Goal: Task Accomplishment & Management: Manage account settings

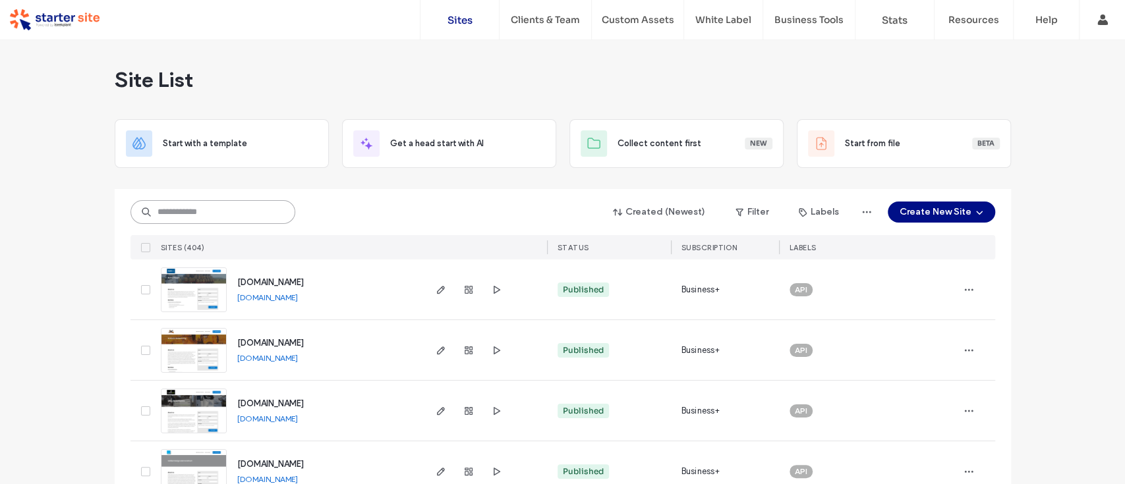
click at [209, 214] on input at bounding box center [212, 212] width 165 height 24
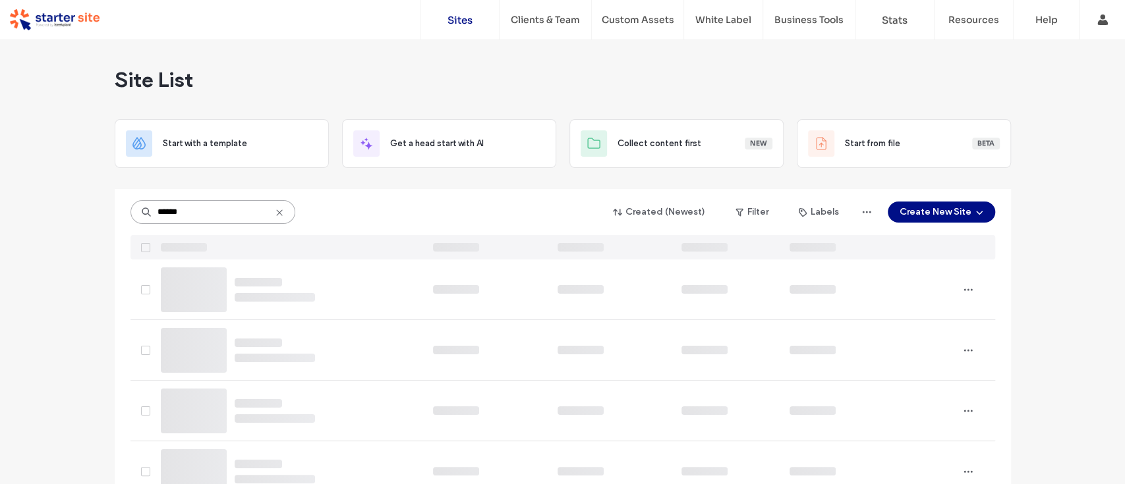
type input "******"
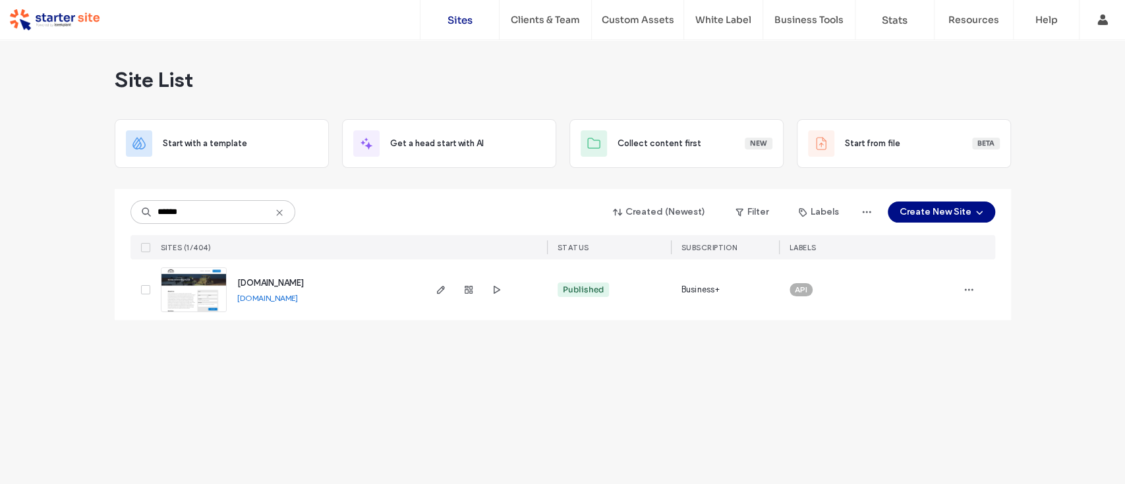
click at [198, 290] on img at bounding box center [193, 313] width 65 height 90
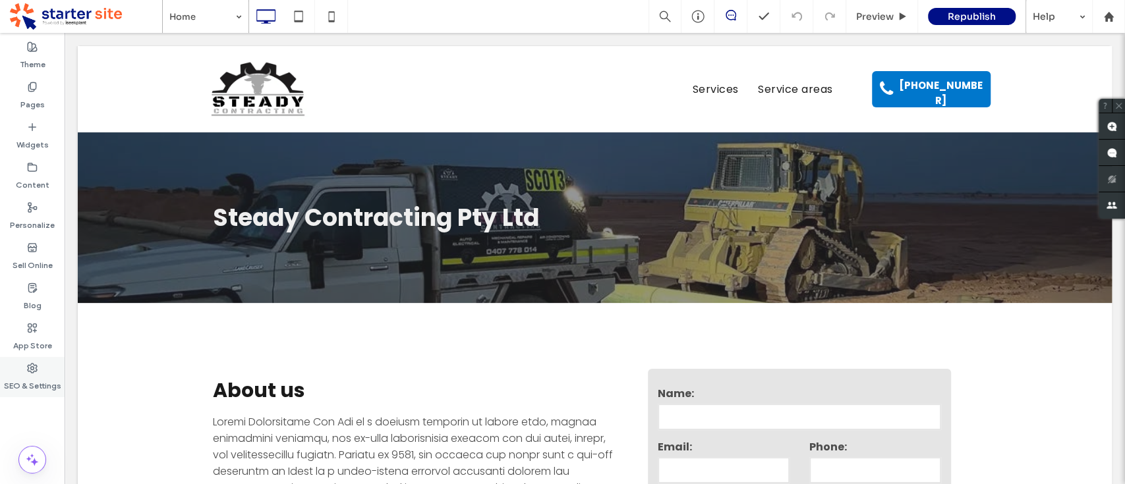
click at [37, 369] on use at bounding box center [32, 368] width 9 height 9
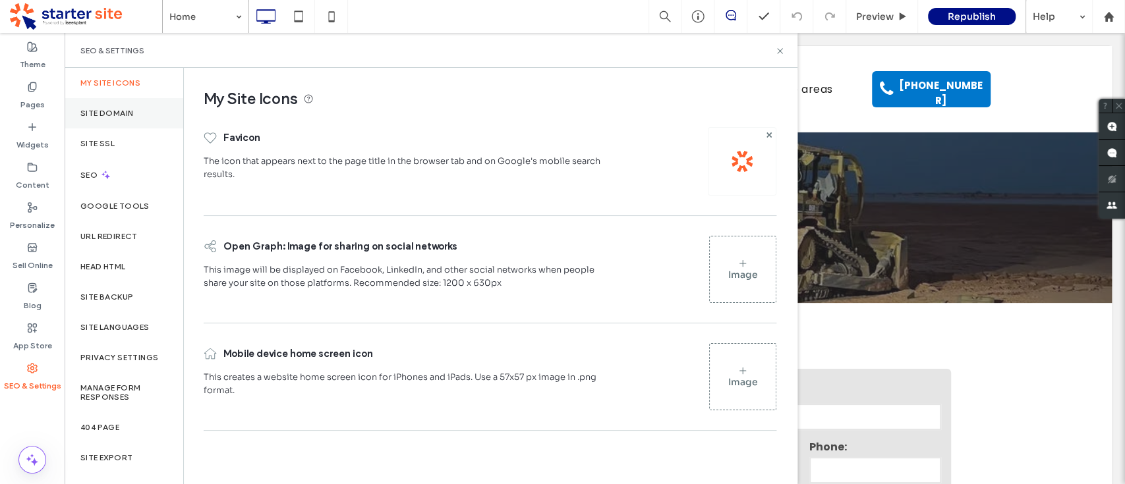
click at [111, 110] on label "Site Domain" at bounding box center [106, 113] width 53 height 9
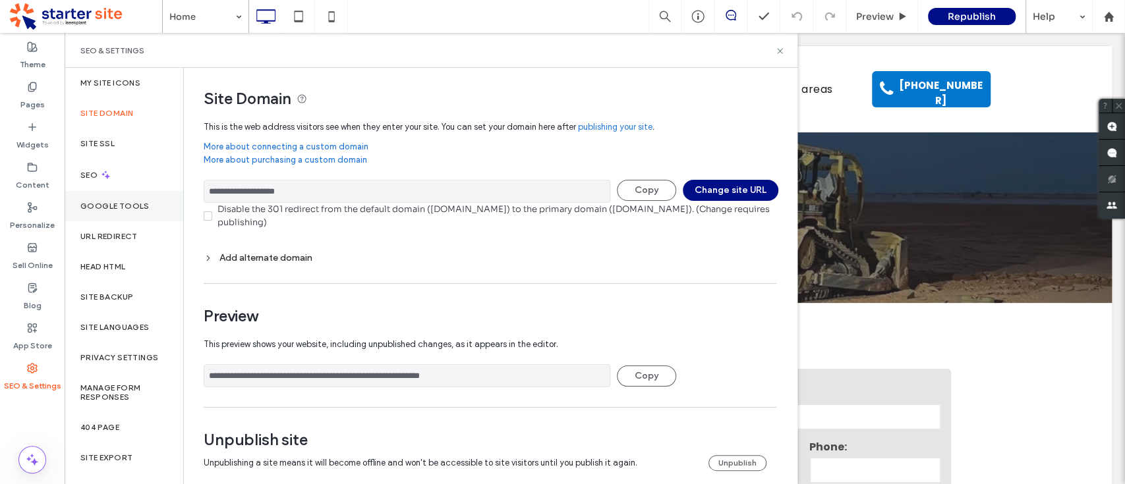
click at [120, 202] on label "Google Tools" at bounding box center [114, 206] width 69 height 9
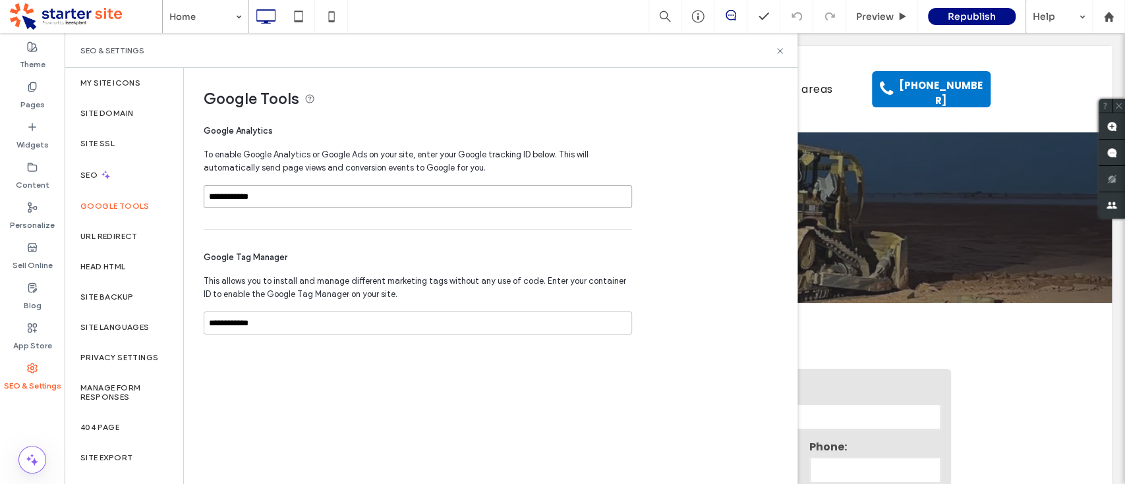
click at [243, 198] on input "**********" at bounding box center [418, 196] width 428 height 23
click at [262, 323] on input "**********" at bounding box center [418, 323] width 428 height 23
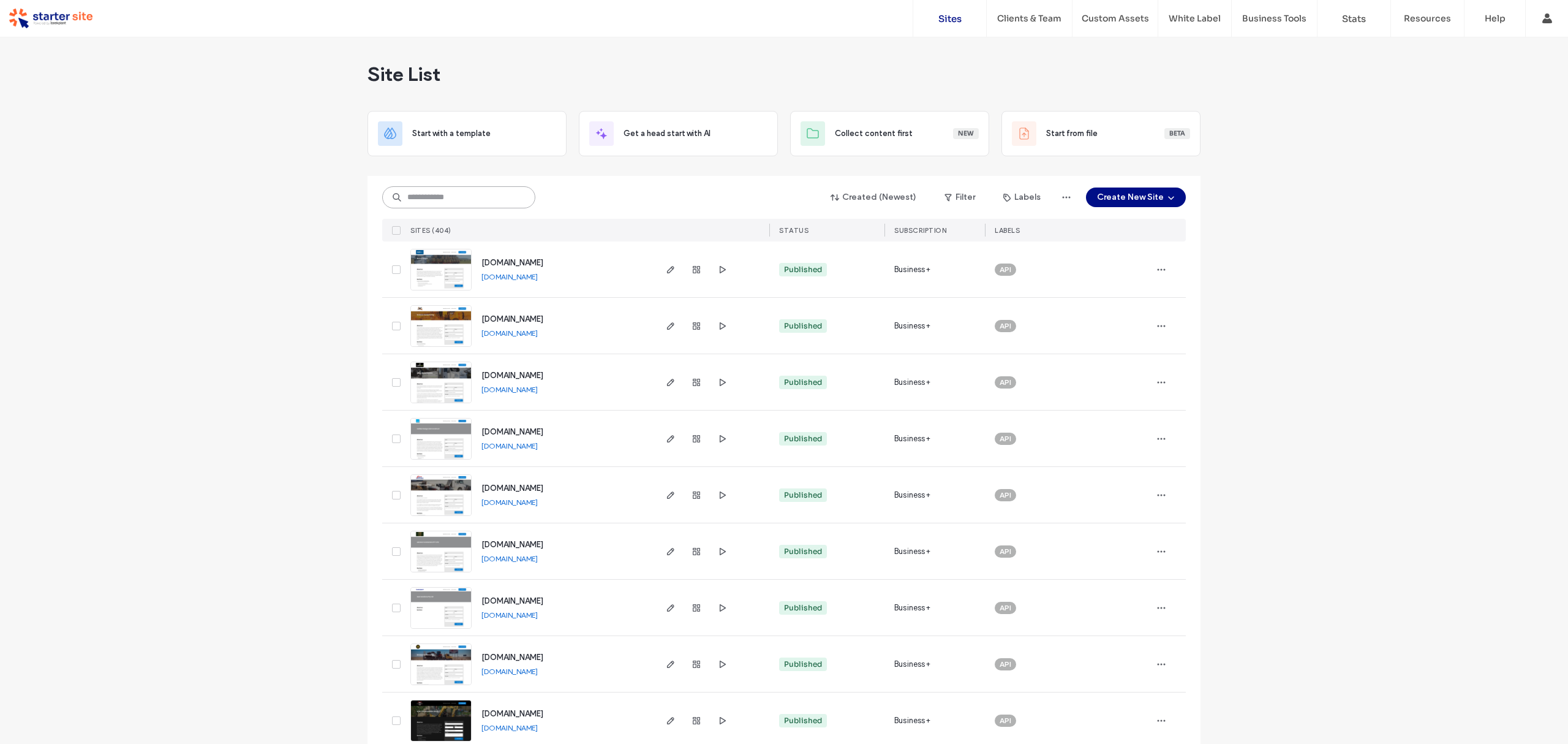
click at [458, 199] on input at bounding box center [458, 197] width 153 height 22
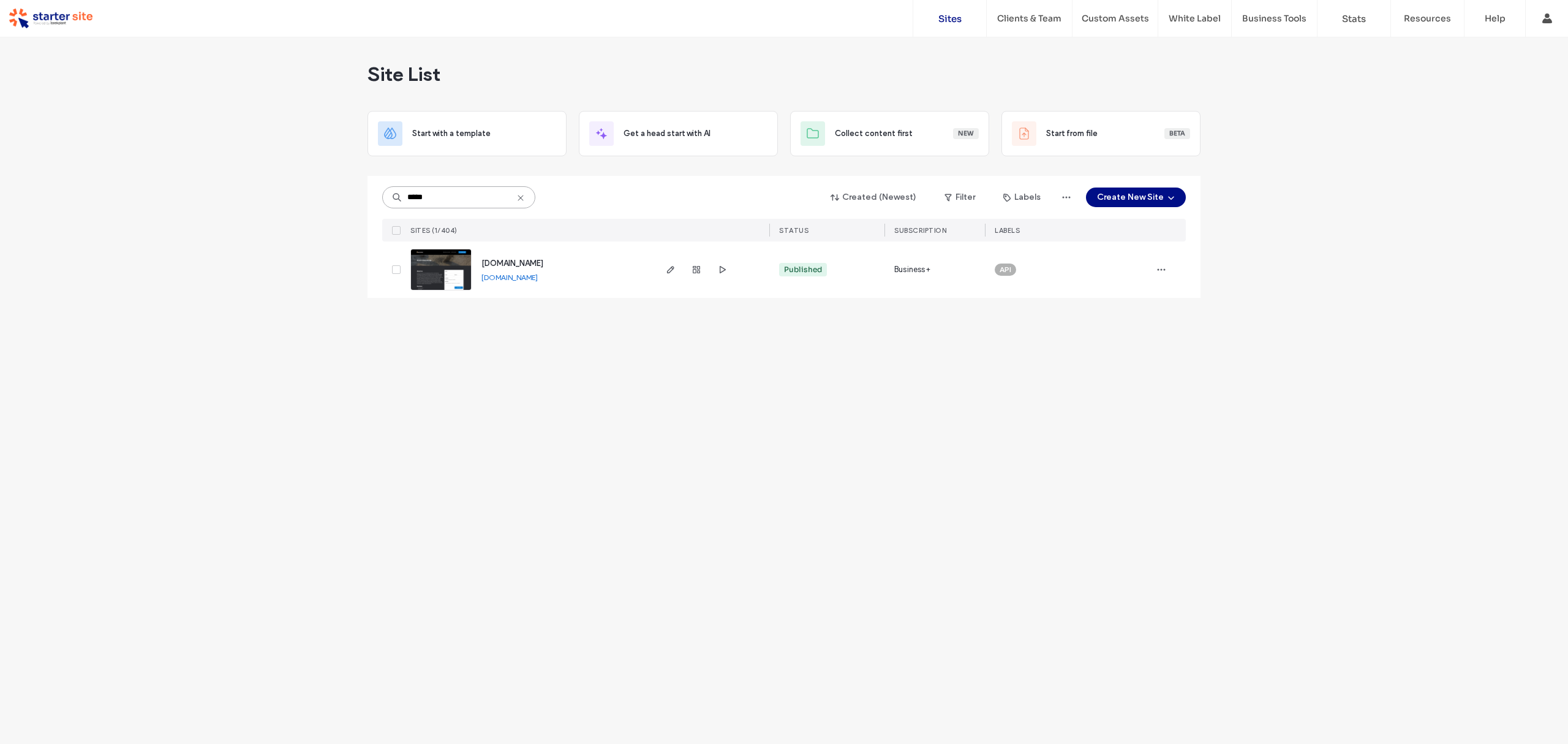
type input "*****"
click at [437, 278] on img at bounding box center [441, 291] width 60 height 84
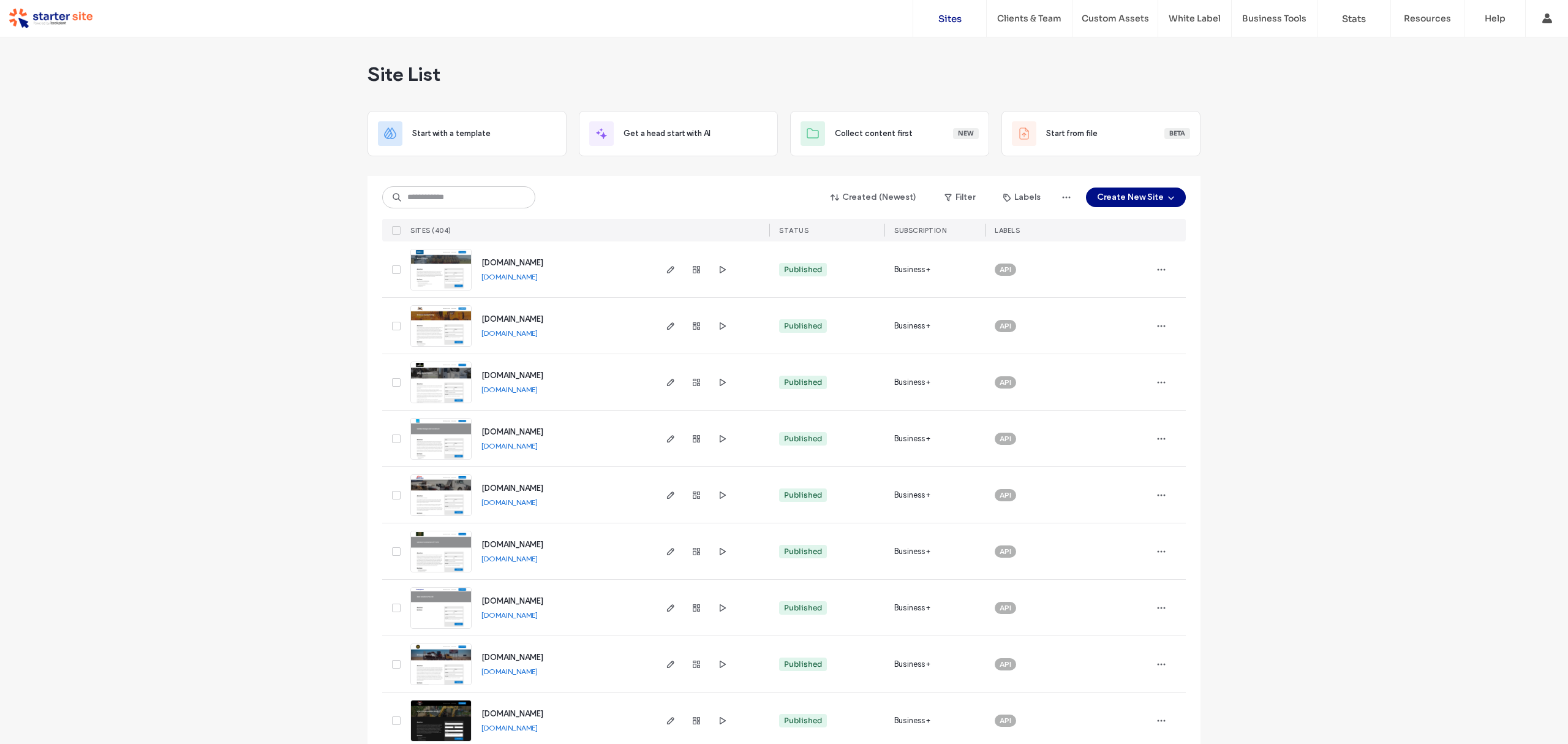
click at [419, 275] on img at bounding box center [441, 291] width 60 height 84
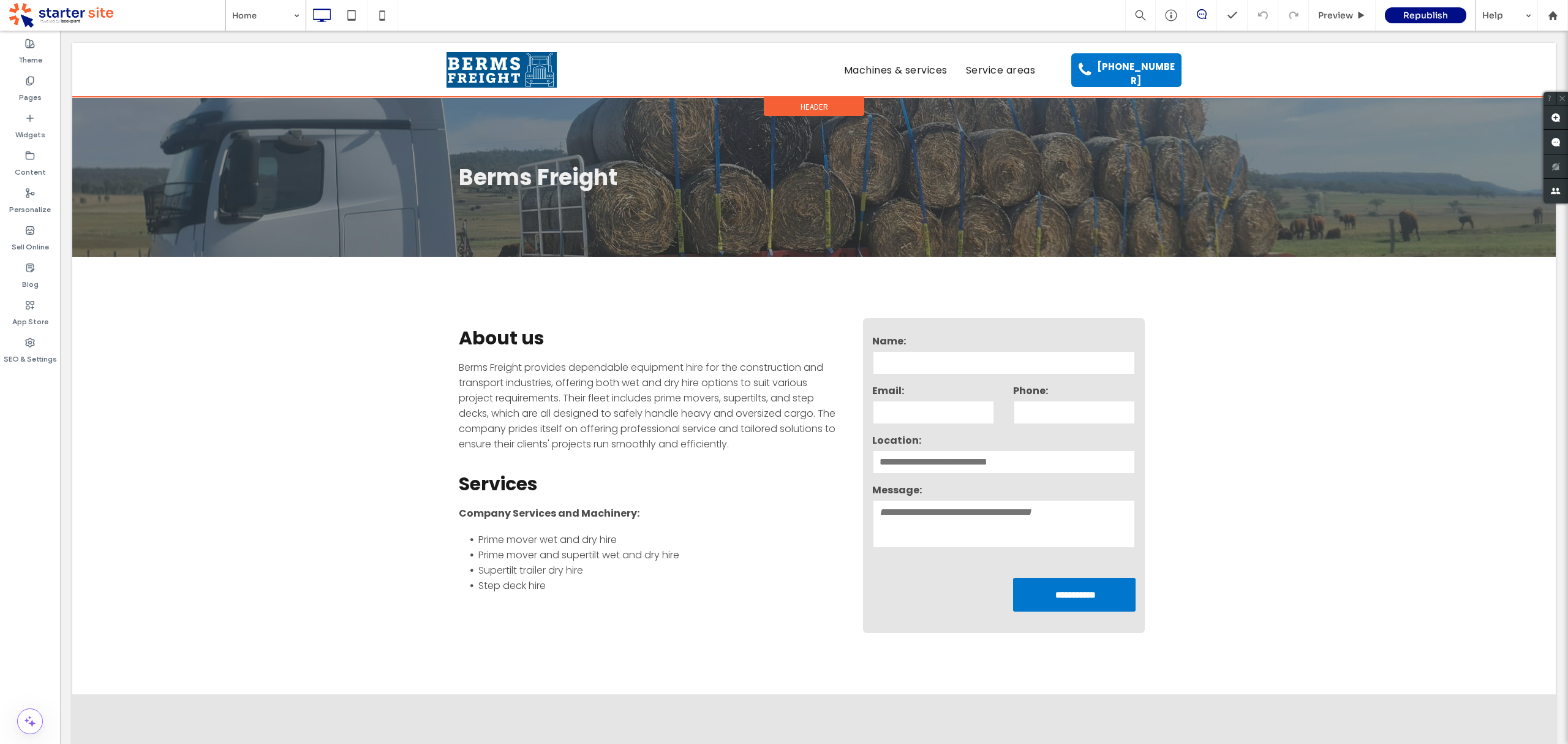
click at [800, 104] on span "Header" at bounding box center [814, 106] width 28 height 10
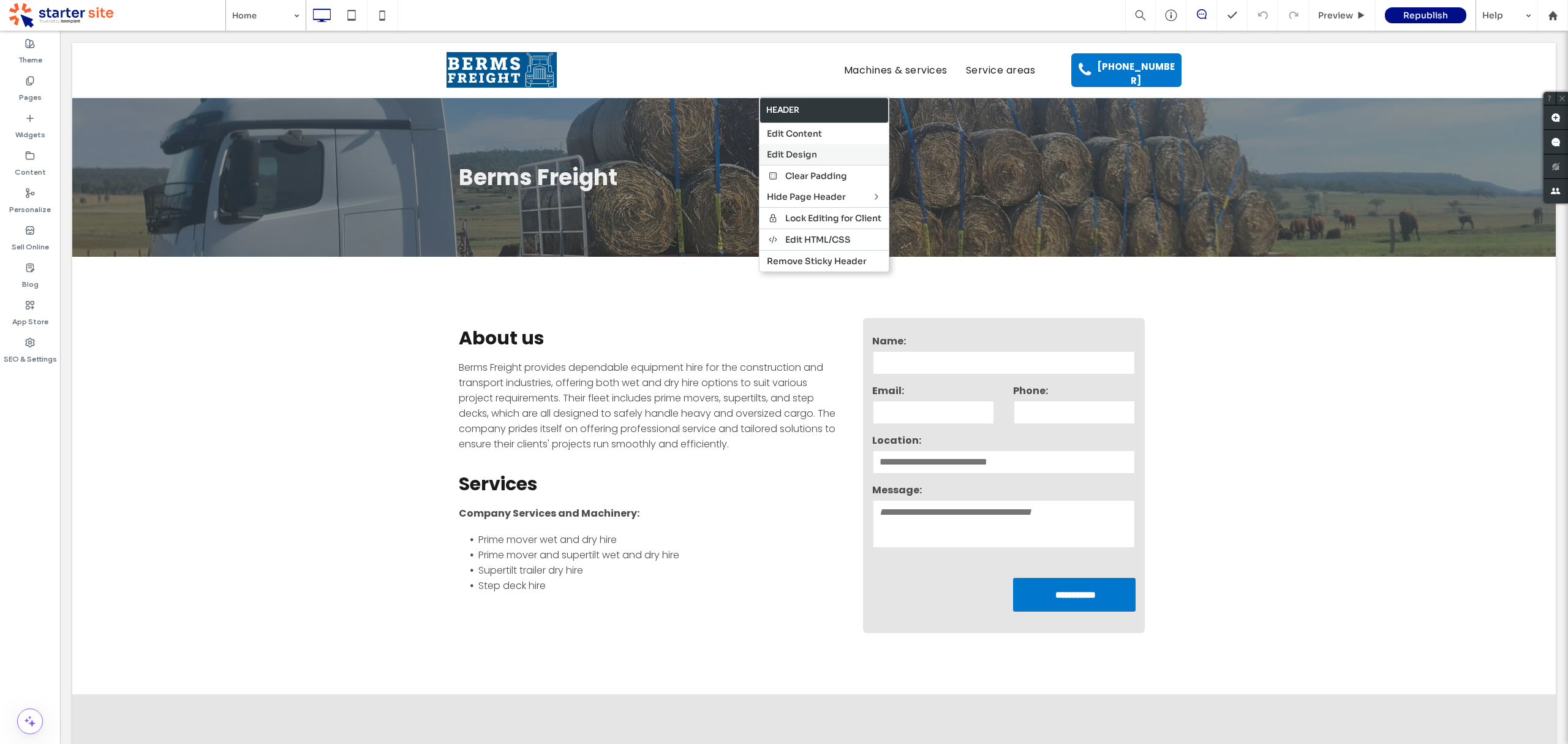
click at [811, 153] on span "Edit Design" at bounding box center [792, 154] width 50 height 11
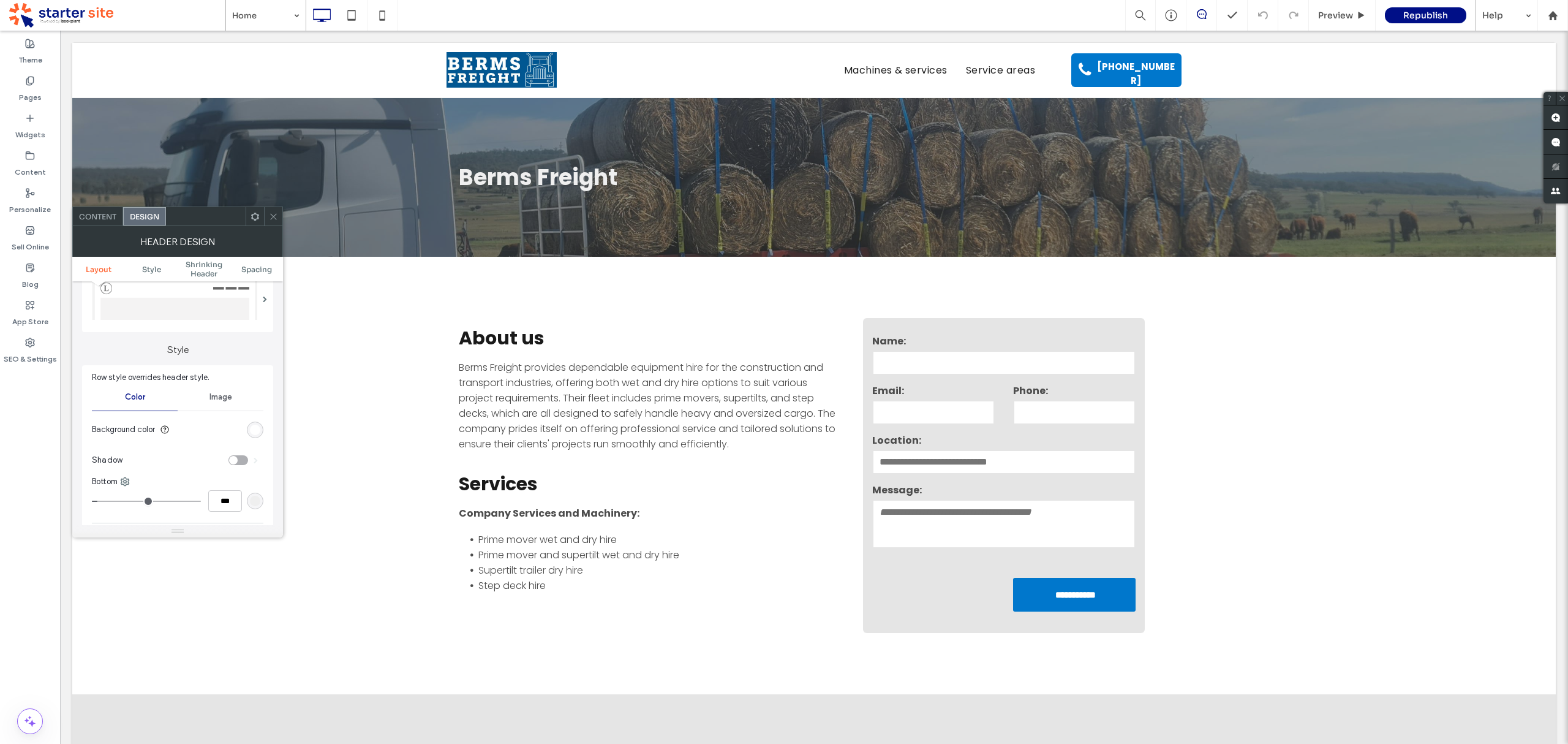
scroll to position [62, 0]
click at [253, 432] on div "rgb(255, 255, 255)" at bounding box center [255, 429] width 10 height 10
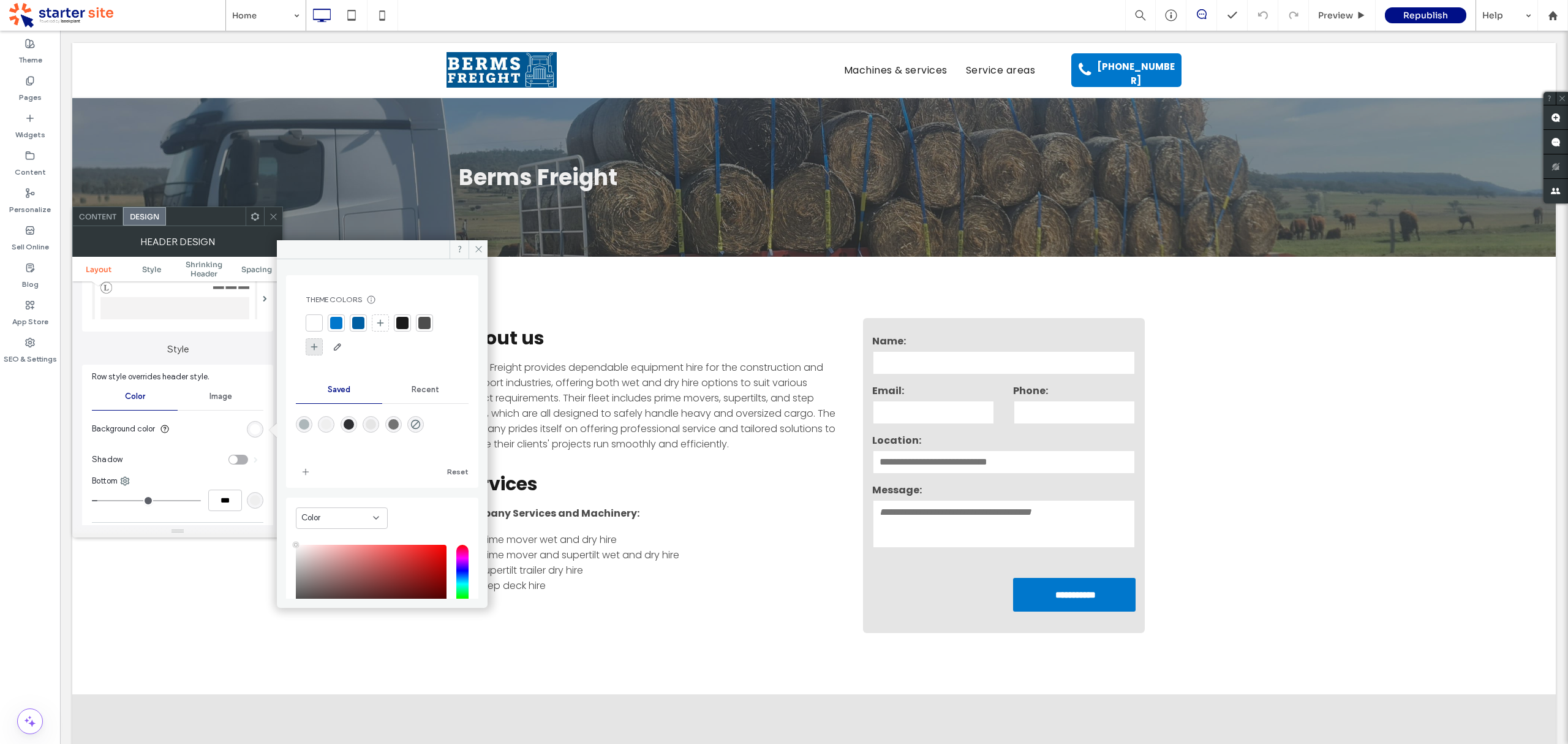
click at [315, 349] on icon at bounding box center [314, 347] width 10 height 10
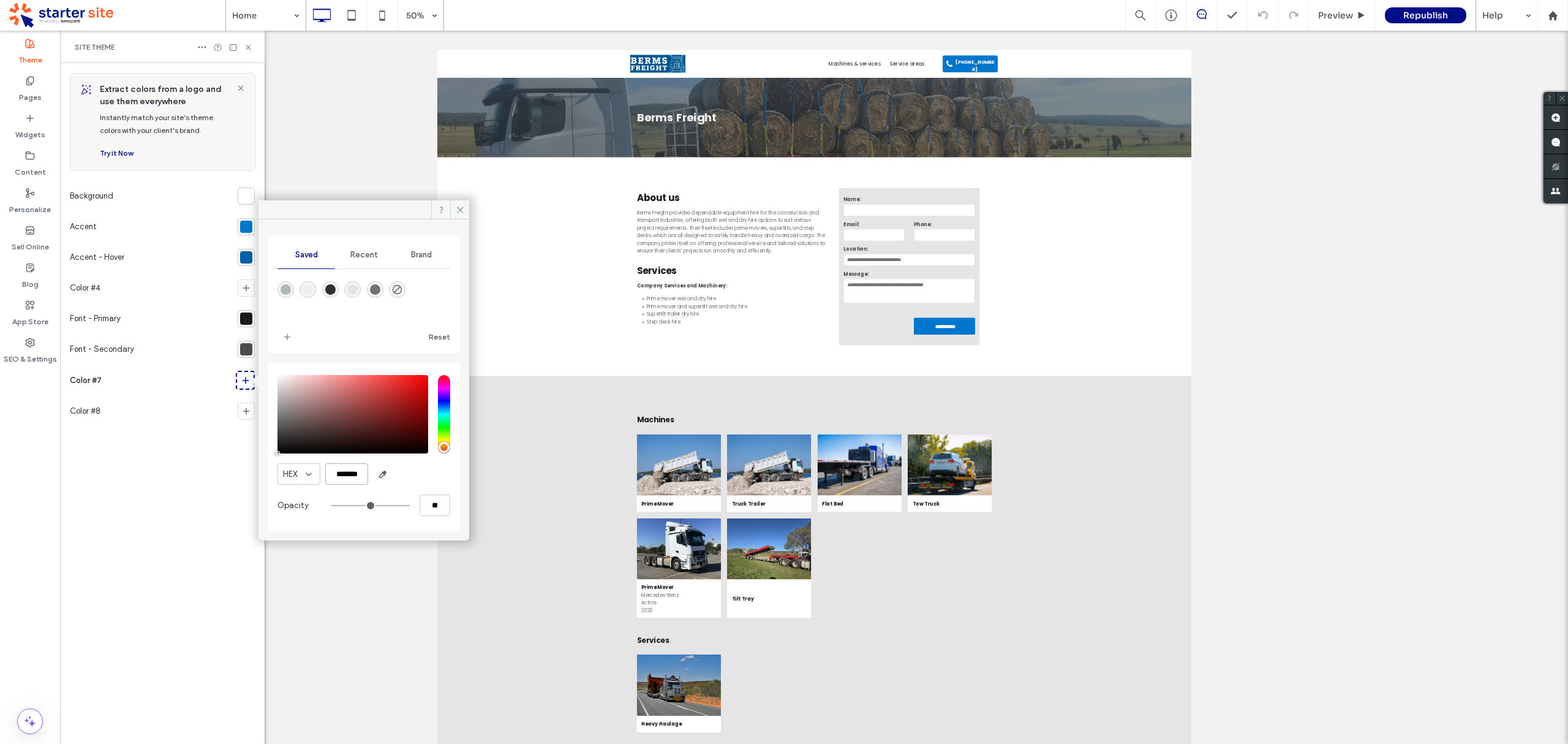
click at [347, 473] on input "*******" at bounding box center [347, 473] width 43 height 21
paste input "color picker textbox"
type input "*******"
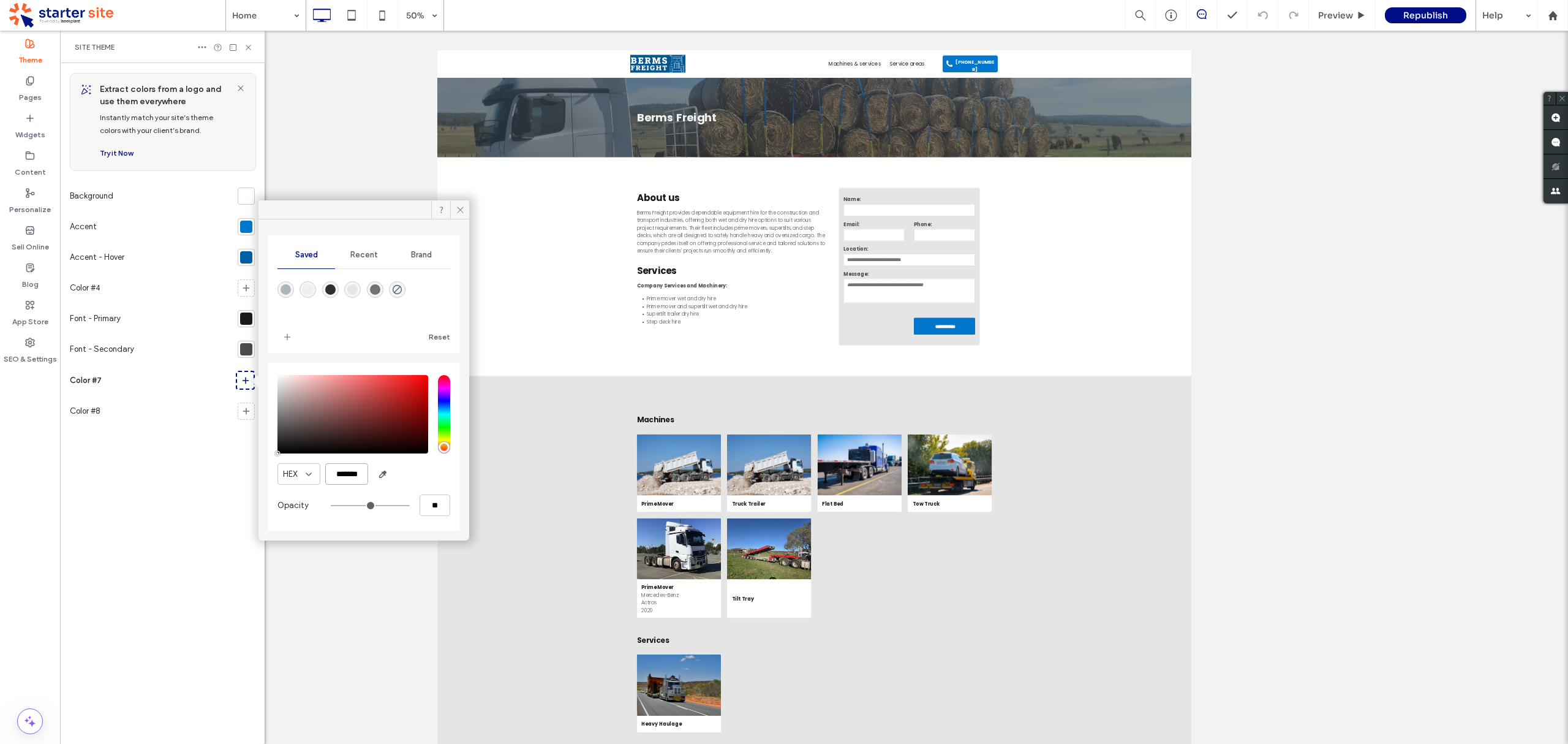
type input "***"
type input "****"
type input "*******"
click at [86, 381] on span "Color #7" at bounding box center [86, 380] width 32 height 12
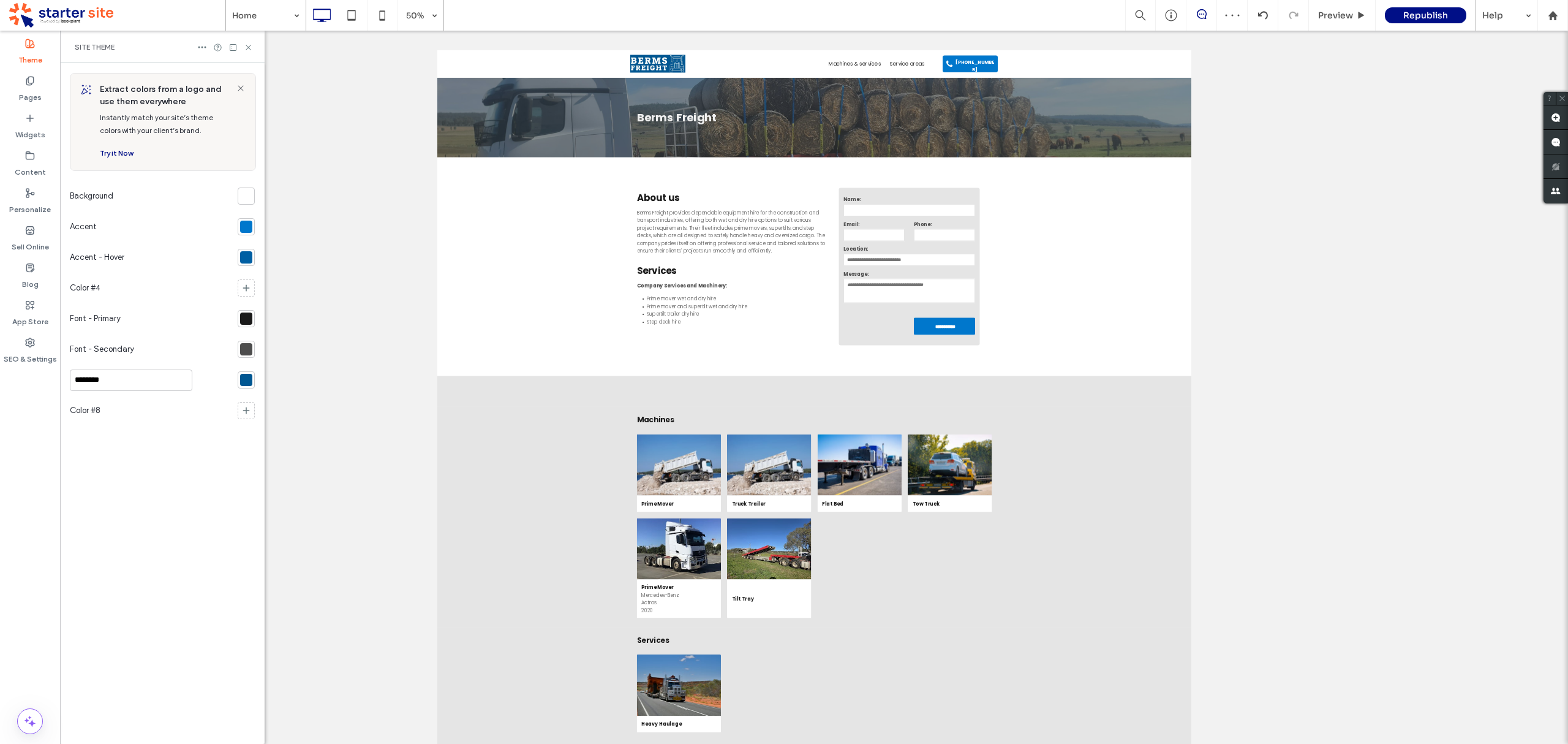
click at [124, 381] on input "********" at bounding box center [131, 379] width 123 height 21
type input "**********"
click at [248, 46] on icon at bounding box center [248, 47] width 9 height 9
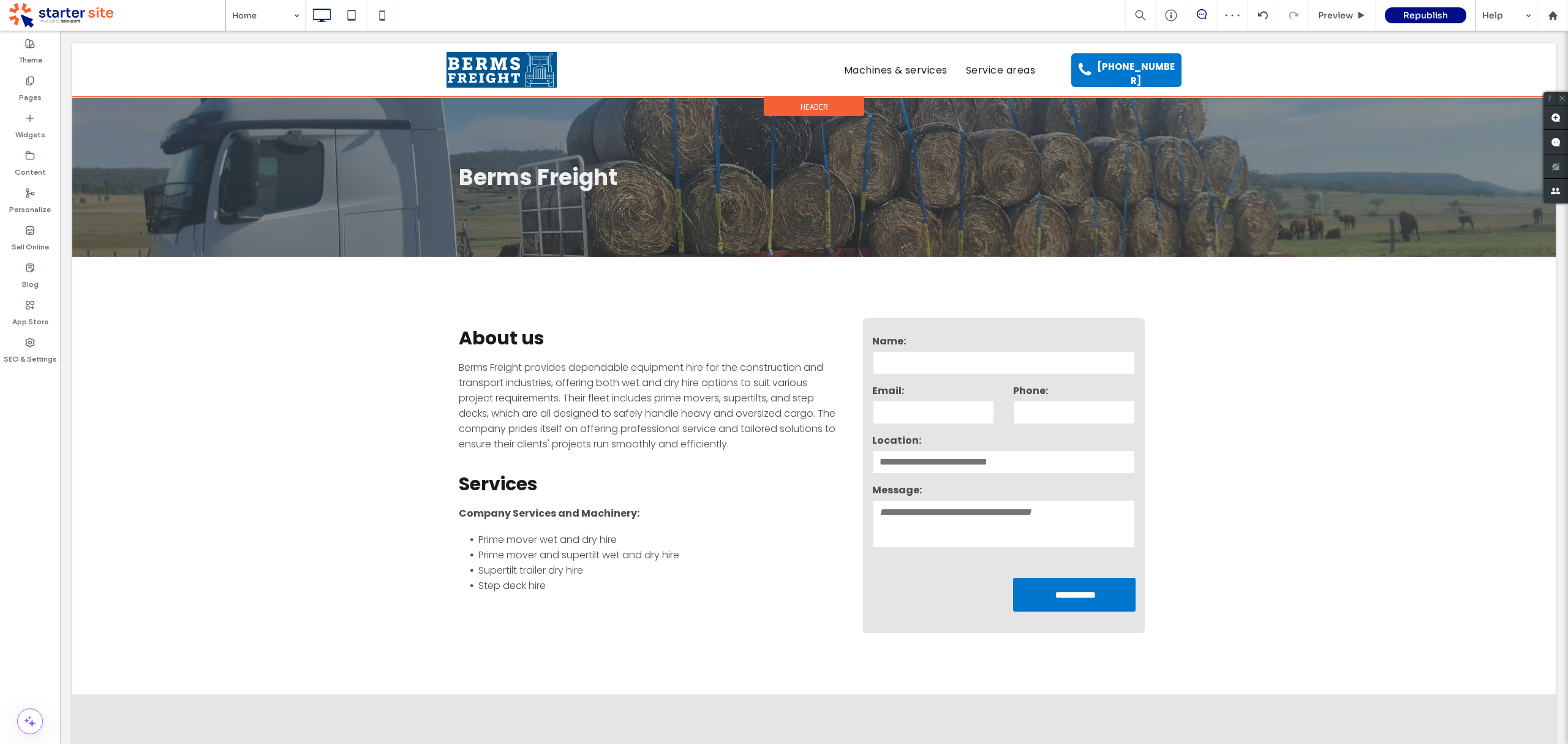
click at [822, 108] on div "Header" at bounding box center [814, 107] width 100 height 19
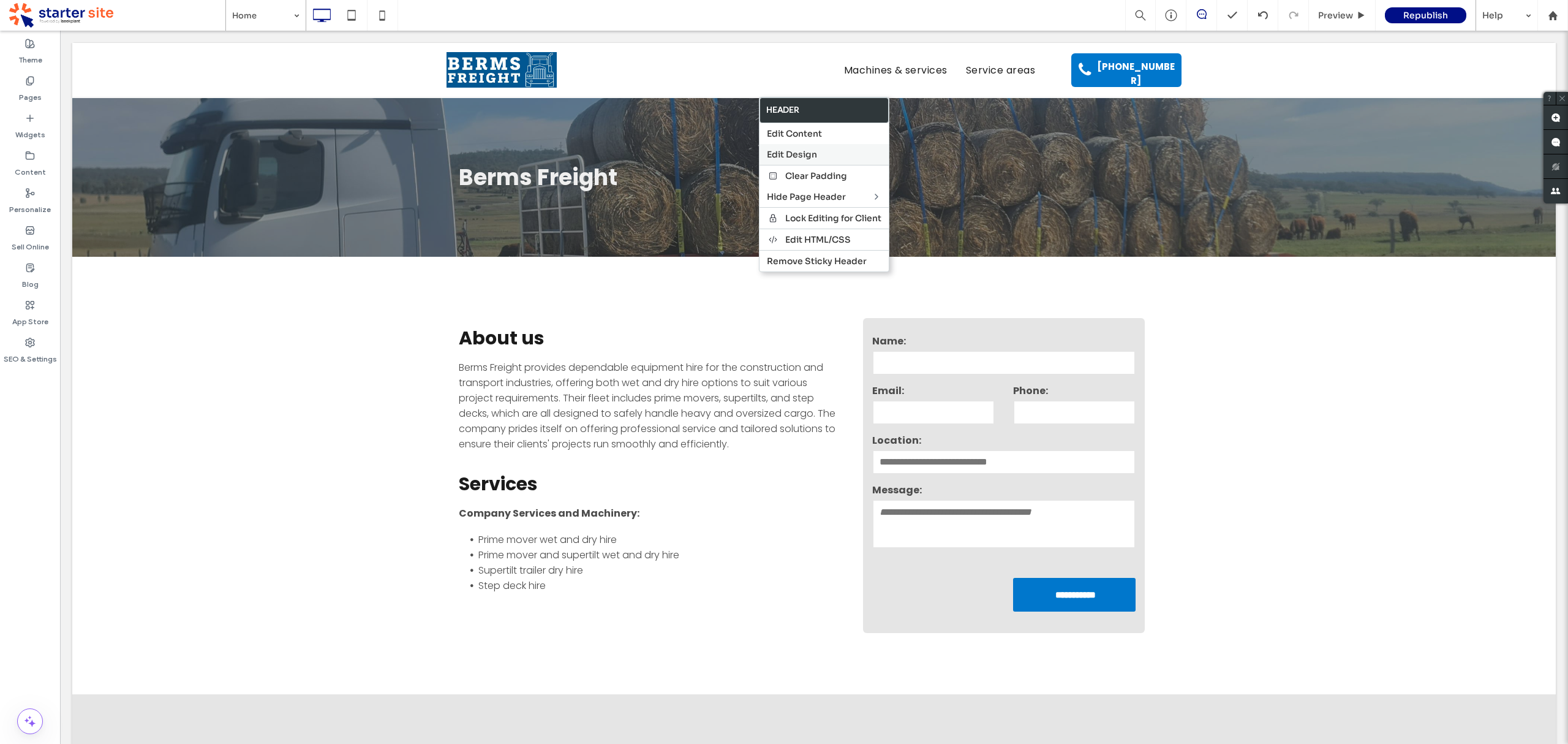
click at [800, 153] on span "Edit Design" at bounding box center [792, 154] width 50 height 11
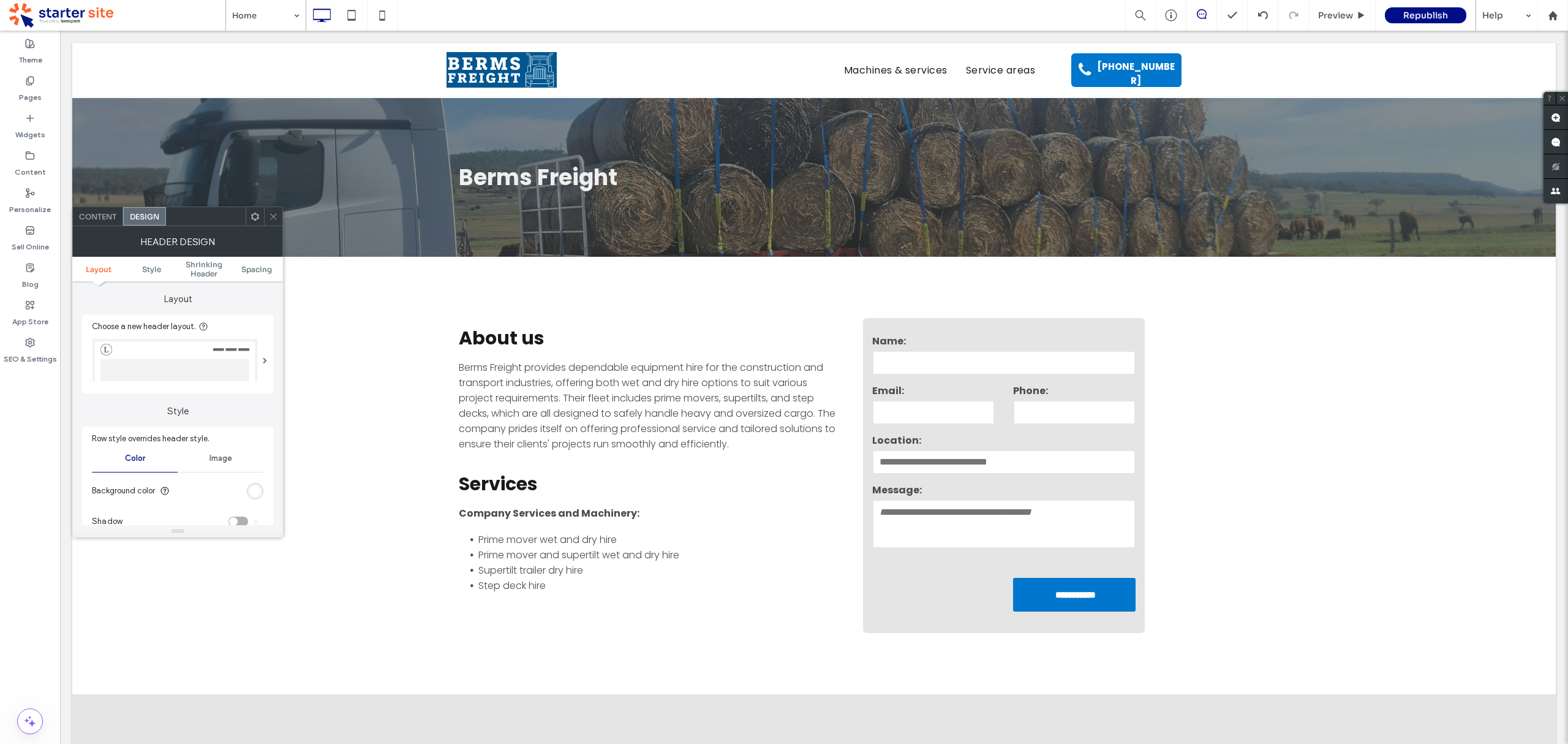
click at [254, 494] on div "rgb(255, 255, 255)" at bounding box center [255, 491] width 10 height 10
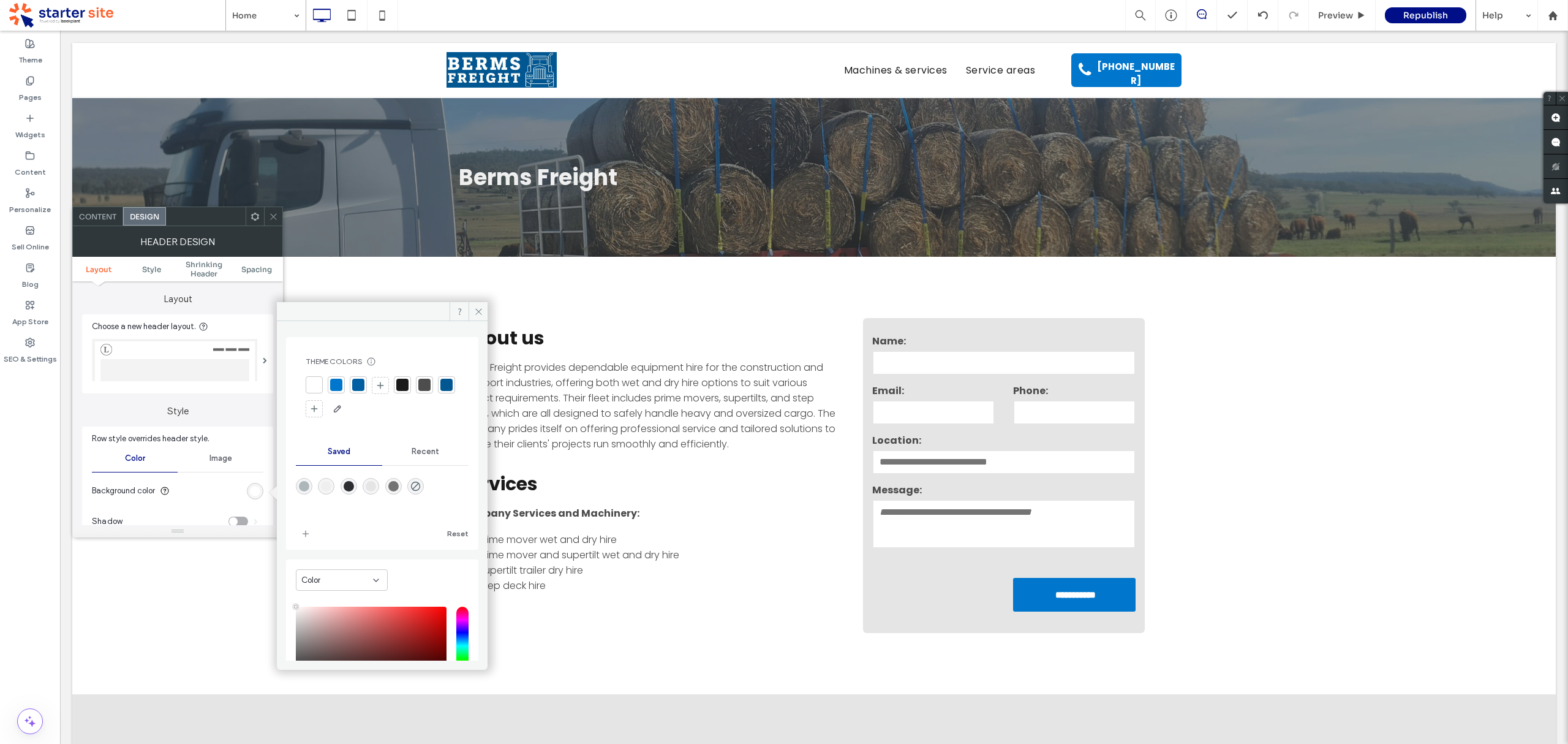
click at [441, 391] on div at bounding box center [446, 384] width 12 height 12
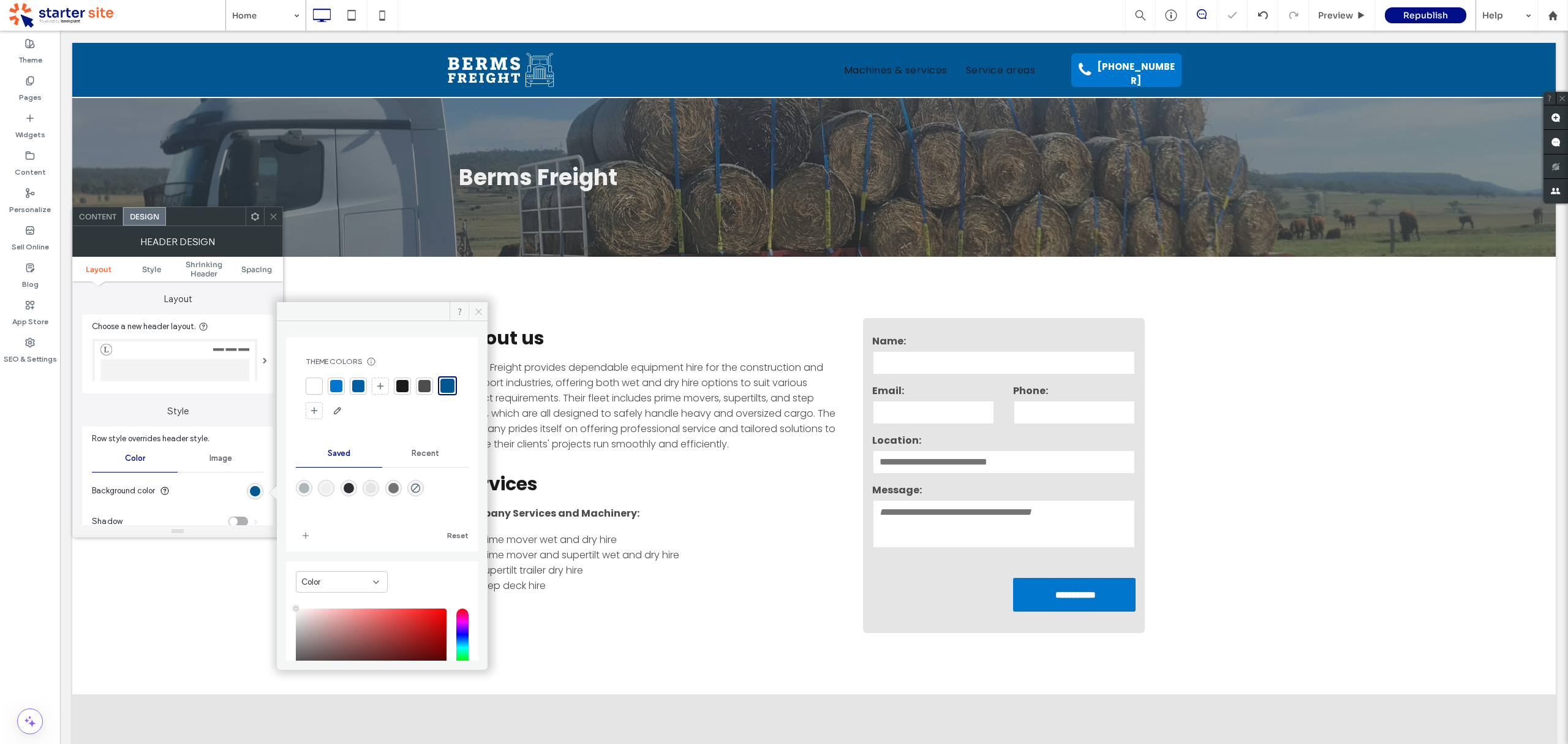
click at [481, 314] on icon at bounding box center [479, 312] width 9 height 9
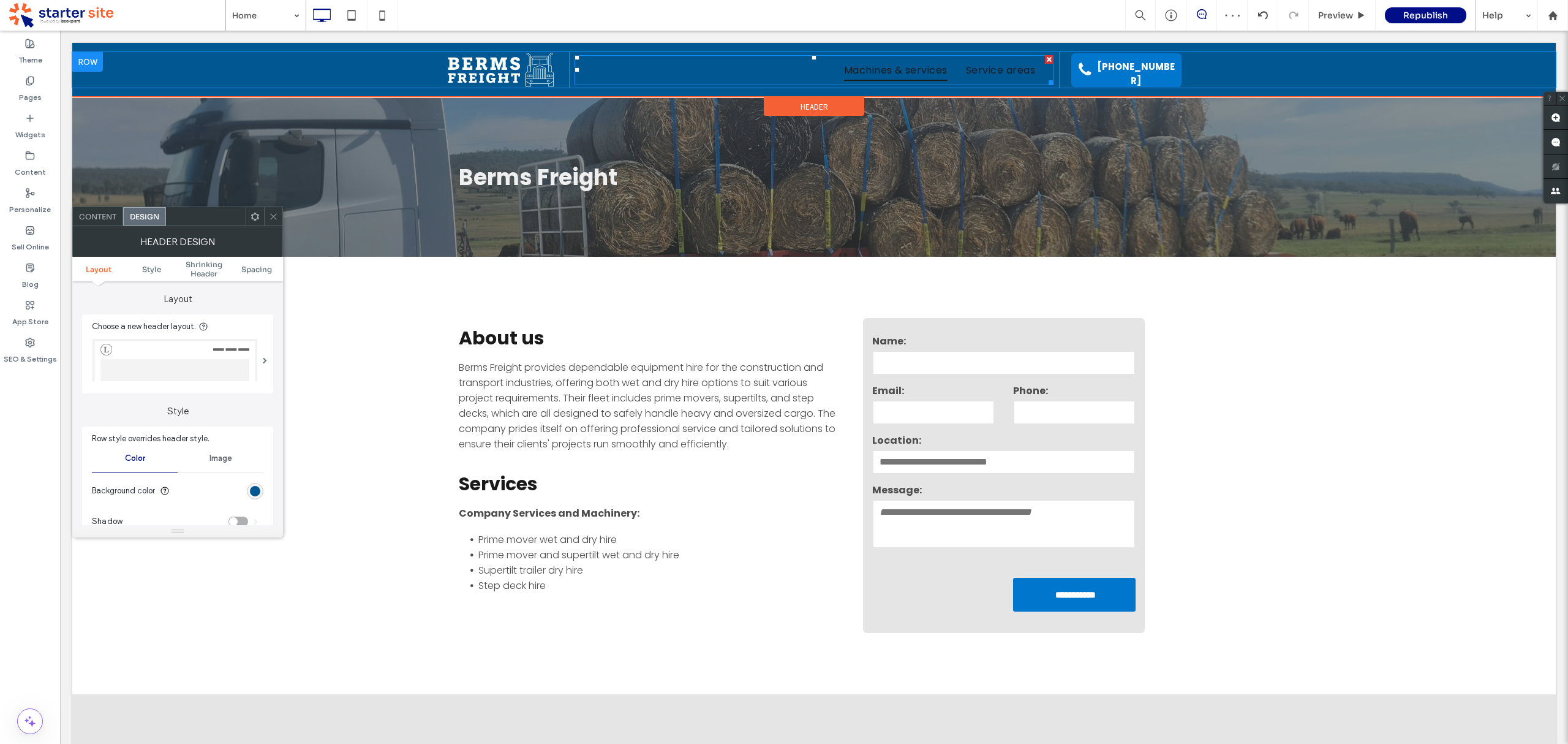
click at [904, 69] on span "Machines & services" at bounding box center [895, 70] width 103 height 21
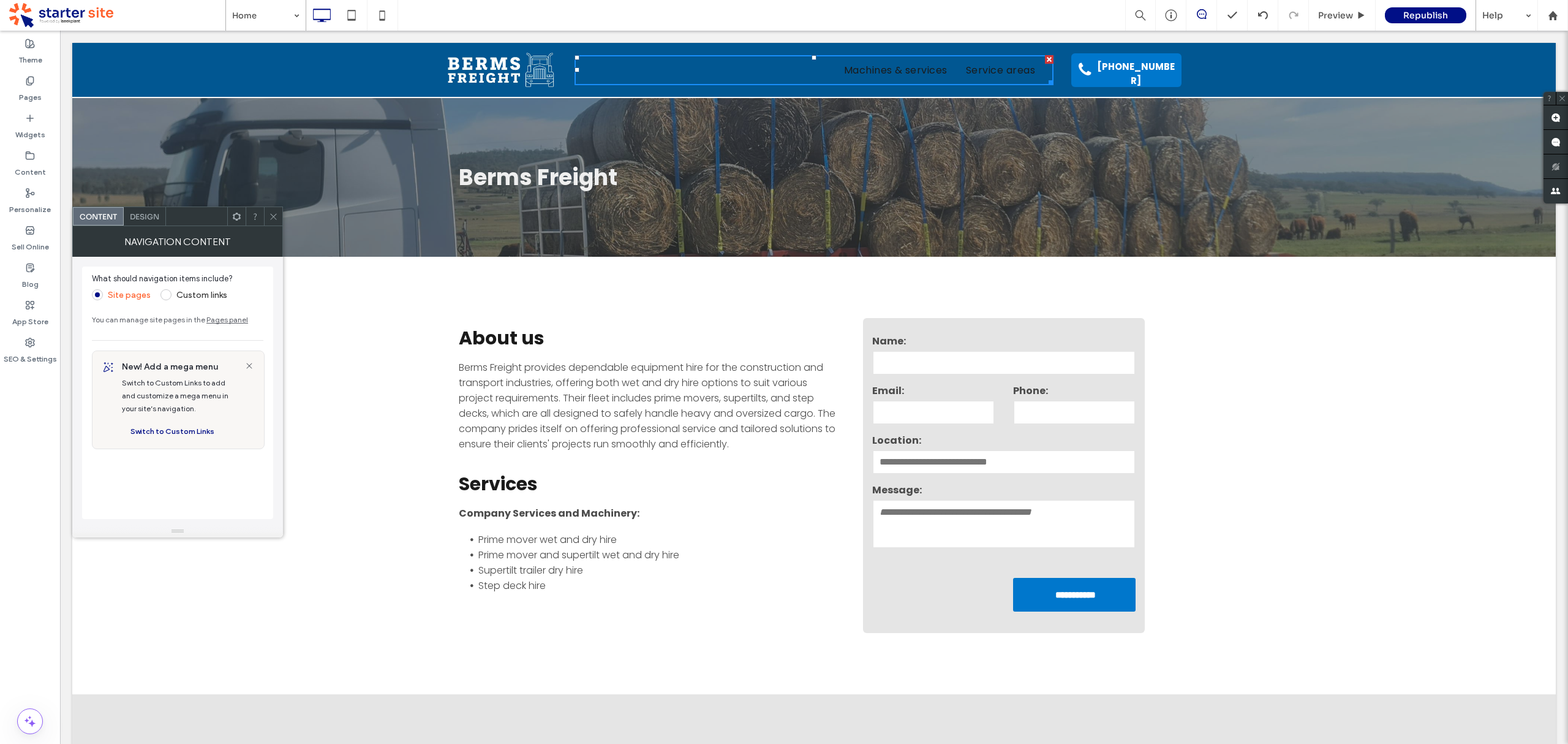
click at [145, 224] on div "Design" at bounding box center [144, 217] width 42 height 19
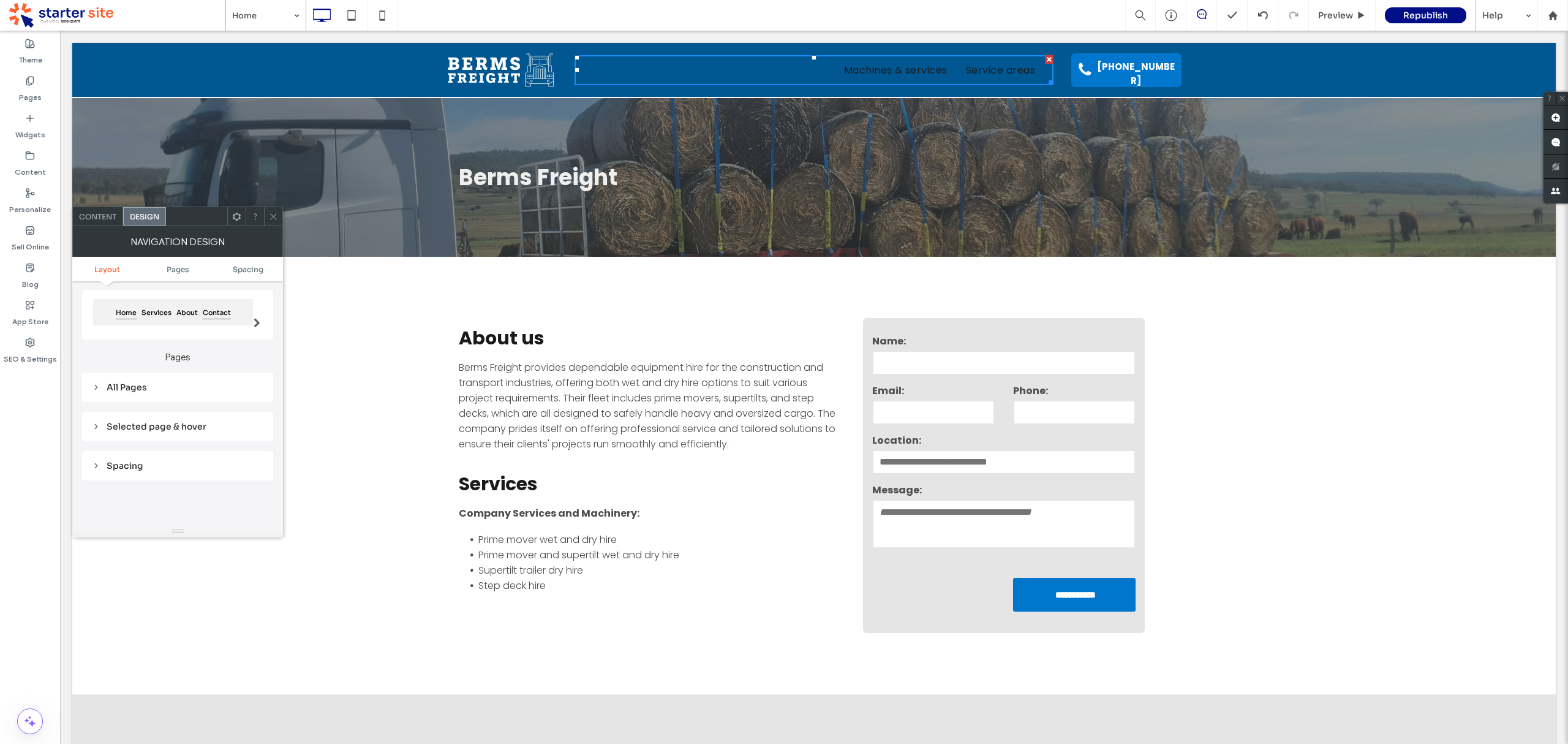
scroll to position [115, 0]
click at [150, 386] on div "All Pages" at bounding box center [178, 386] width 172 height 11
click at [228, 412] on span "Link text" at bounding box center [221, 407] width 32 height 10
click at [255, 439] on div "rgb(26, 26, 26)" at bounding box center [255, 441] width 10 height 10
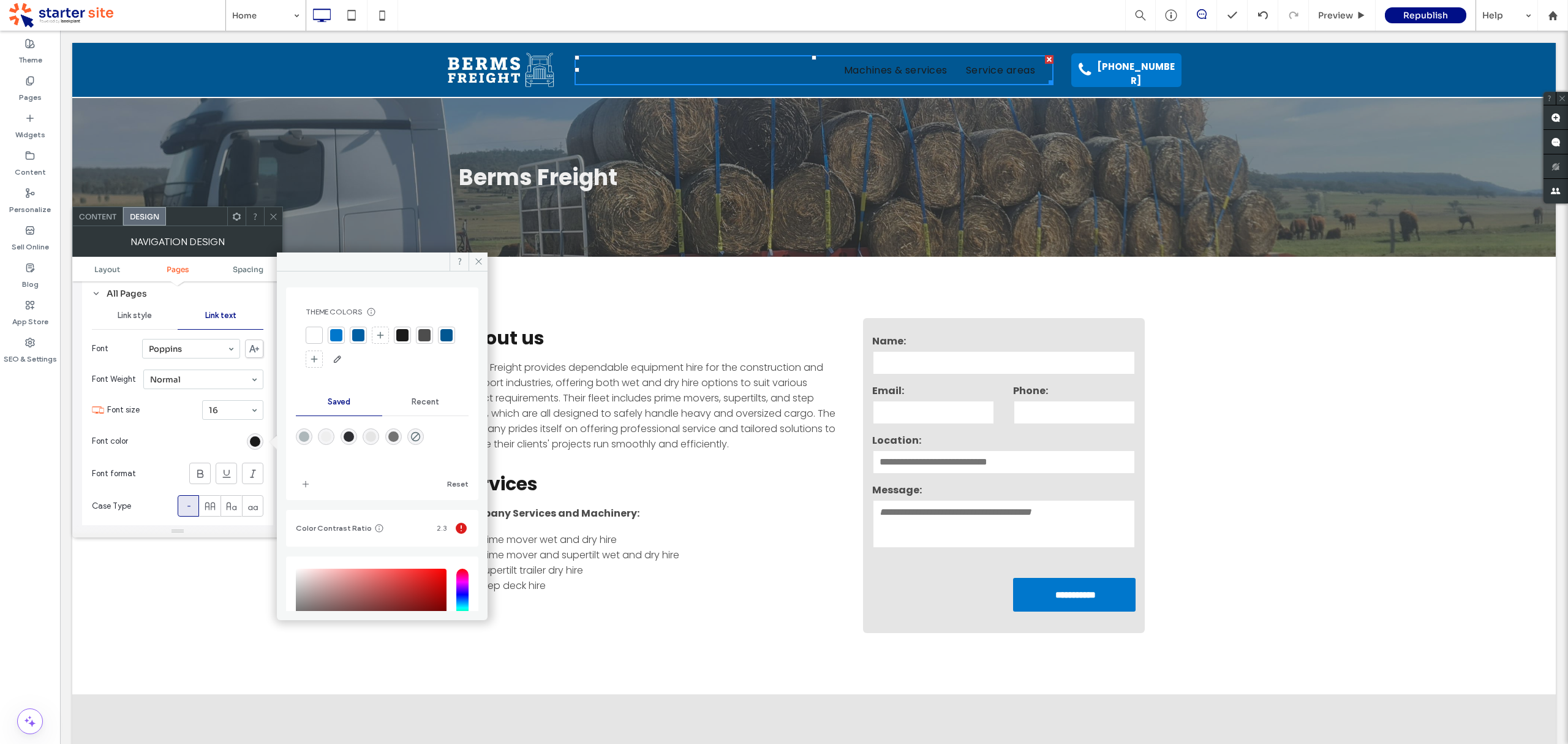
click at [310, 334] on div at bounding box center [313, 335] width 12 height 12
click at [476, 259] on icon at bounding box center [479, 261] width 9 height 9
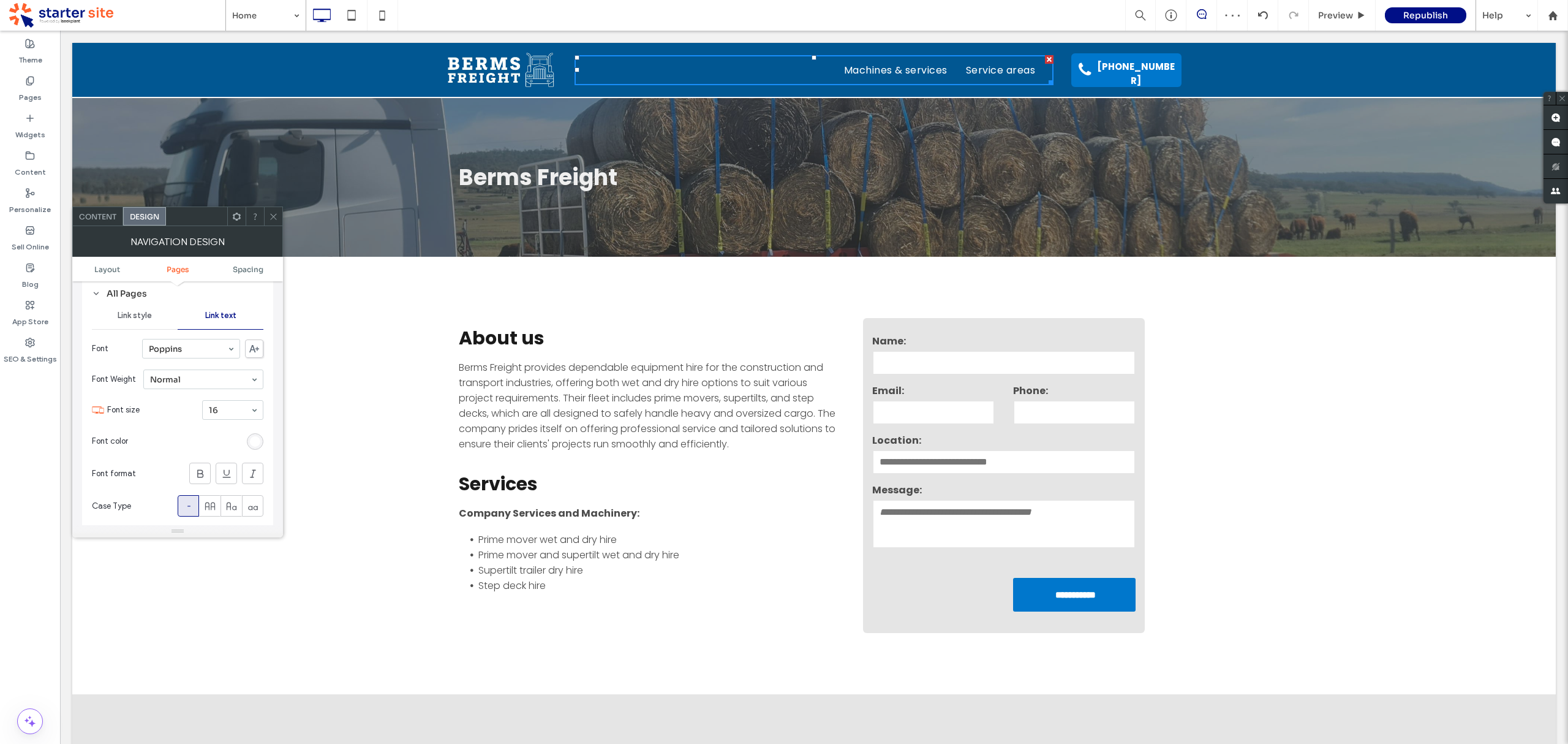
click at [273, 216] on icon at bounding box center [273, 217] width 9 height 9
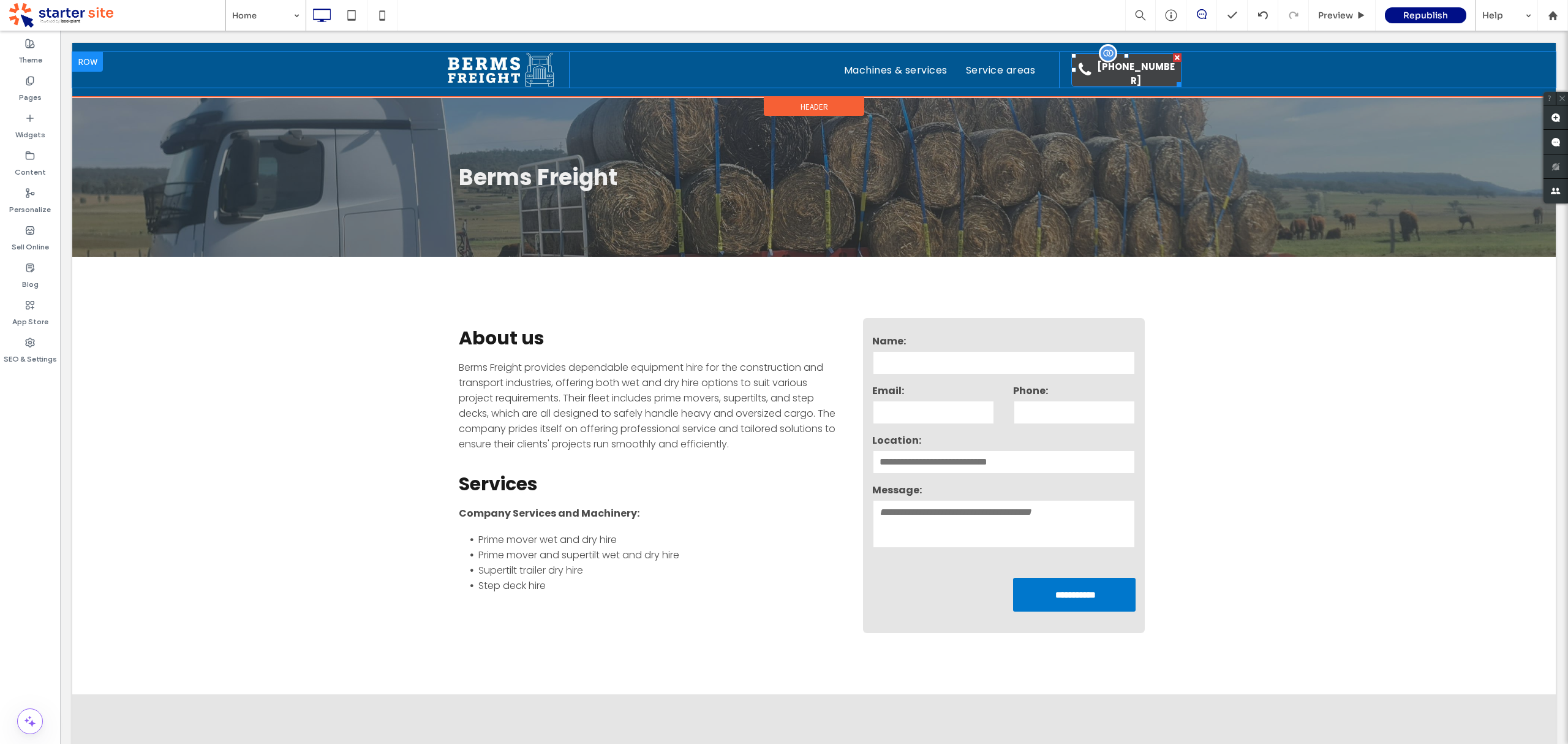
click at [1157, 73] on span "[PHONE_NUMBER]" at bounding box center [1136, 73] width 90 height 40
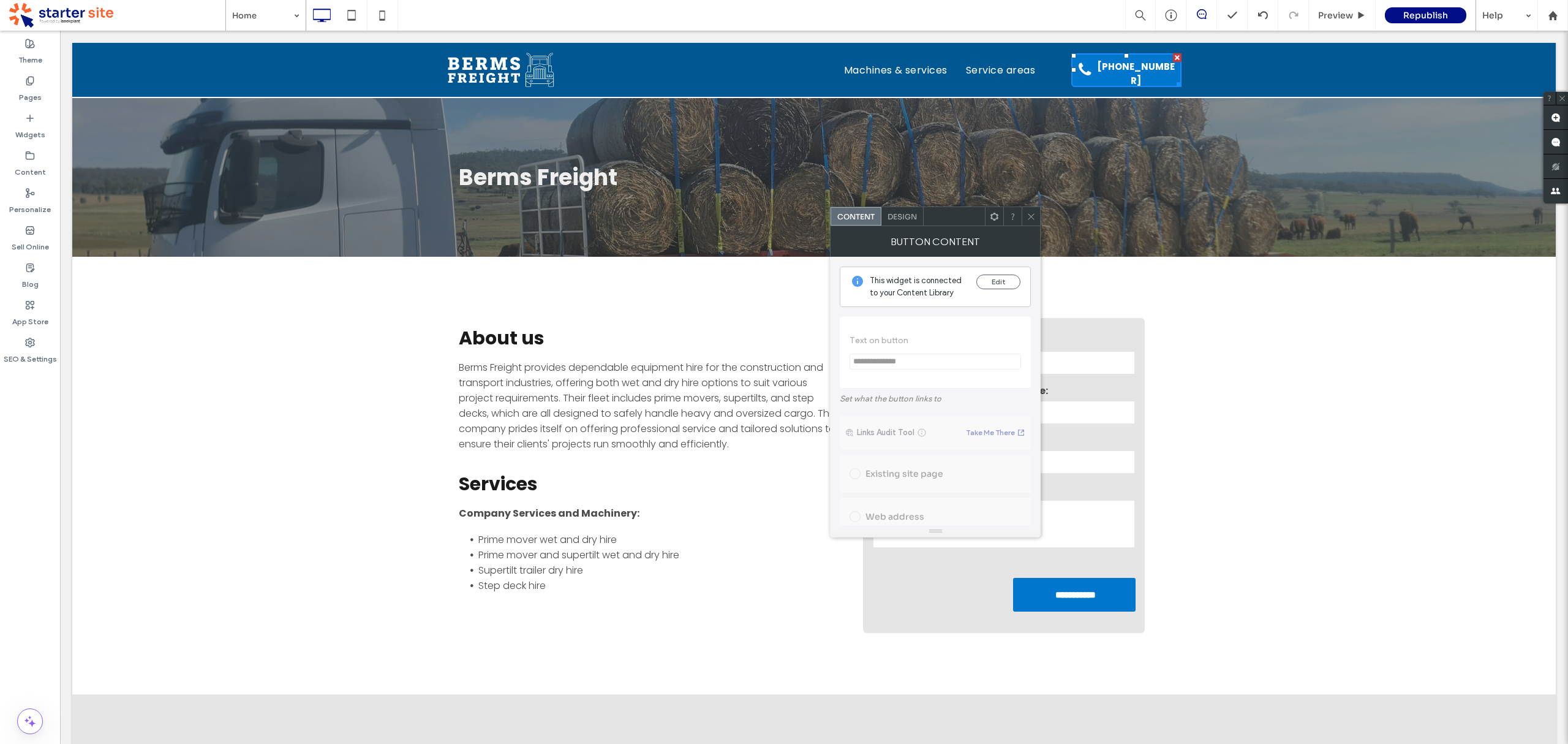
click at [909, 223] on div "Design" at bounding box center [902, 217] width 42 height 19
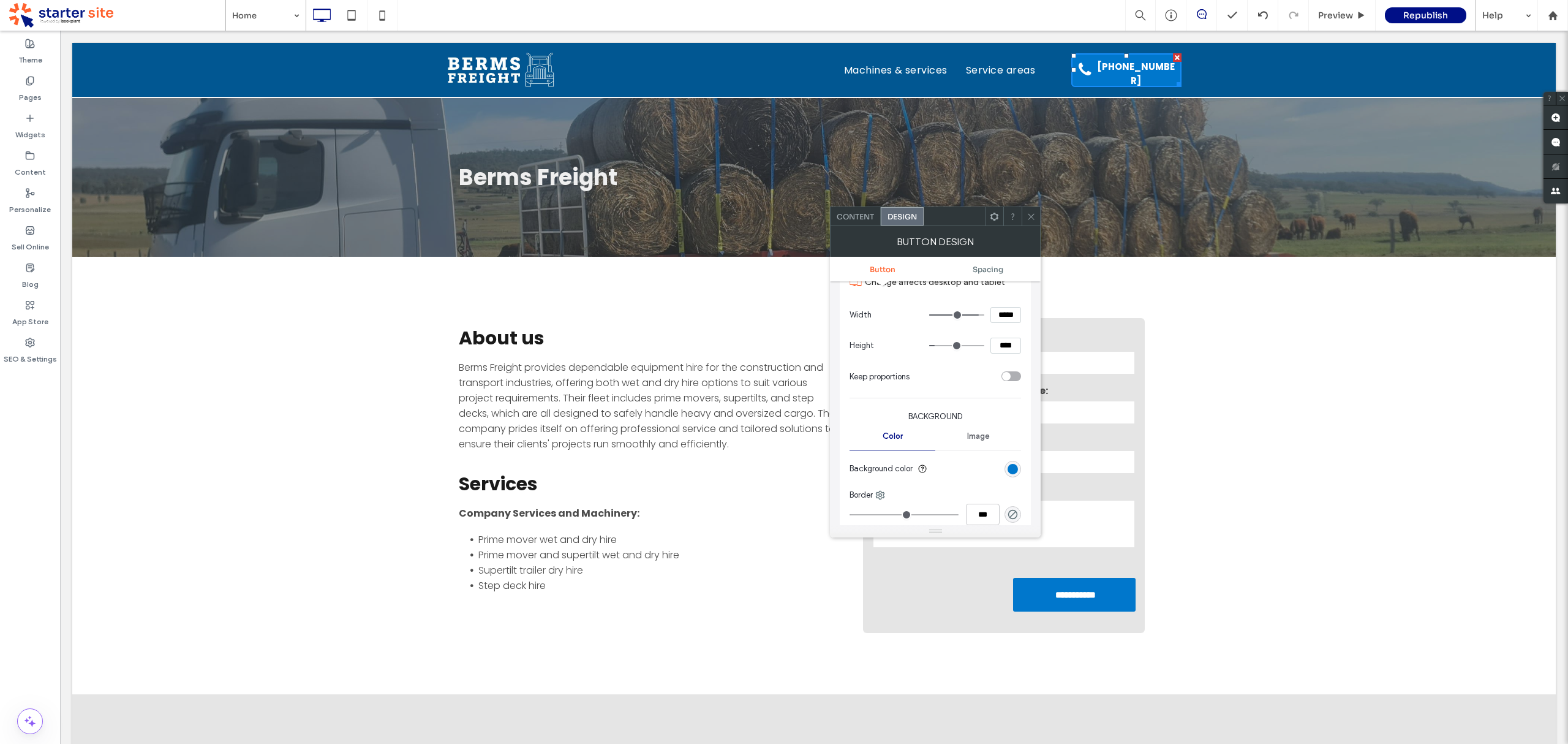
scroll to position [177, 0]
click at [1012, 467] on div "rgb(0, 119, 204)" at bounding box center [1012, 468] width 10 height 10
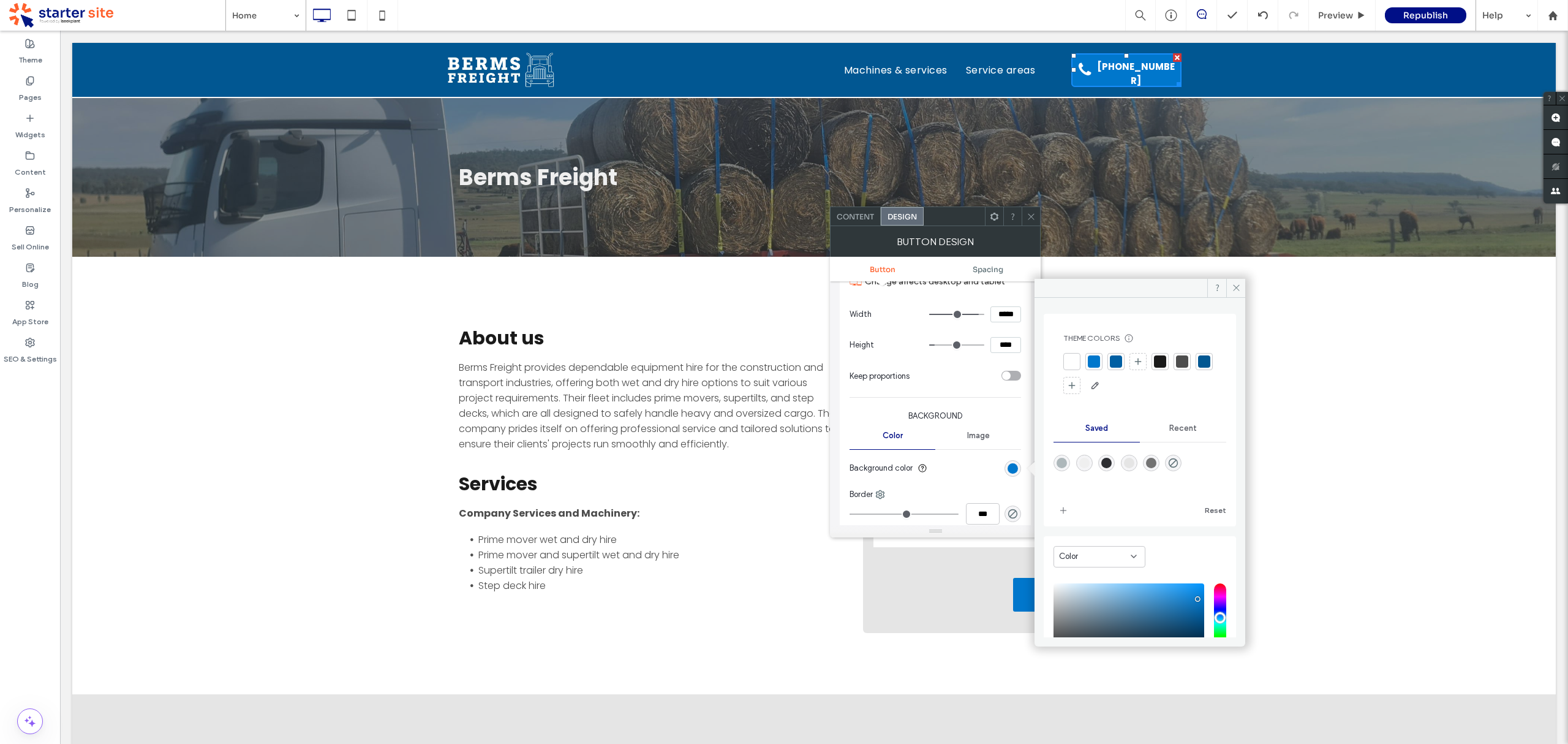
click at [1071, 359] on div at bounding box center [1072, 361] width 12 height 12
click at [1235, 285] on icon at bounding box center [1236, 287] width 9 height 9
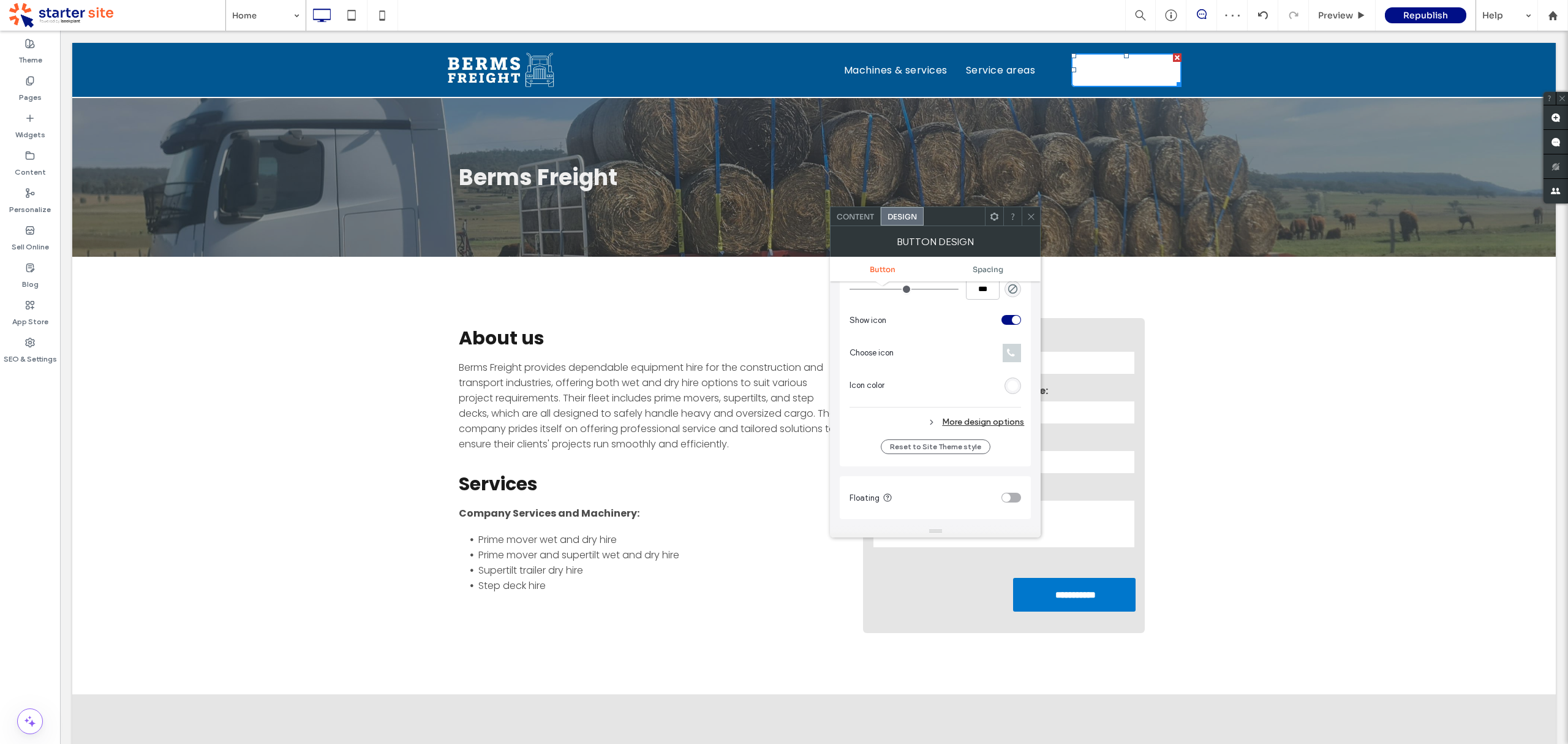
scroll to position [409, 0]
click at [956, 417] on div "More design options" at bounding box center [937, 415] width 175 height 17
click at [1012, 379] on div "rgb(255, 255, 255)" at bounding box center [1012, 378] width 10 height 10
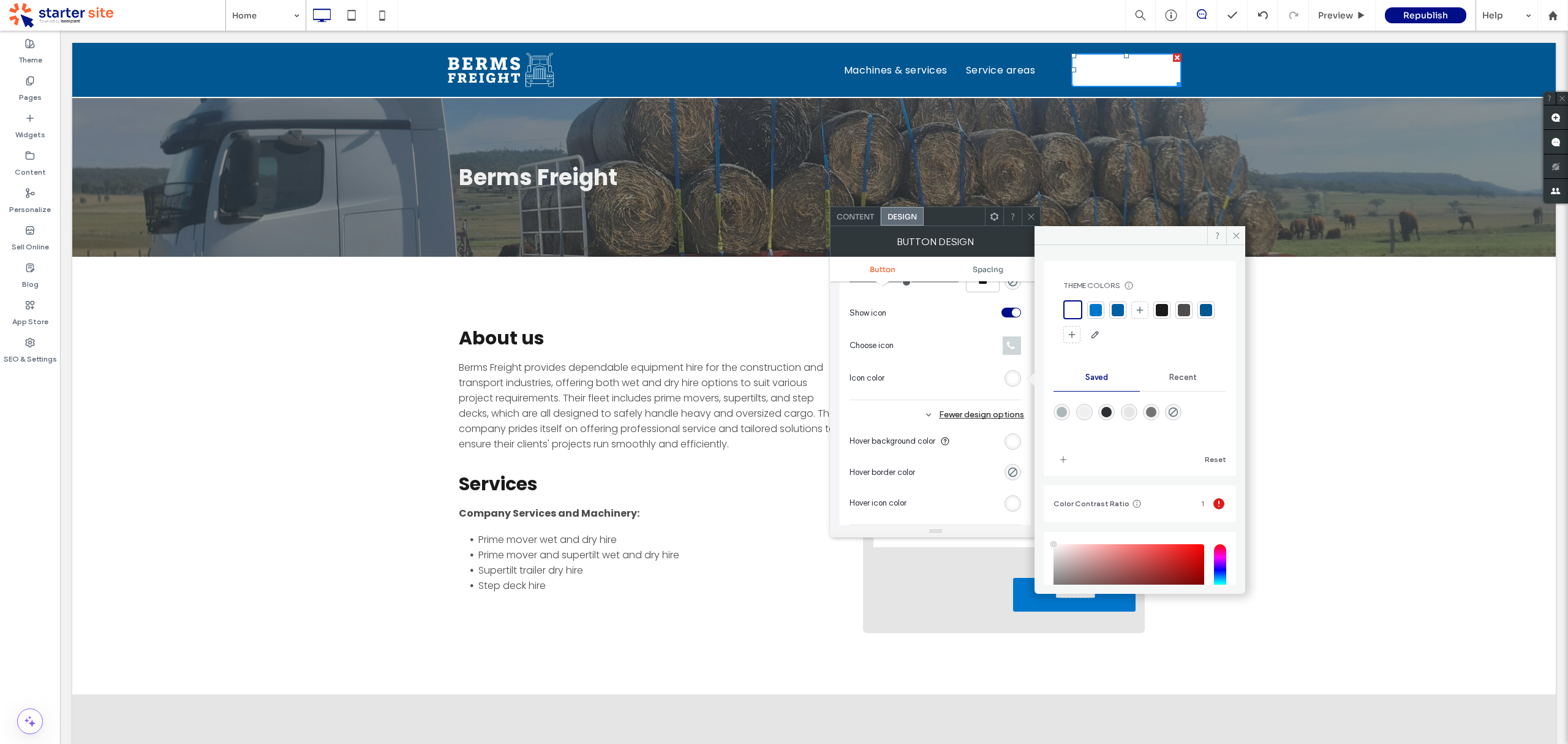
click at [1097, 307] on div at bounding box center [1095, 310] width 12 height 12
click at [1232, 231] on icon at bounding box center [1236, 235] width 9 height 9
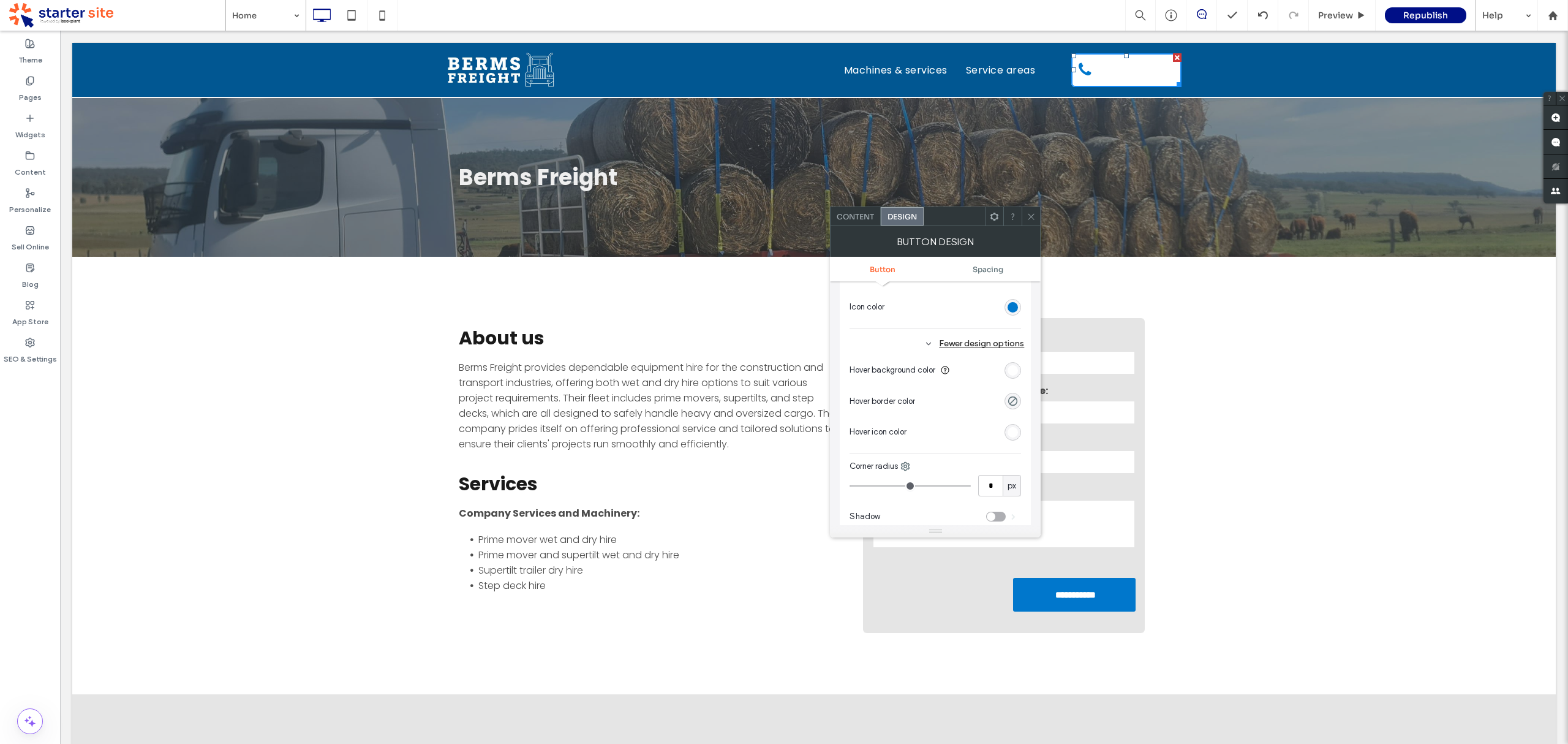
scroll to position [479, 0]
click at [1012, 432] on div "rgb(255, 255, 255)" at bounding box center [1012, 433] width 10 height 10
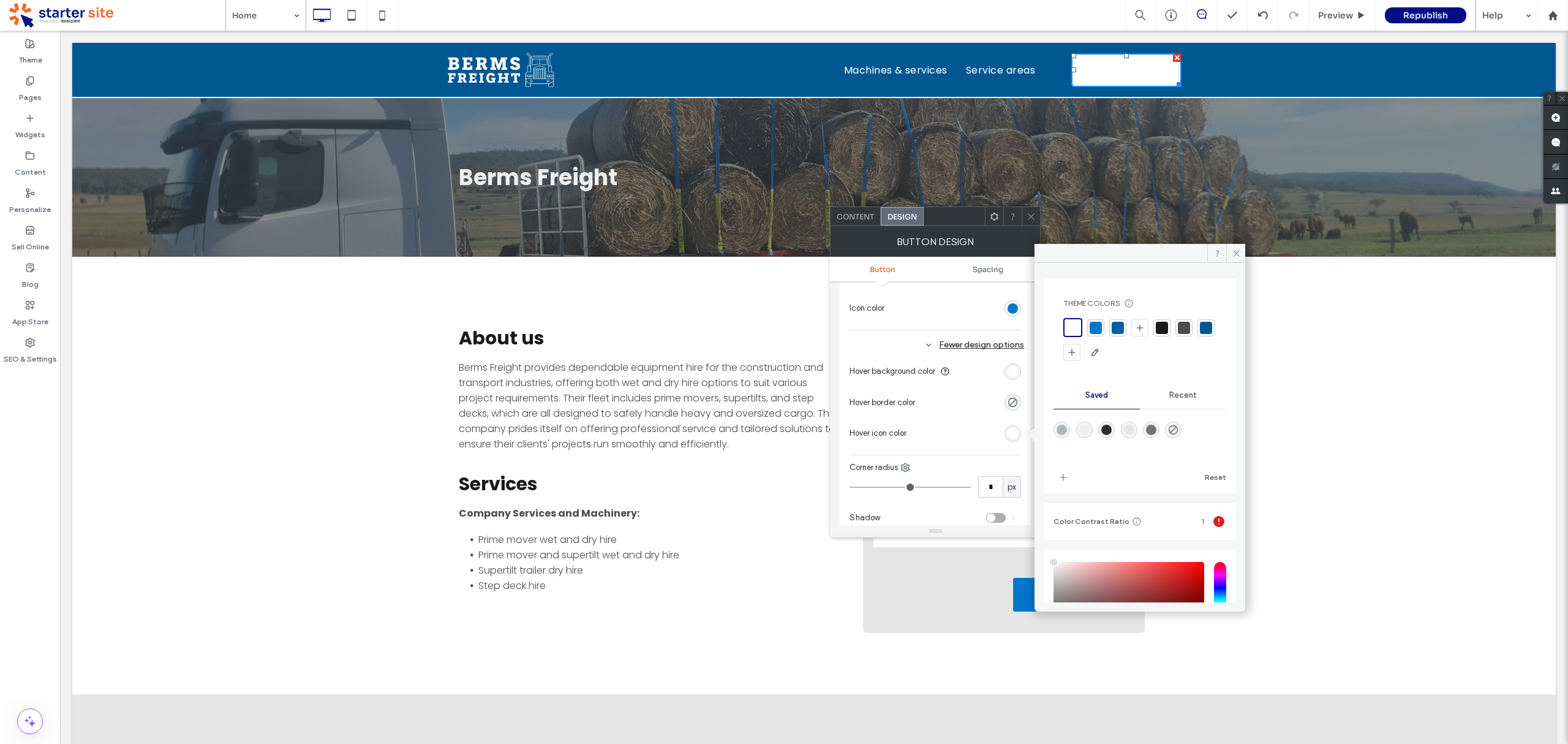
click at [1014, 376] on div "rgb(255, 255, 255)" at bounding box center [1012, 371] width 10 height 10
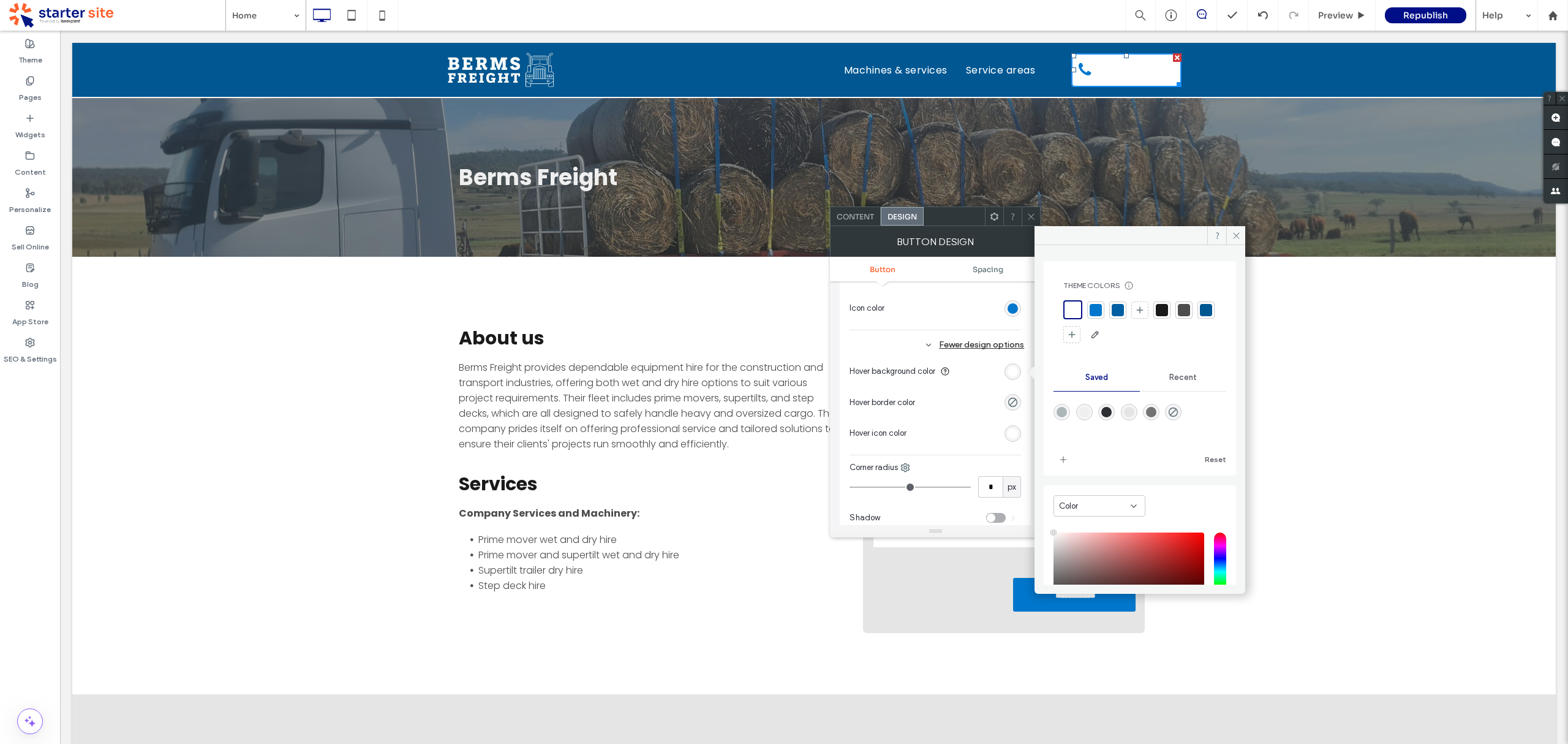
click at [1200, 316] on div at bounding box center [1206, 310] width 12 height 12
click at [1010, 434] on div "rgb(255, 255, 255)" at bounding box center [1012, 433] width 10 height 10
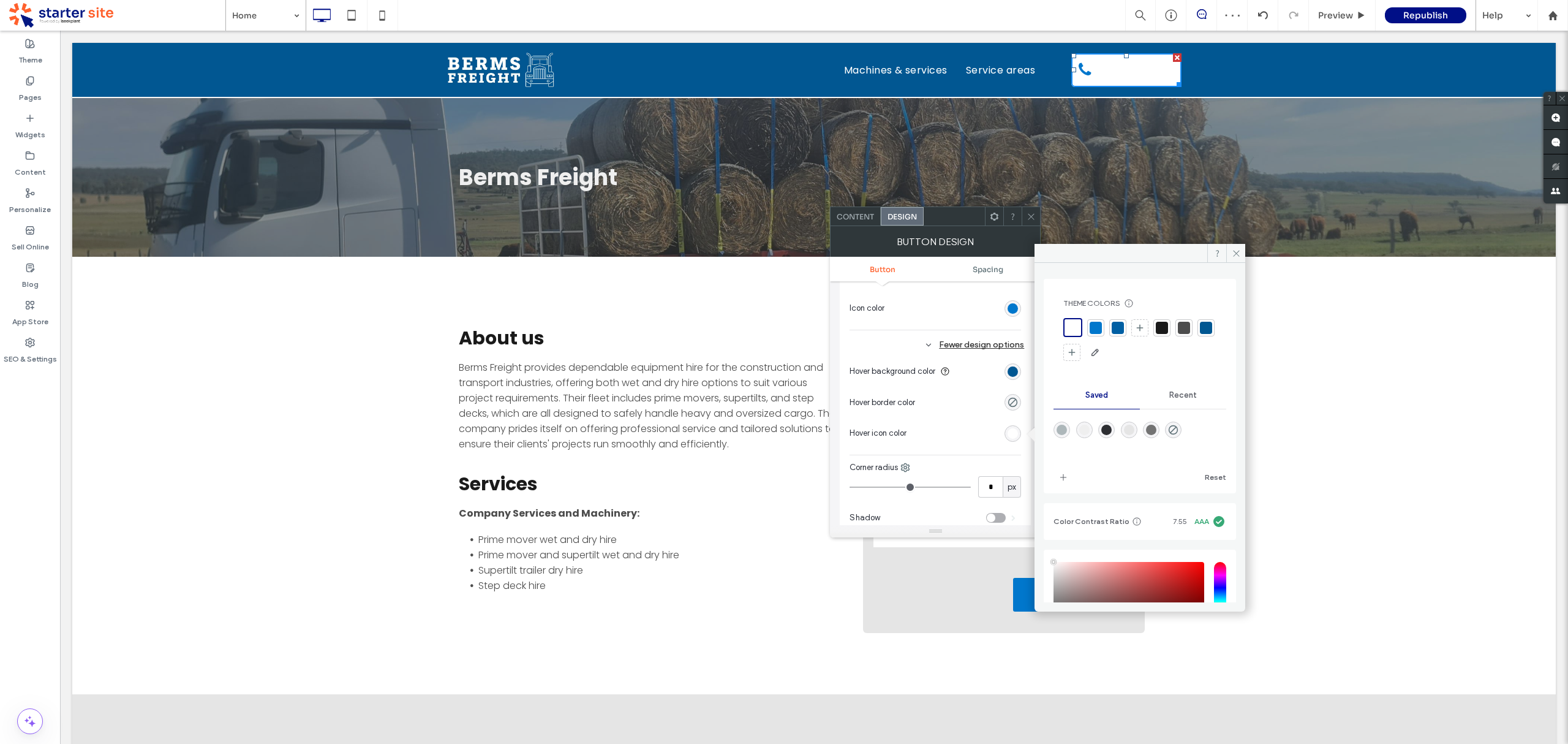
click at [1095, 331] on div at bounding box center [1095, 327] width 12 height 12
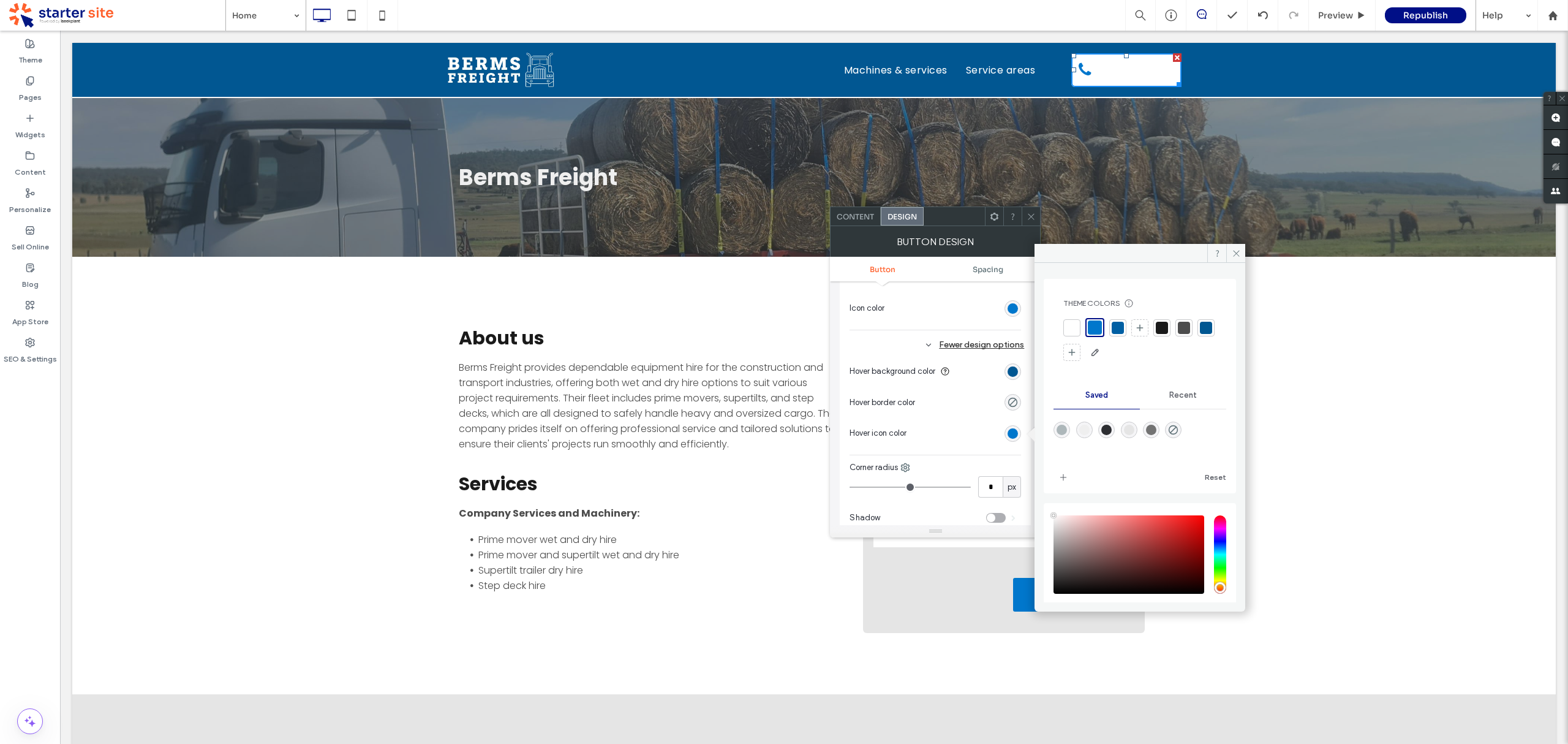
click at [1070, 335] on div at bounding box center [1072, 327] width 17 height 17
click at [1230, 258] on span at bounding box center [1235, 253] width 19 height 19
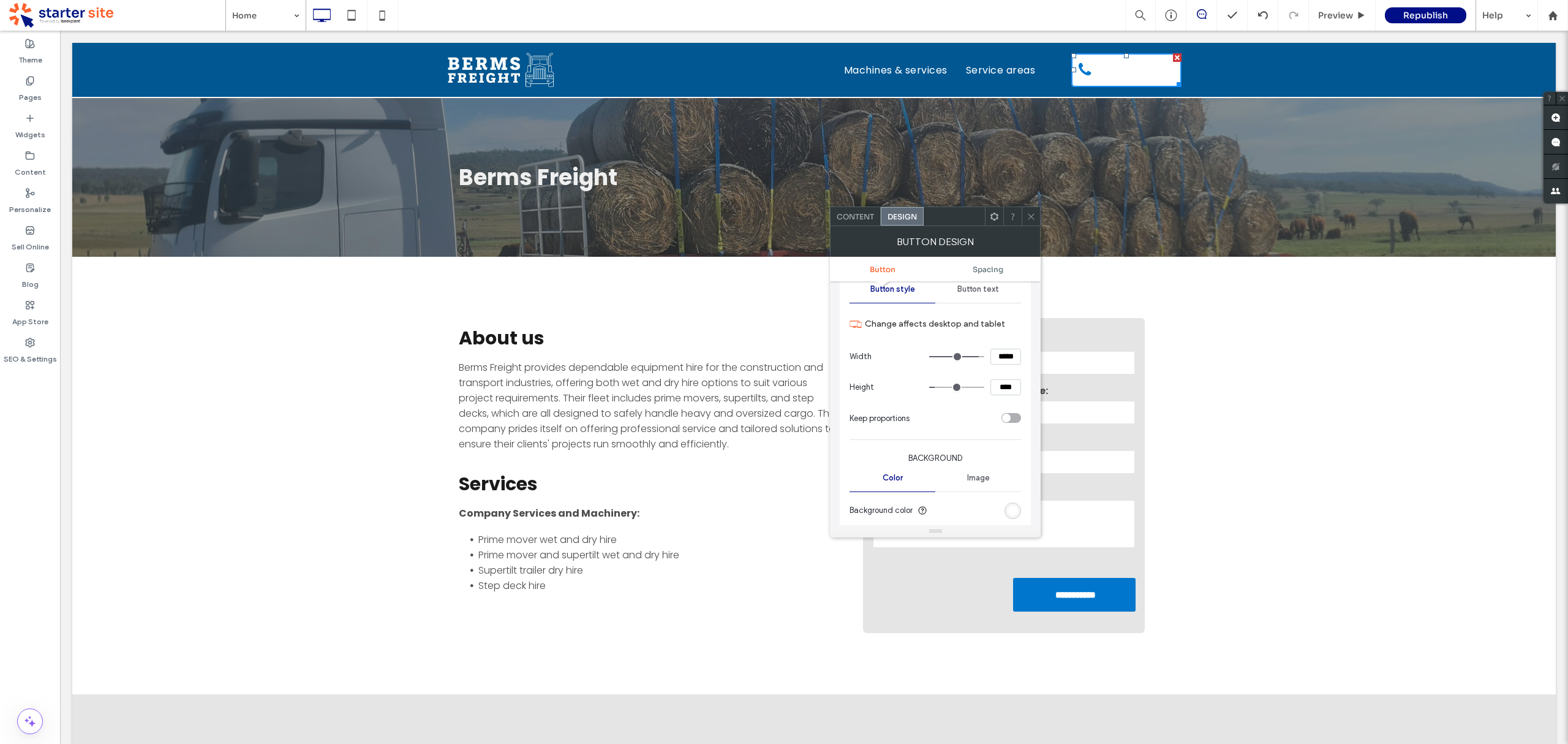
scroll to position [124, 0]
click at [971, 299] on span "Button text" at bounding box center [978, 300] width 42 height 10
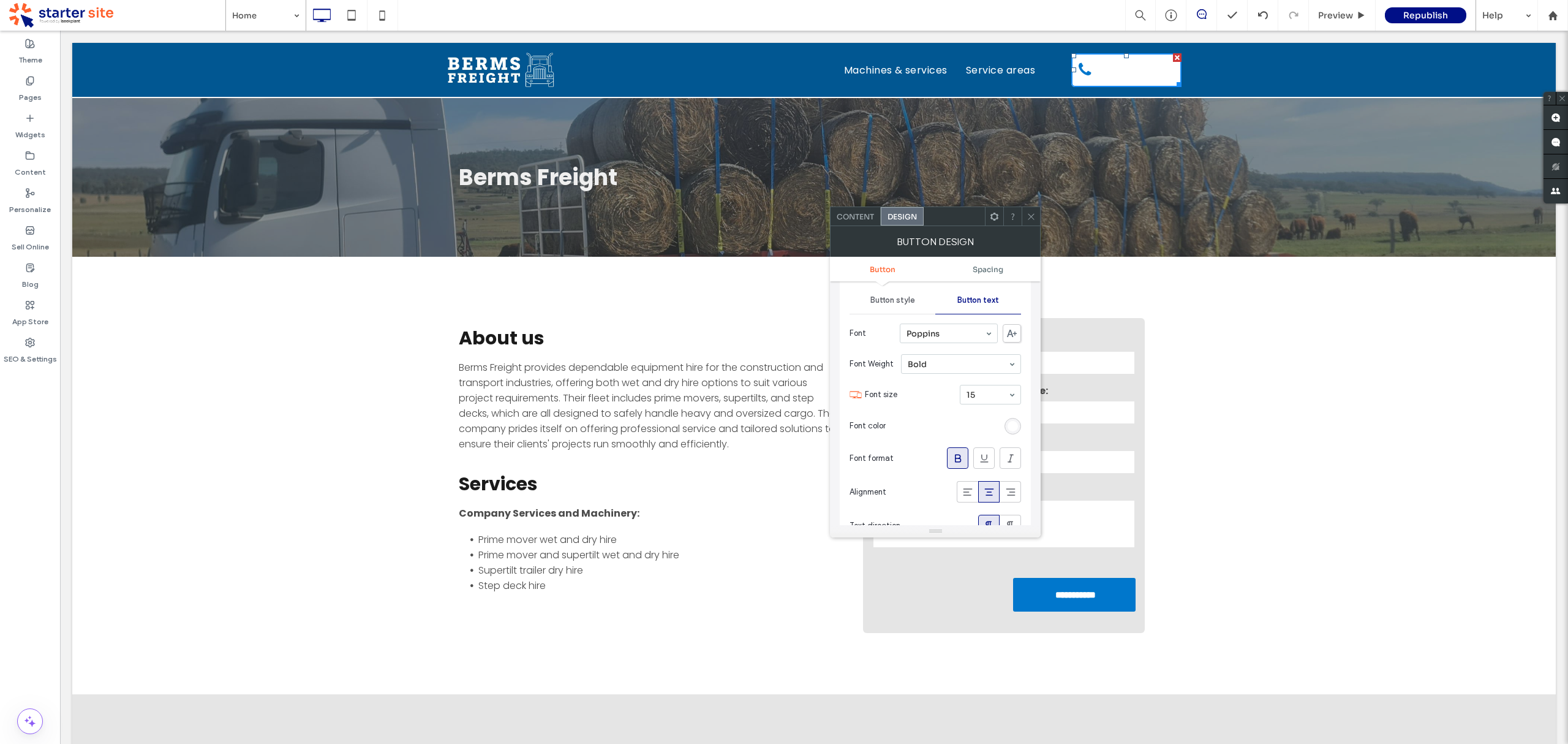
click at [1014, 425] on div "rgb(255, 255, 255)" at bounding box center [1012, 426] width 10 height 10
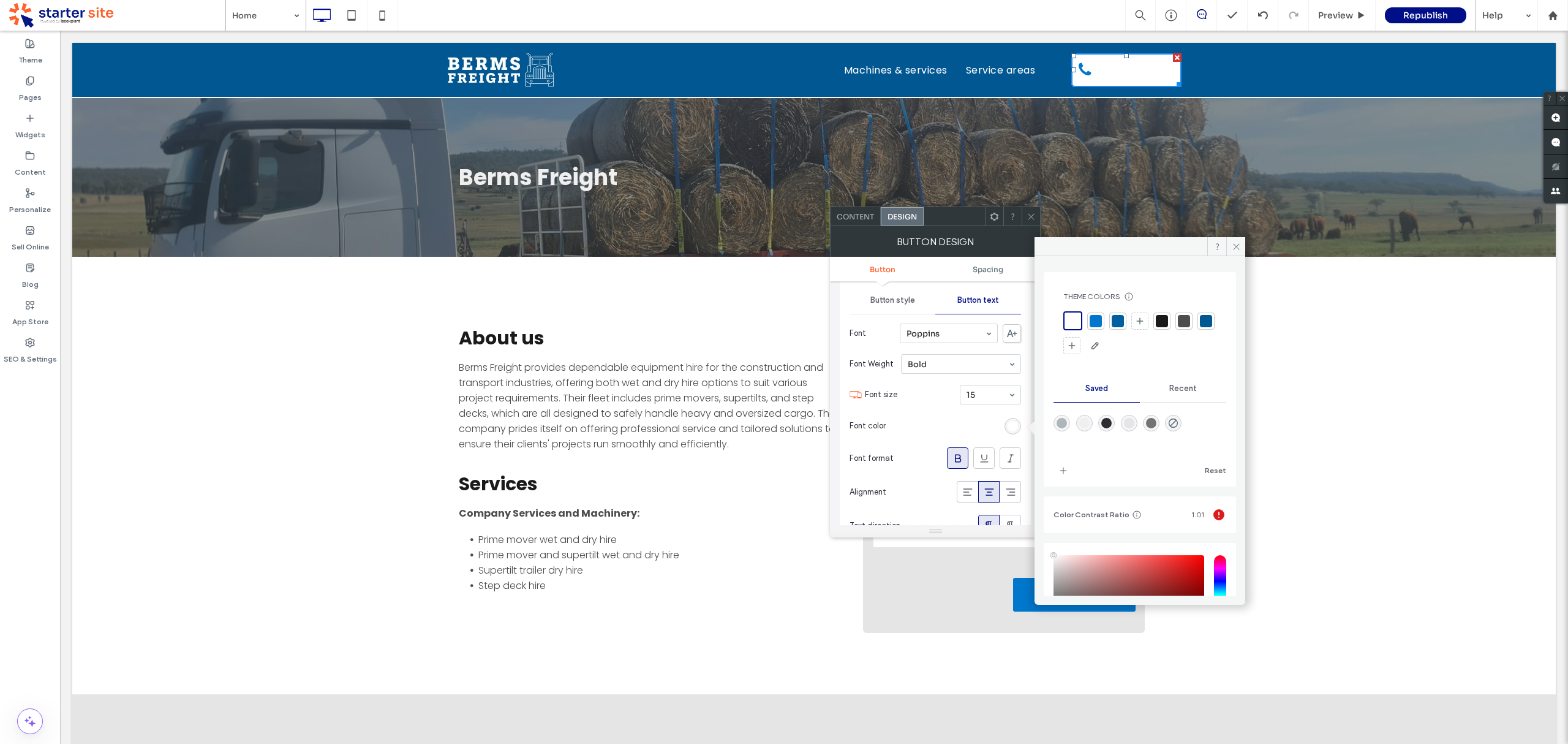
click at [1200, 327] on div at bounding box center [1206, 321] width 12 height 12
click at [1230, 246] on span at bounding box center [1235, 246] width 19 height 19
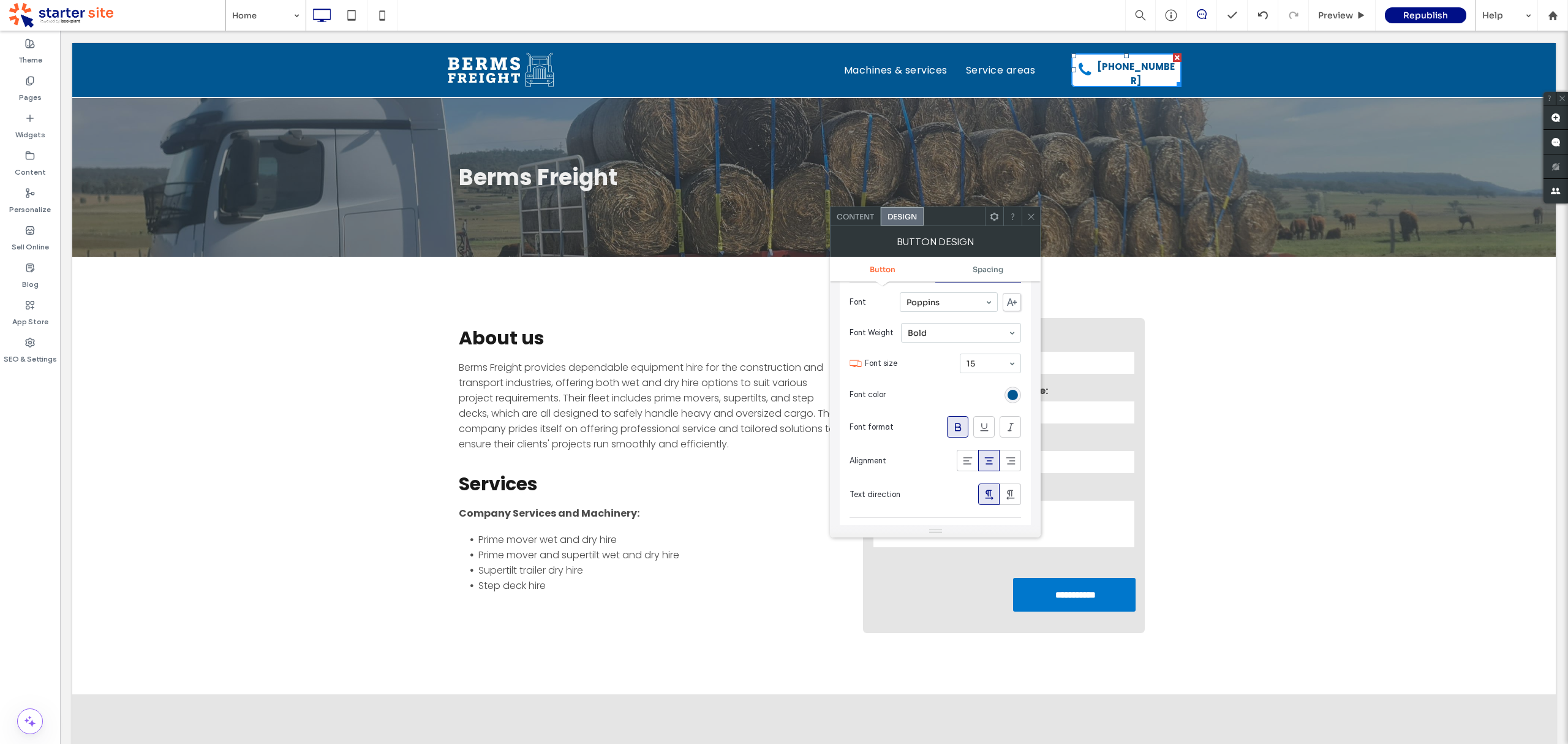
scroll to position [112, 0]
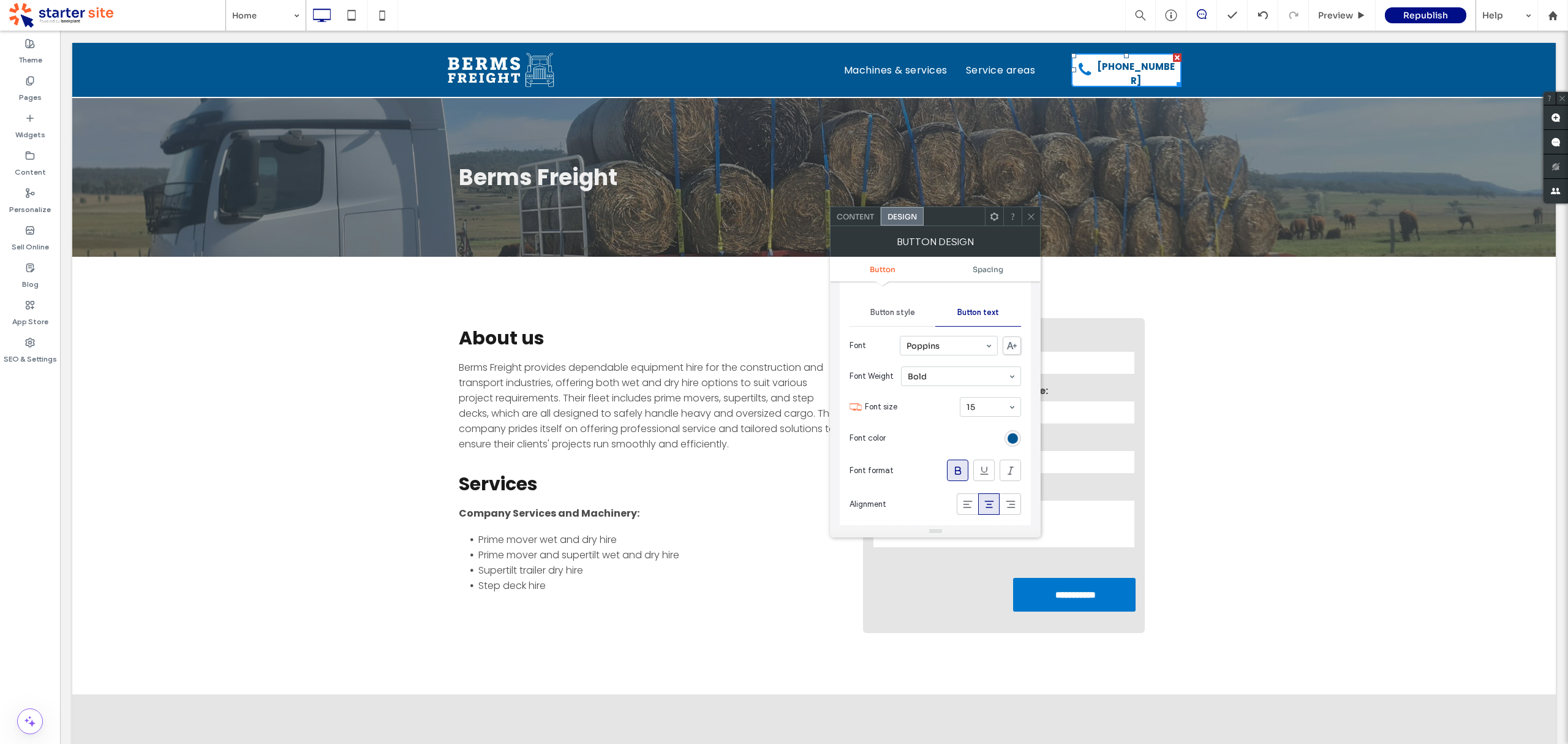
click at [892, 316] on span "Button style" at bounding box center [892, 312] width 45 height 10
click at [1012, 503] on div "rgb(0, 119, 204)" at bounding box center [1012, 503] width 10 height 10
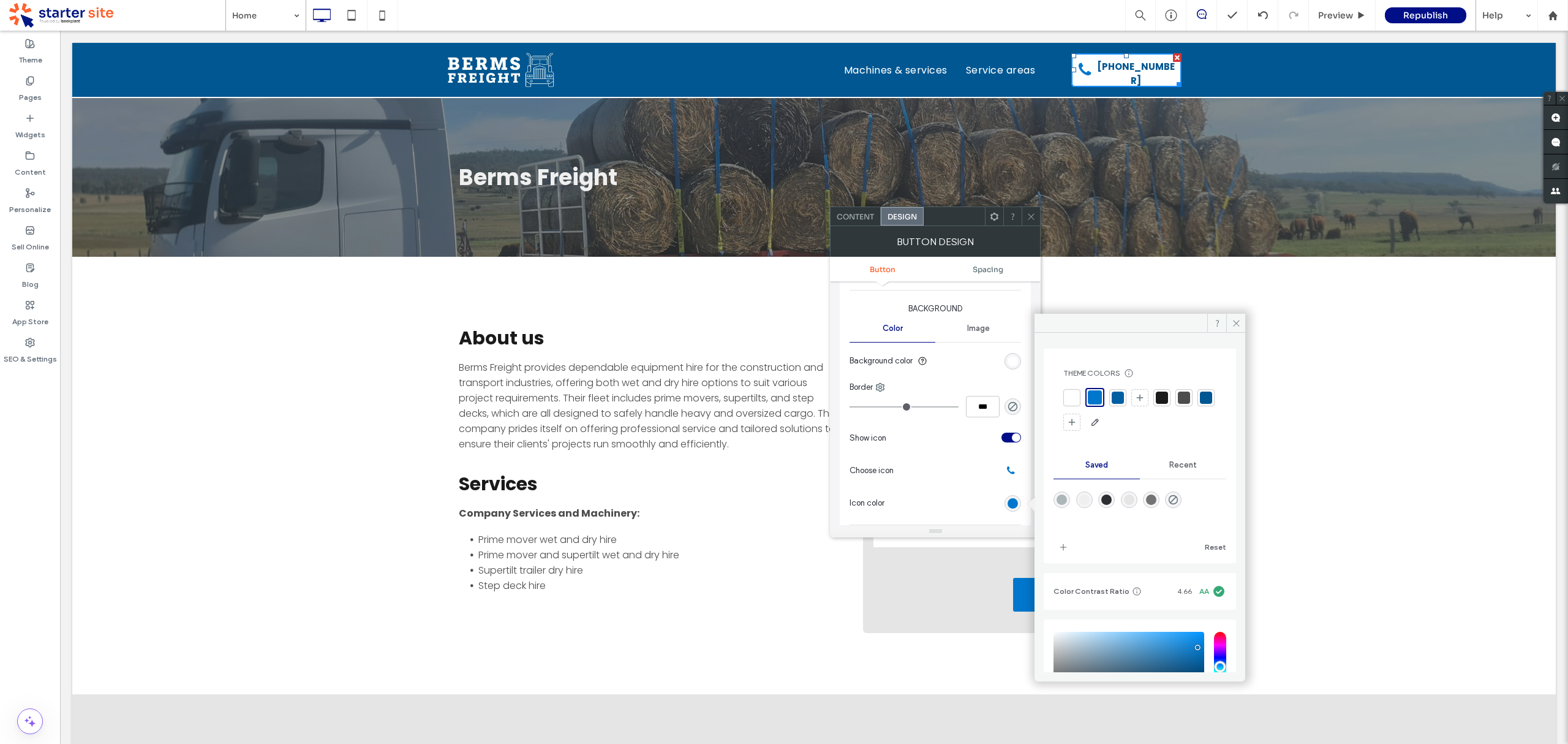
click at [1200, 404] on div at bounding box center [1206, 397] width 12 height 12
click at [1233, 323] on icon at bounding box center [1236, 324] width 9 height 9
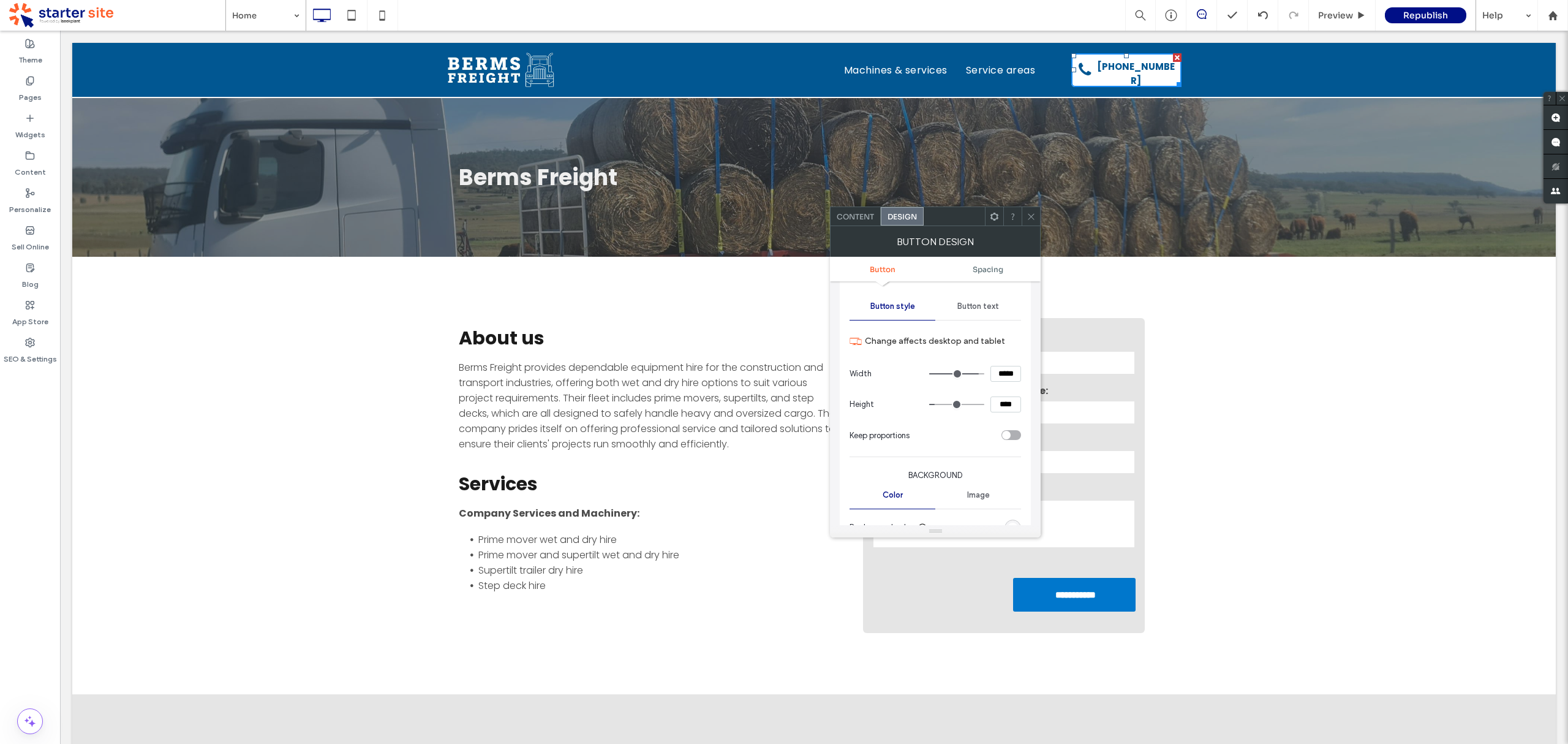
scroll to position [116, 0]
click at [982, 307] on span "Button text" at bounding box center [978, 308] width 42 height 10
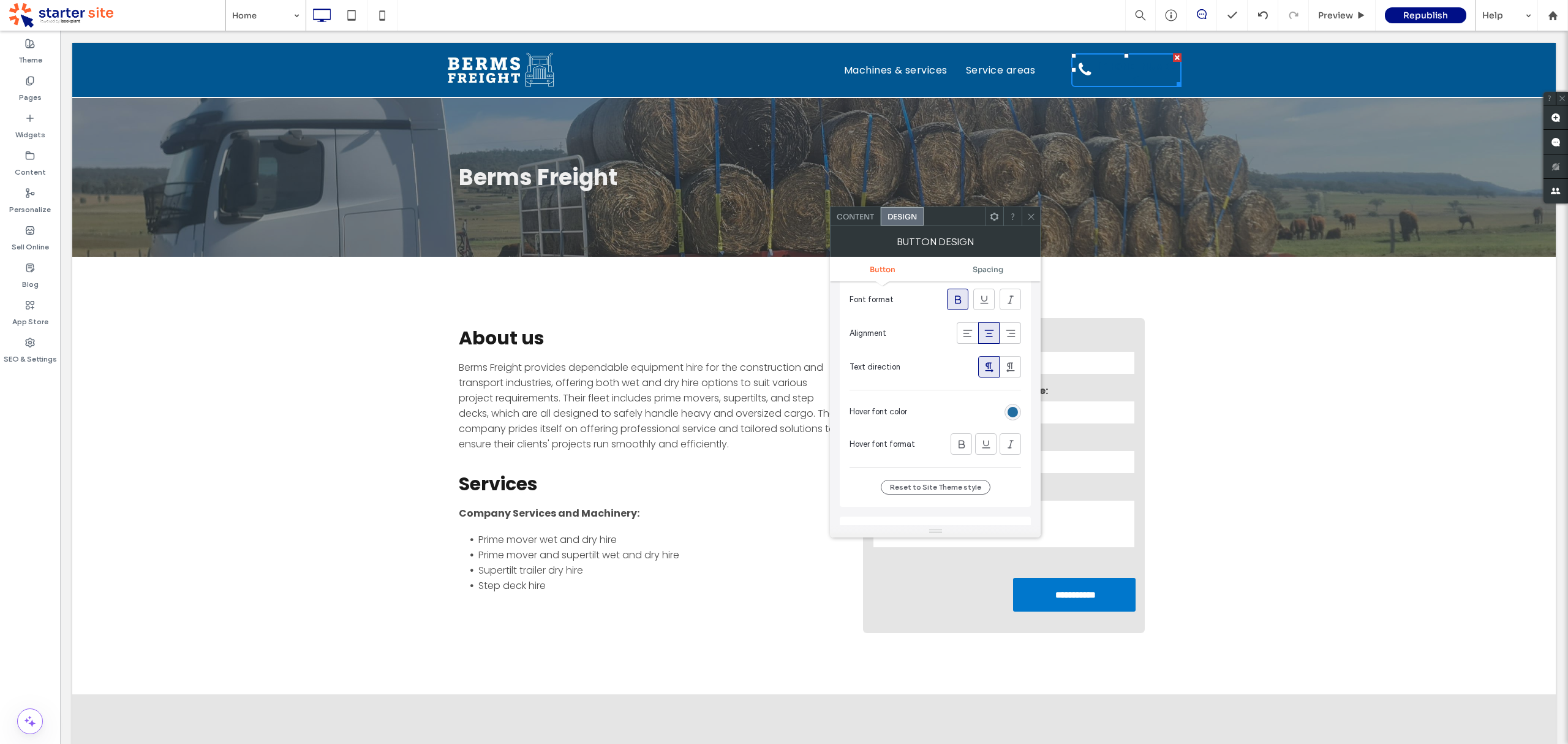
click at [1014, 413] on div "rgb(1, 87, 146)" at bounding box center [1012, 412] width 10 height 10
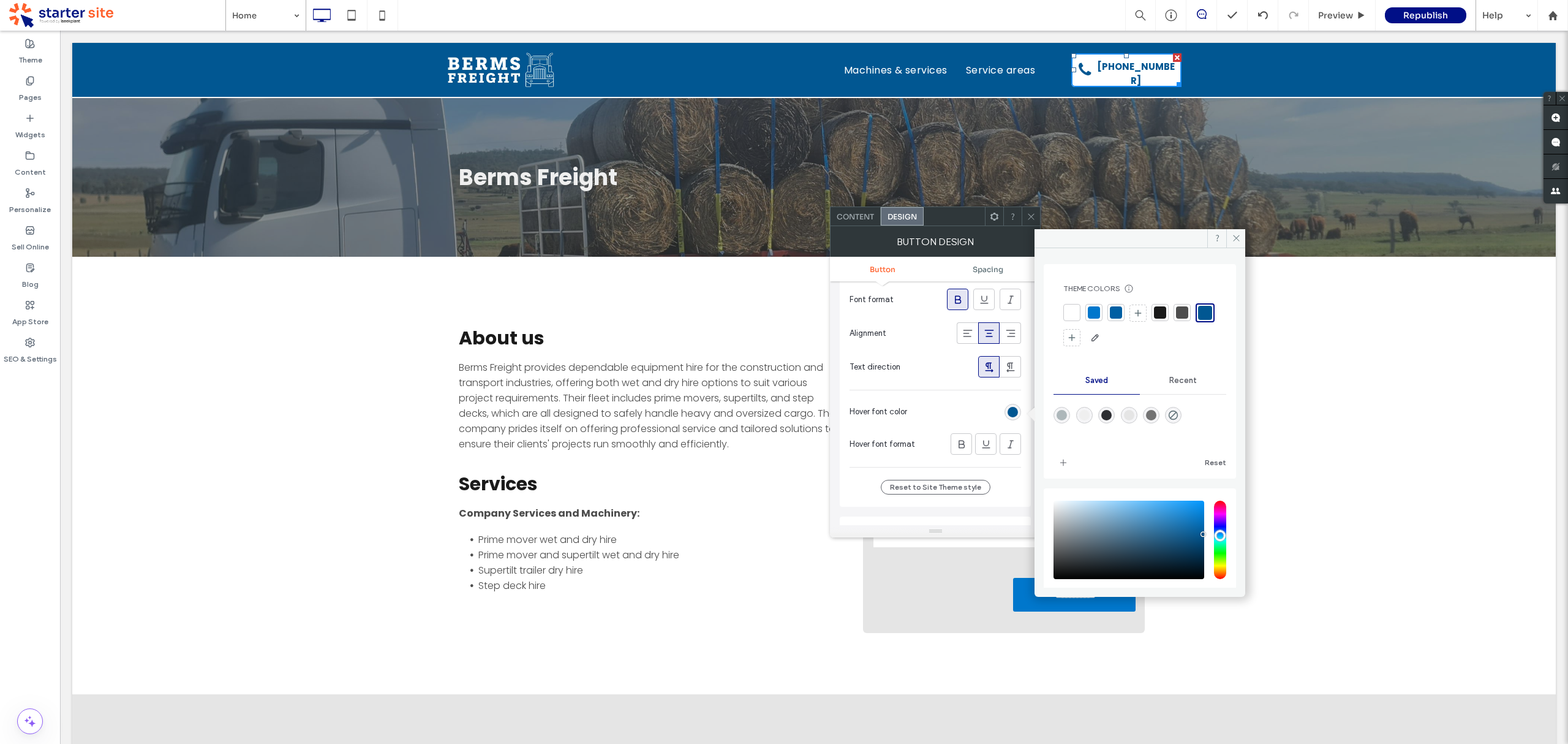
click at [1072, 312] on div at bounding box center [1072, 312] width 12 height 12
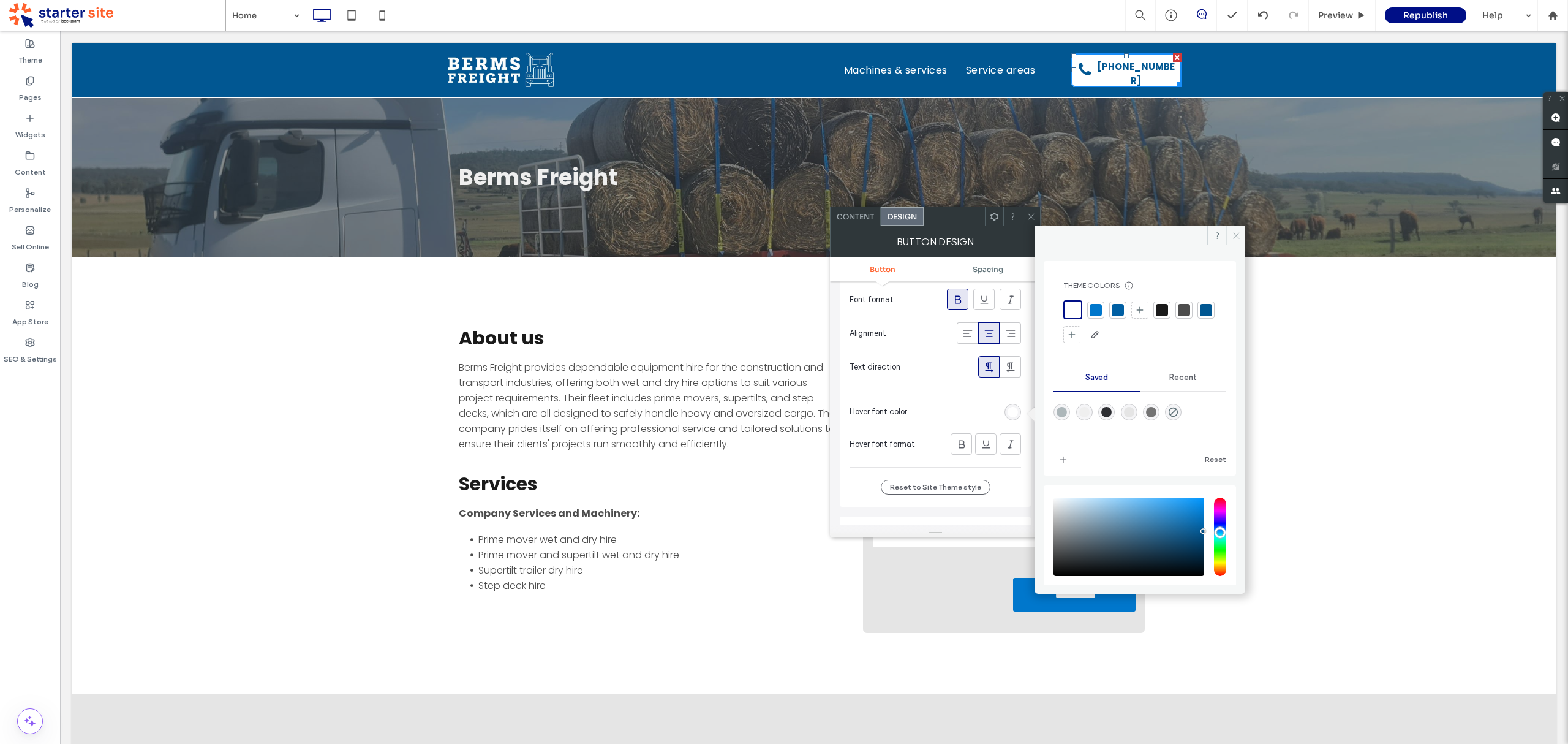
click at [1235, 235] on icon at bounding box center [1236, 235] width 9 height 9
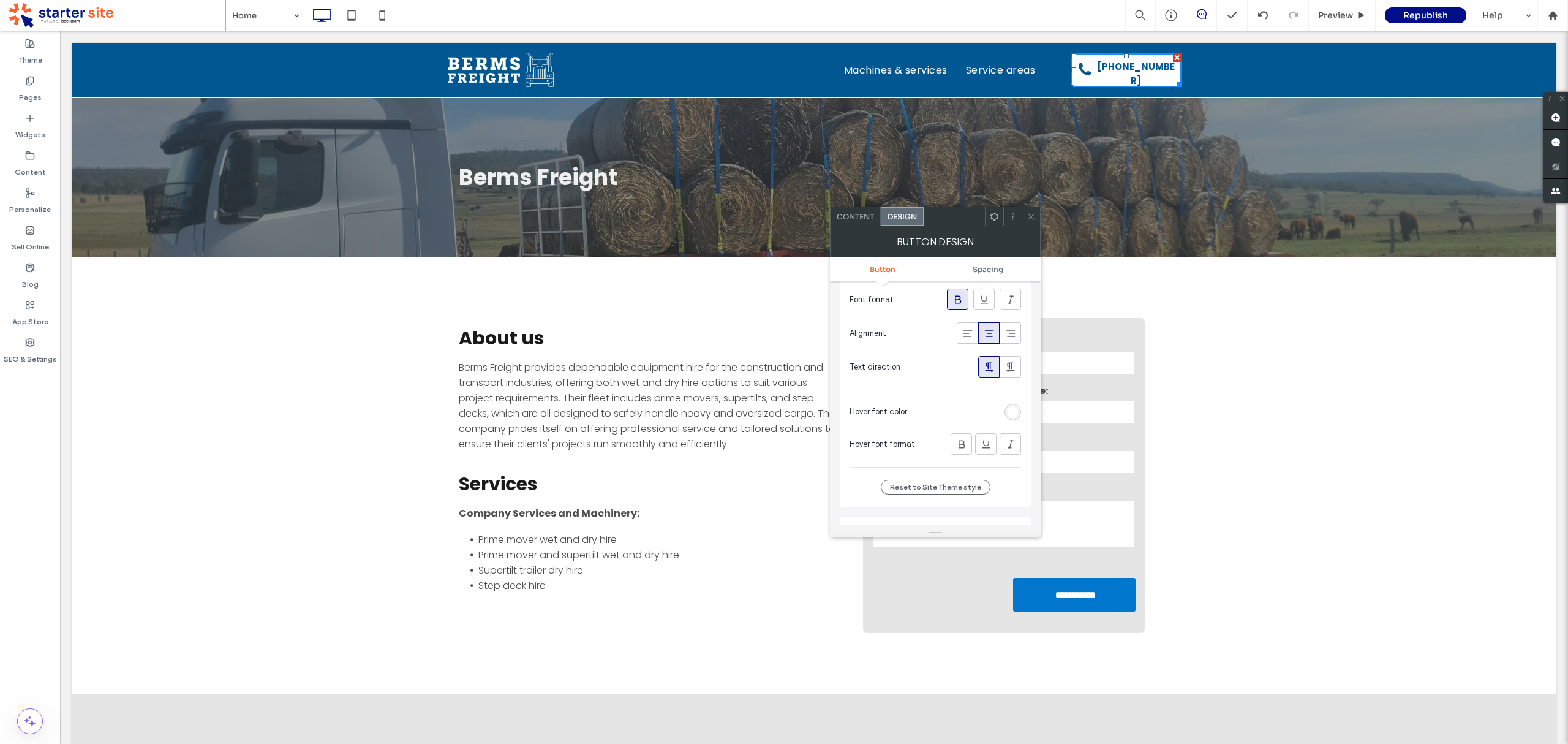
click at [1034, 214] on use at bounding box center [1032, 216] width 7 height 7
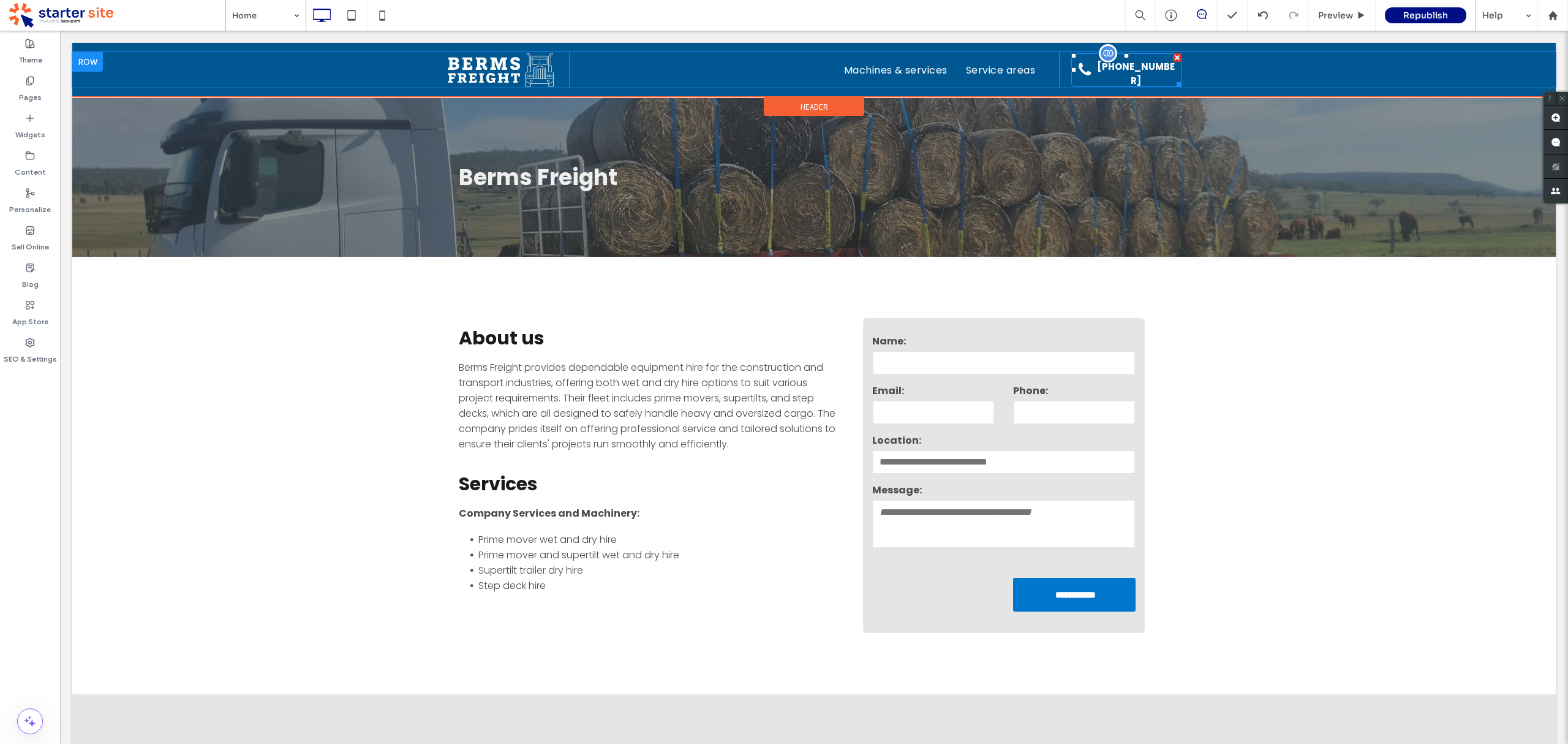
click at [1141, 74] on span "[PHONE_NUMBER]" at bounding box center [1136, 73] width 90 height 40
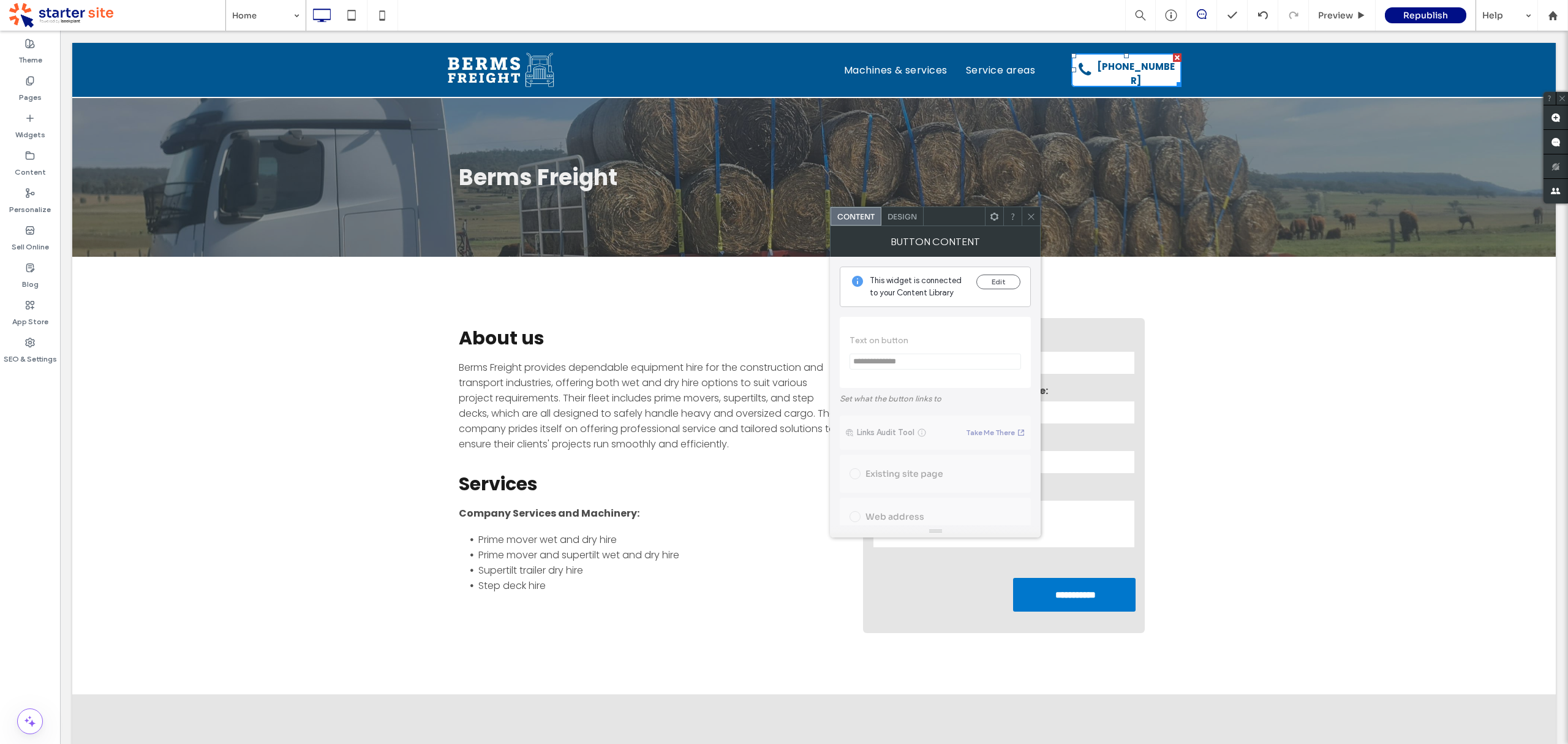
click at [910, 223] on div "Design" at bounding box center [902, 217] width 42 height 19
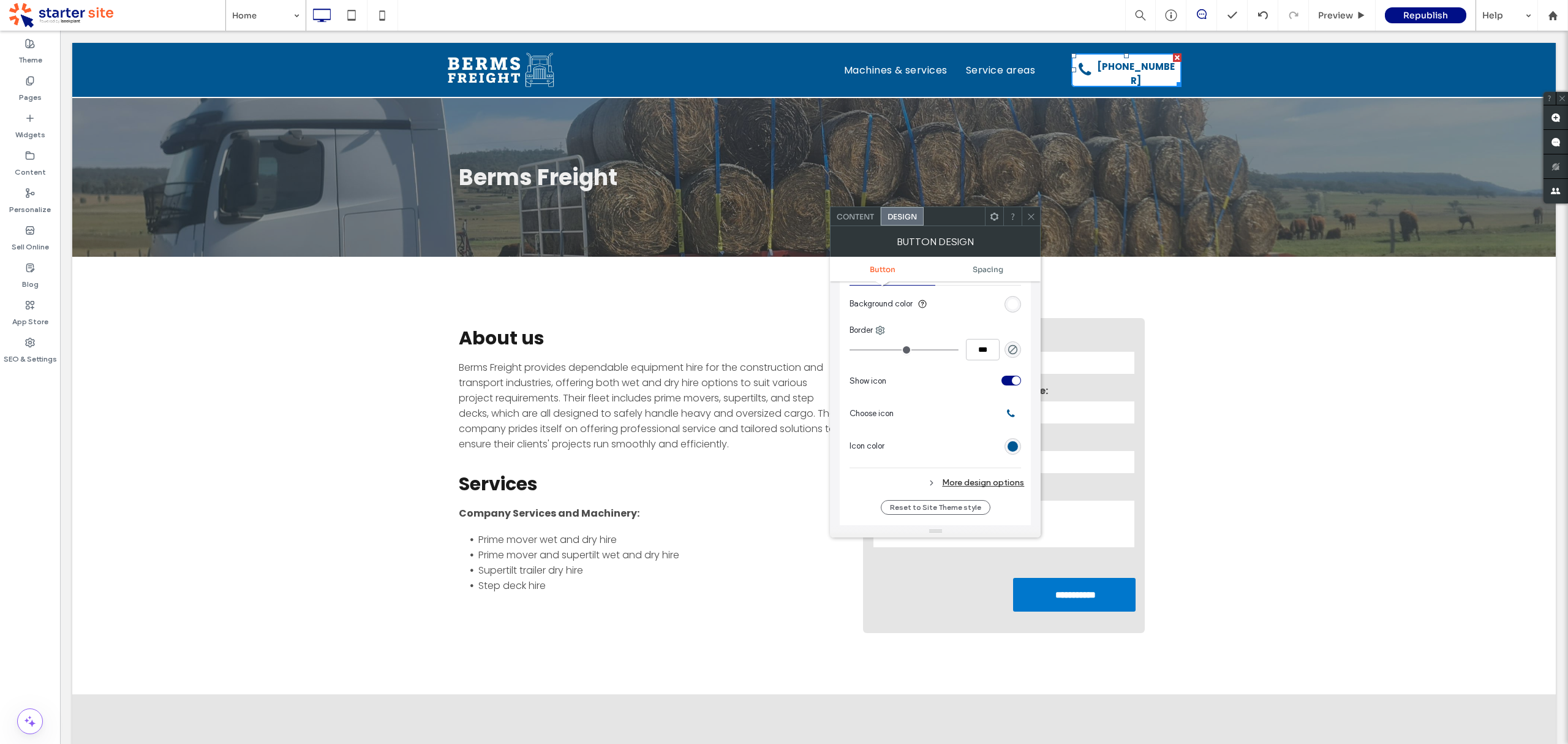
scroll to position [340, 0]
click at [993, 482] on div "More design options" at bounding box center [937, 484] width 175 height 17
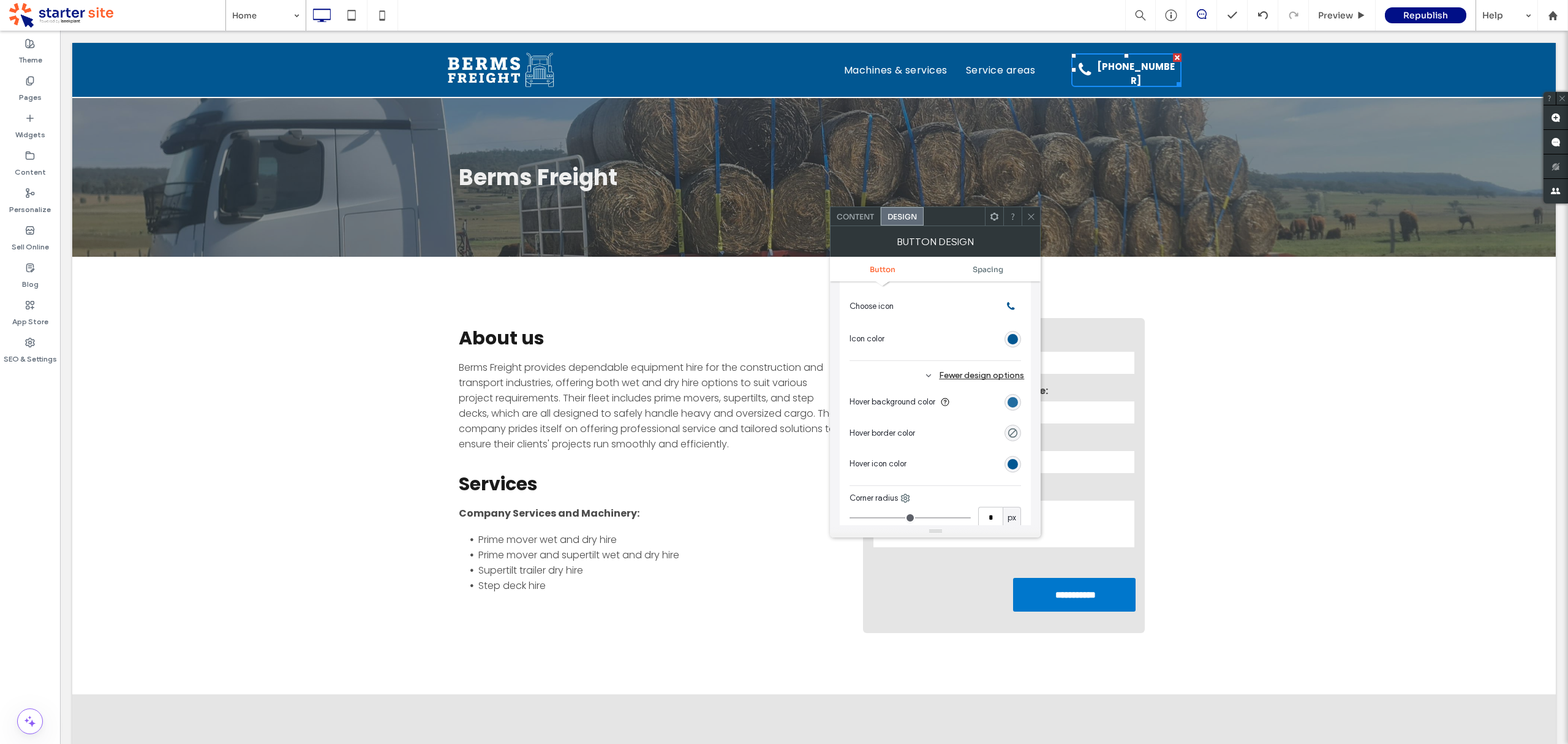
click at [1009, 405] on div "rgb(1, 87, 146)" at bounding box center [1012, 402] width 10 height 10
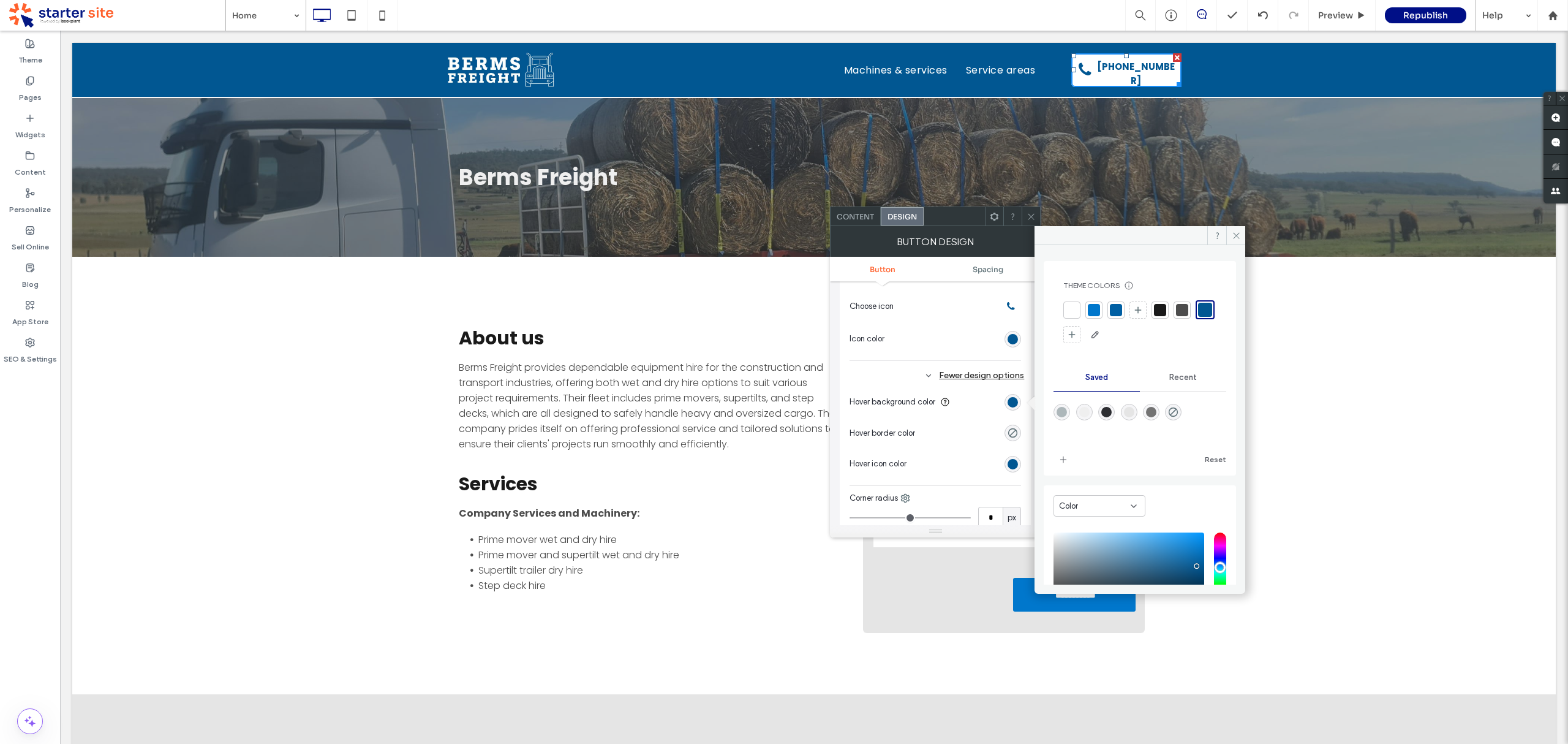
click at [1093, 304] on div at bounding box center [1093, 310] width 12 height 12
click at [1233, 231] on icon at bounding box center [1236, 235] width 9 height 9
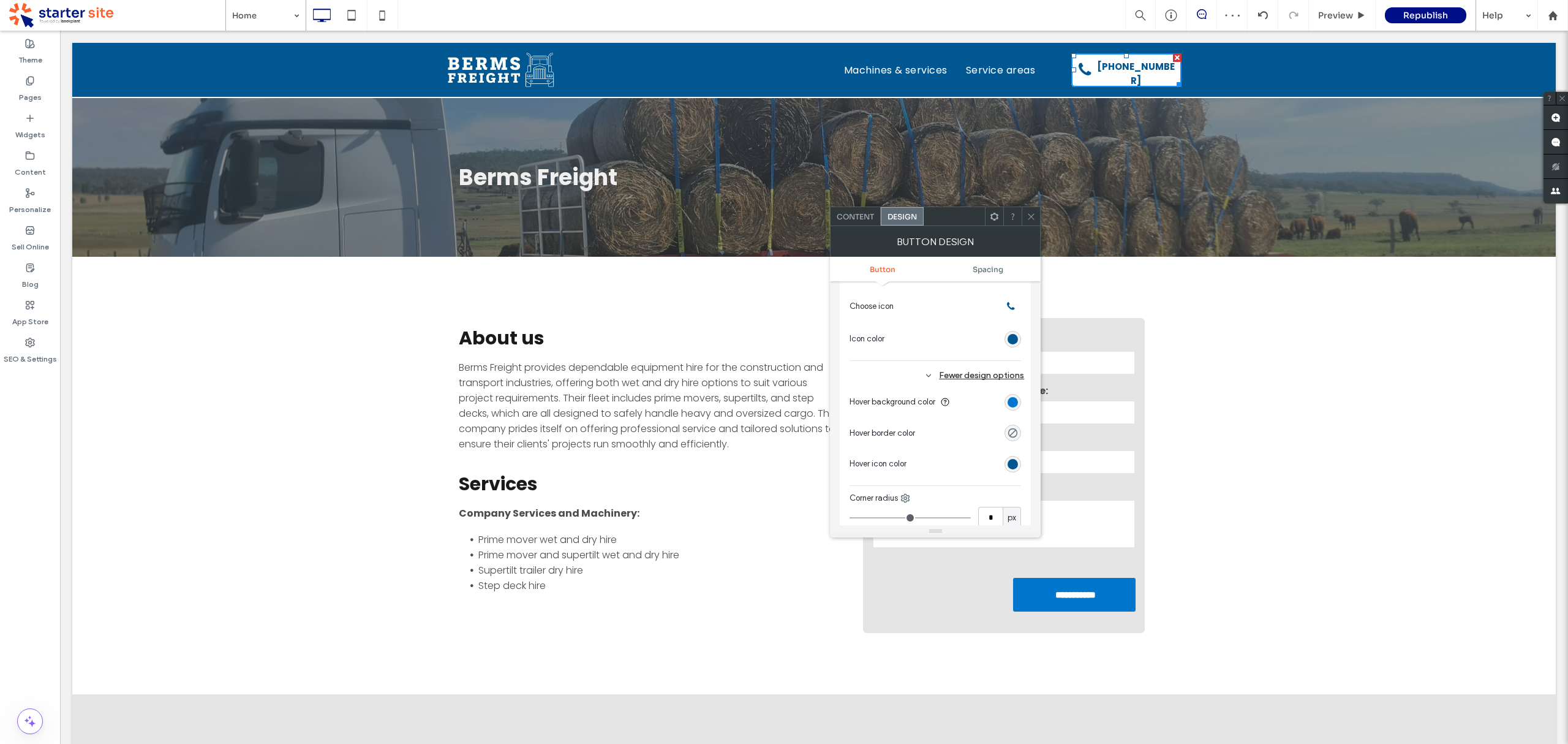
click at [1030, 213] on icon at bounding box center [1032, 217] width 9 height 9
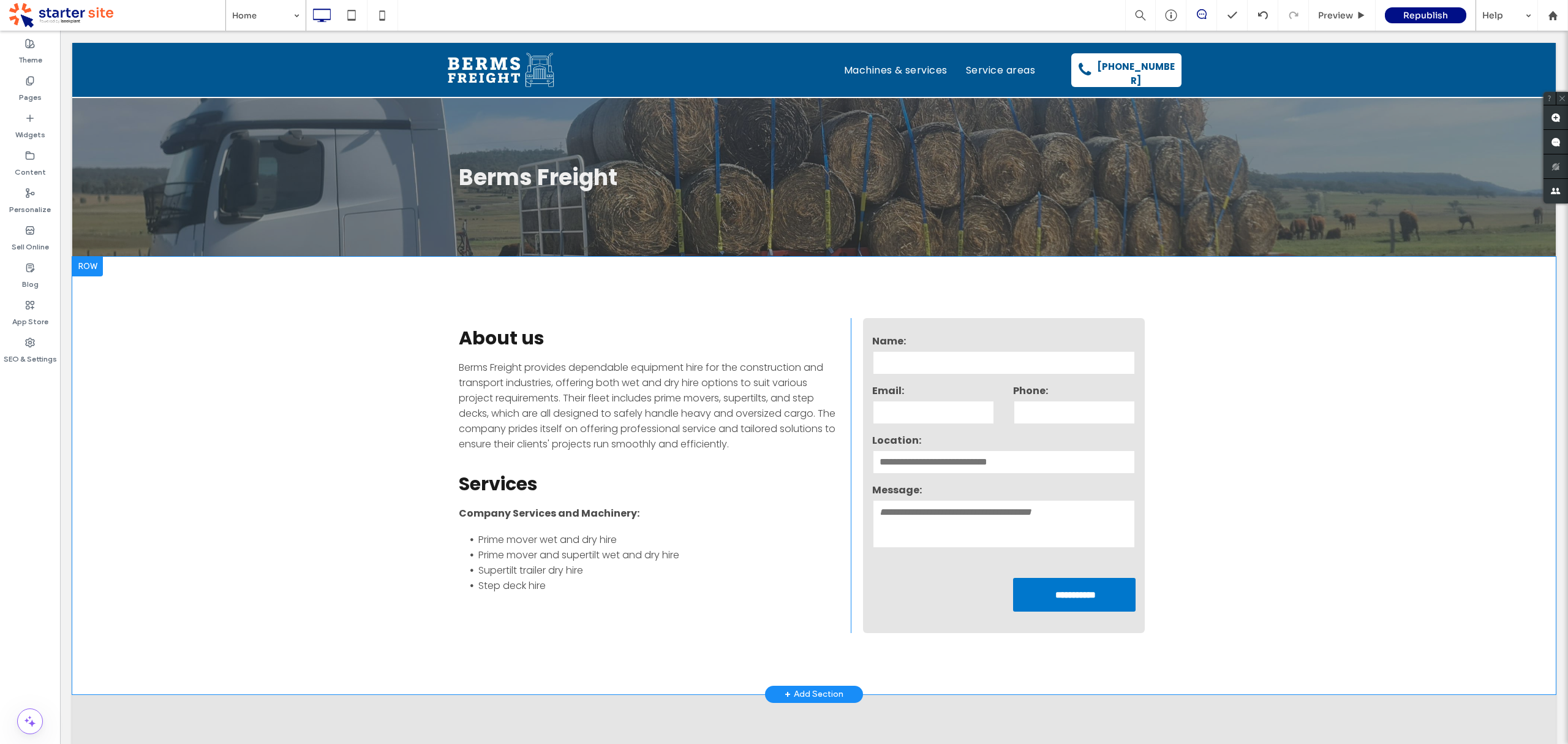
scroll to position [112, 0]
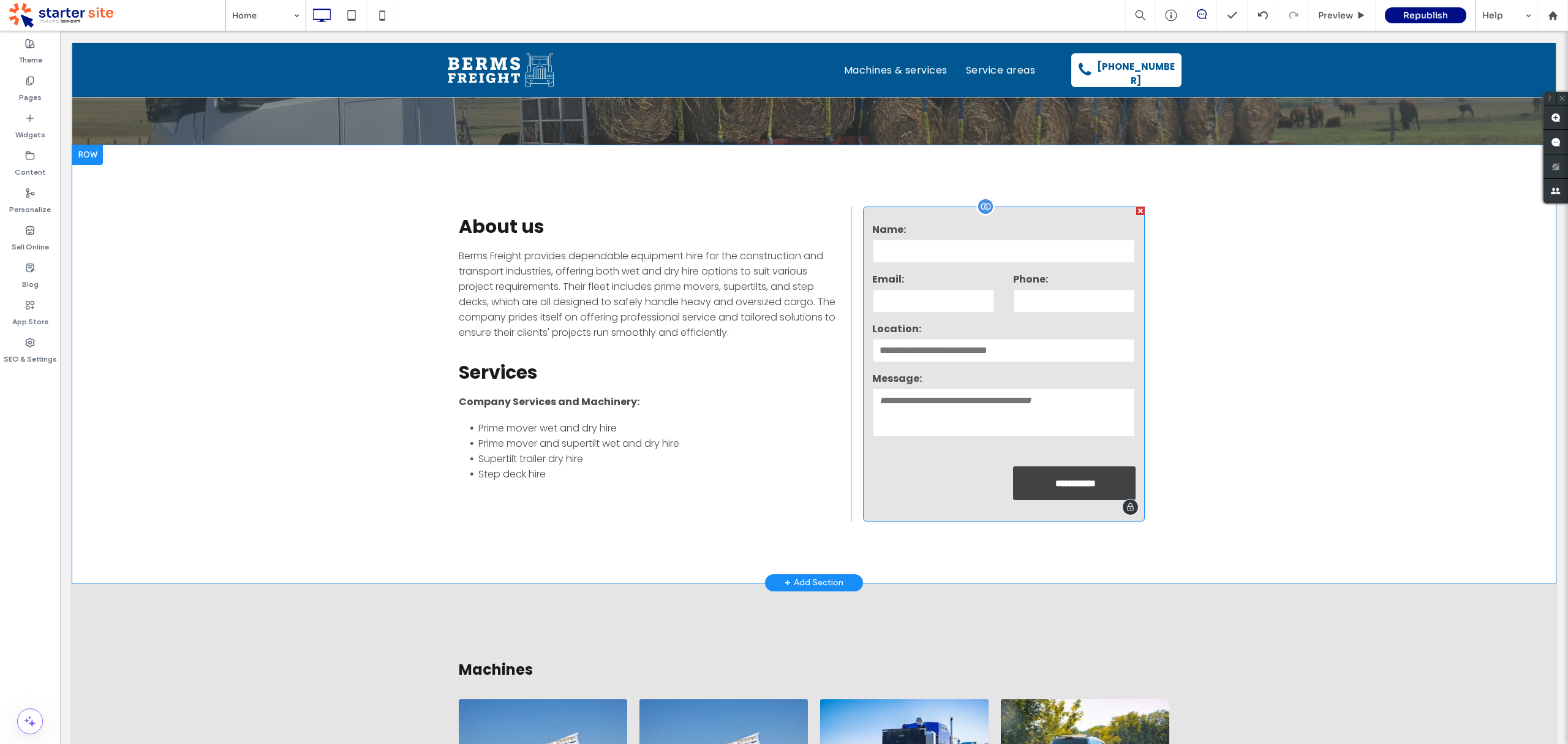
click at [1066, 486] on input "**********" at bounding box center [1075, 484] width 120 height 22
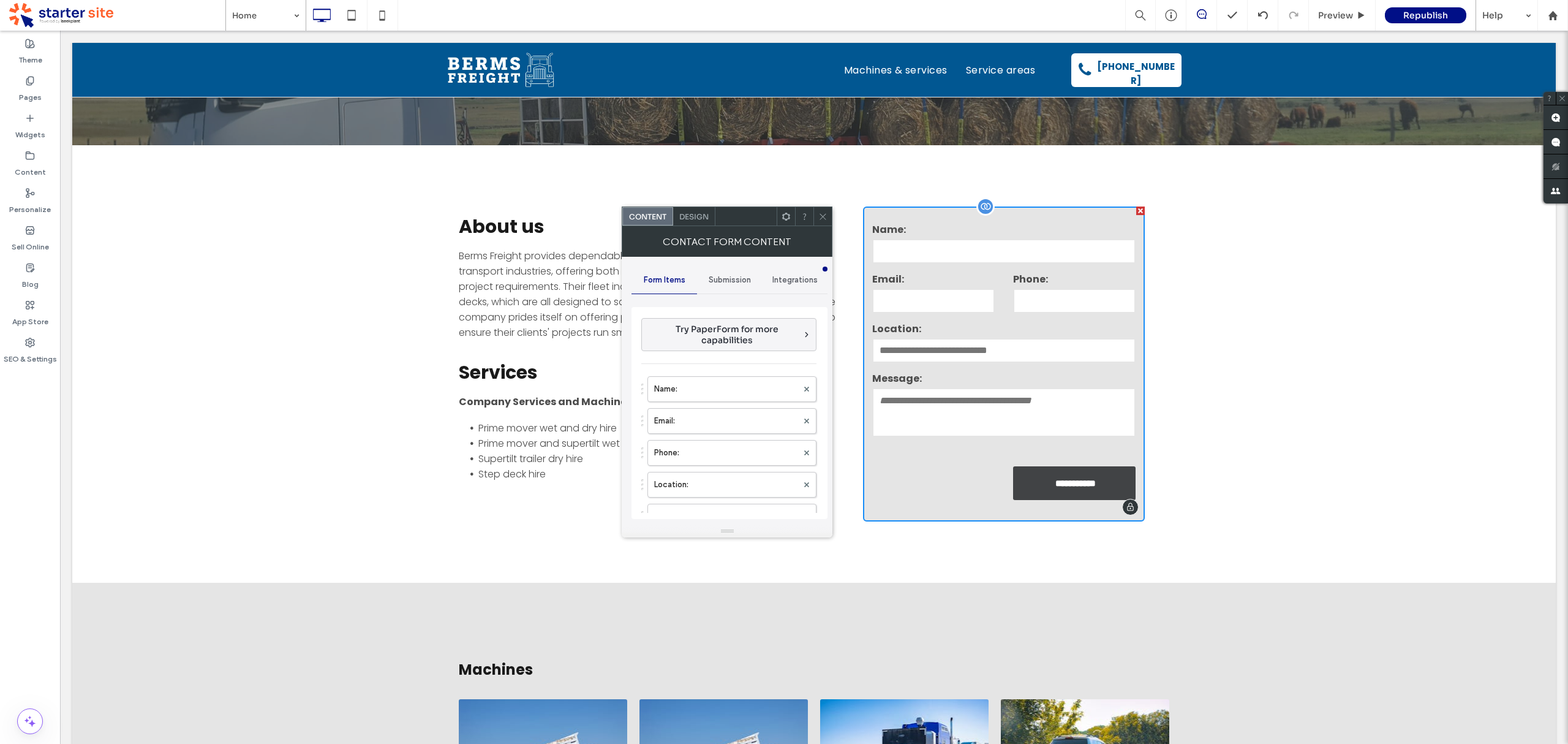
type input "**********"
click at [702, 224] on div "Design" at bounding box center [693, 217] width 42 height 19
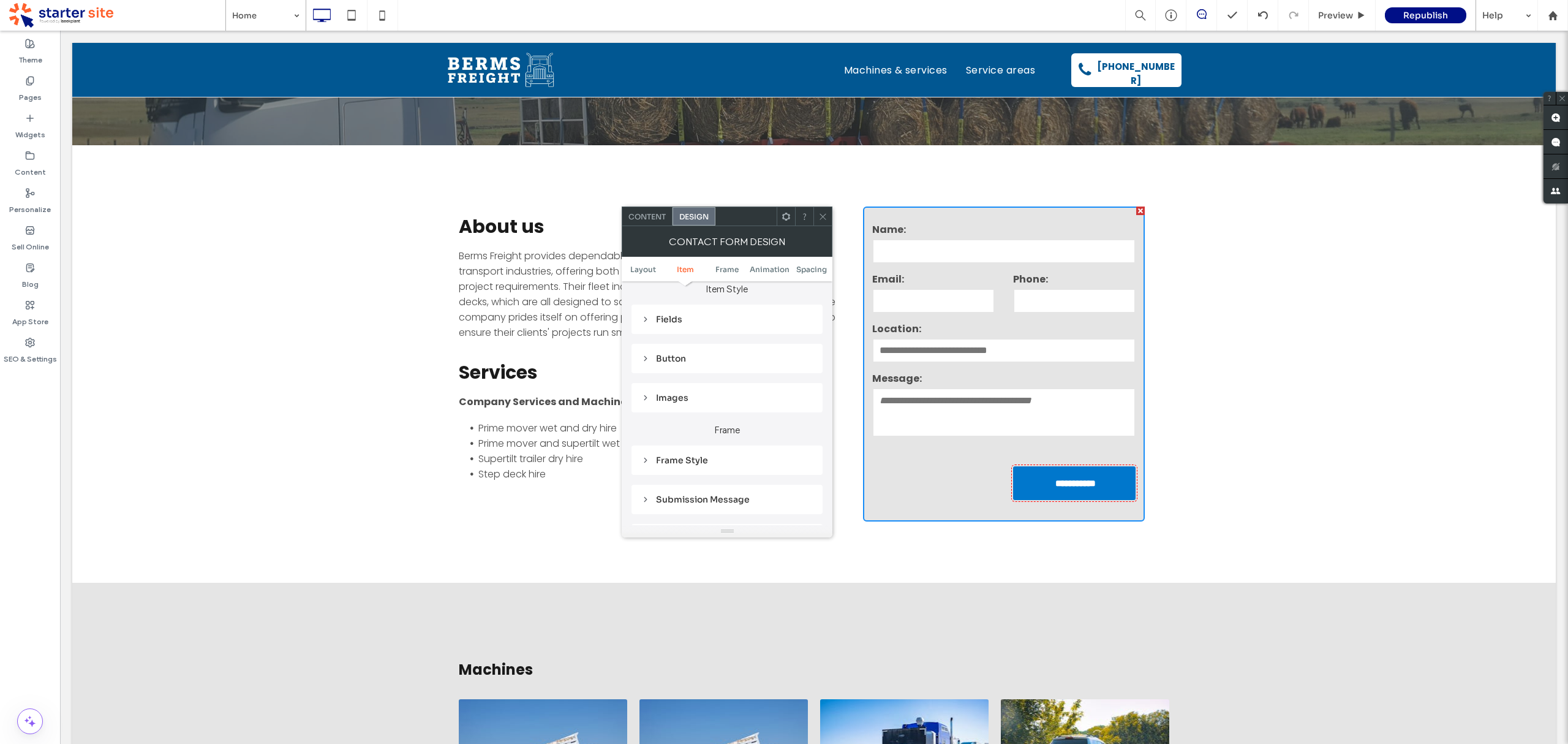
scroll to position [204, 0]
click at [689, 364] on div "Button" at bounding box center [727, 359] width 172 height 11
click at [799, 475] on div "rgb(0, 119, 204)" at bounding box center [804, 473] width 10 height 10
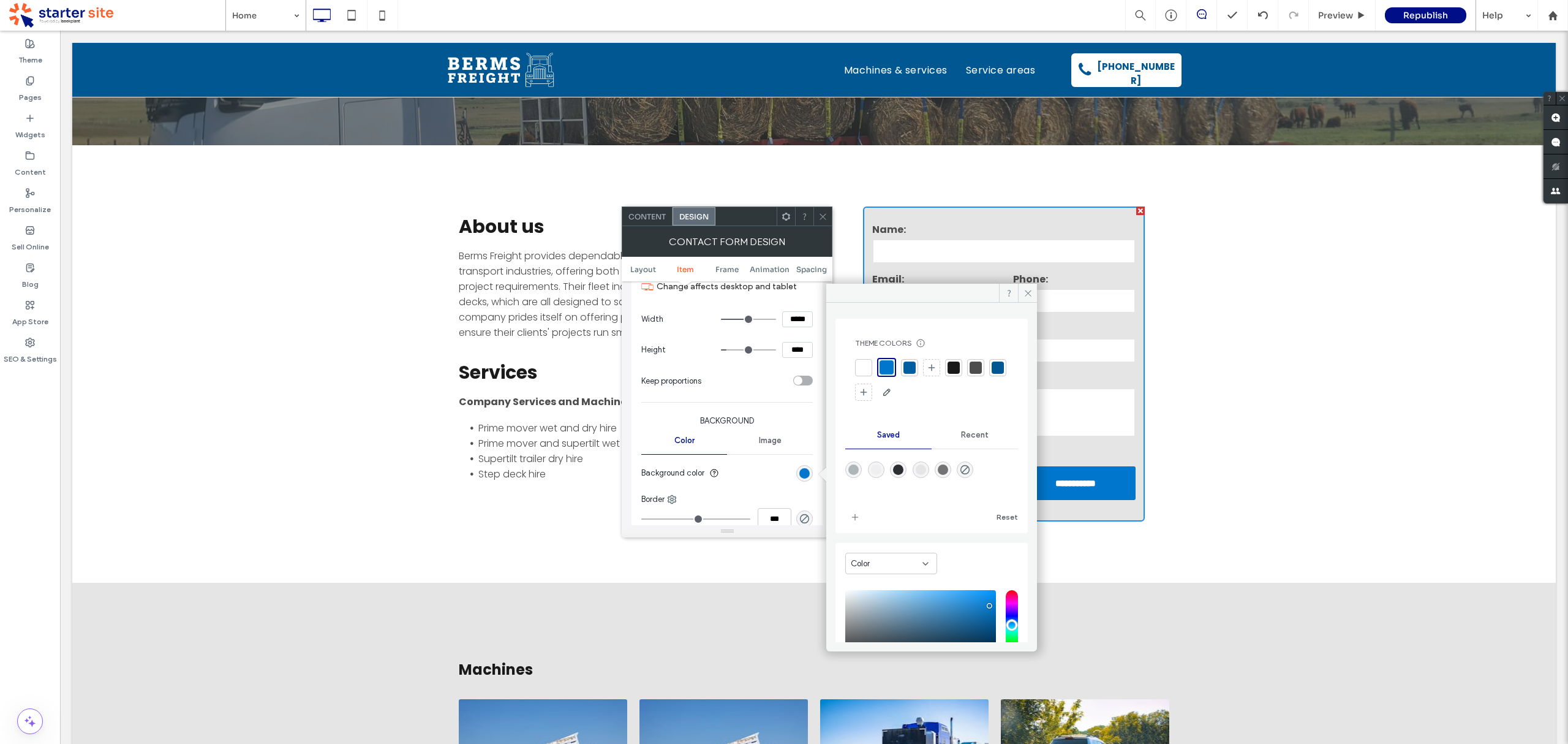
click at [989, 377] on div at bounding box center [997, 367] width 17 height 17
click at [1021, 290] on span at bounding box center [1027, 293] width 19 height 19
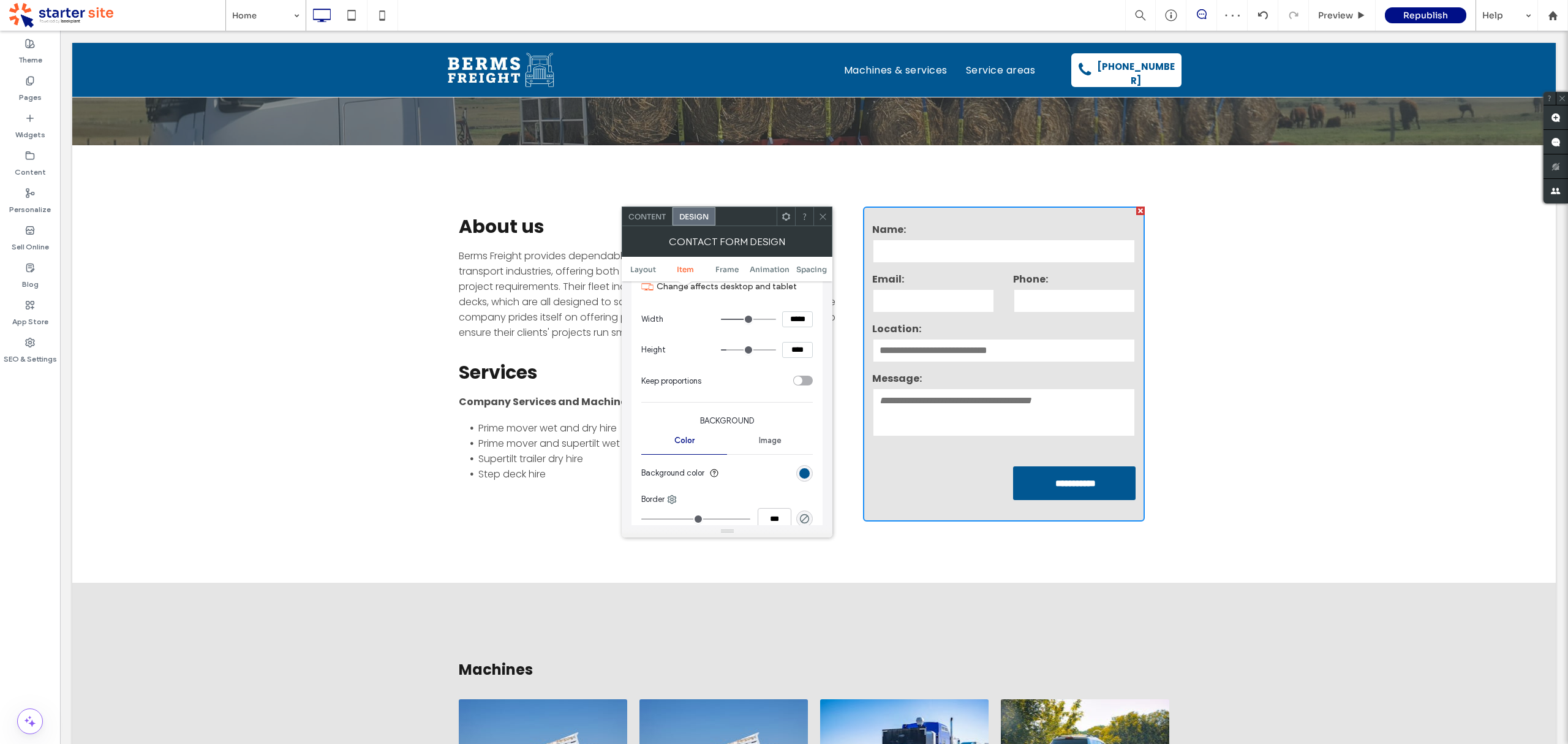
click at [822, 215] on icon at bounding box center [823, 217] width 9 height 9
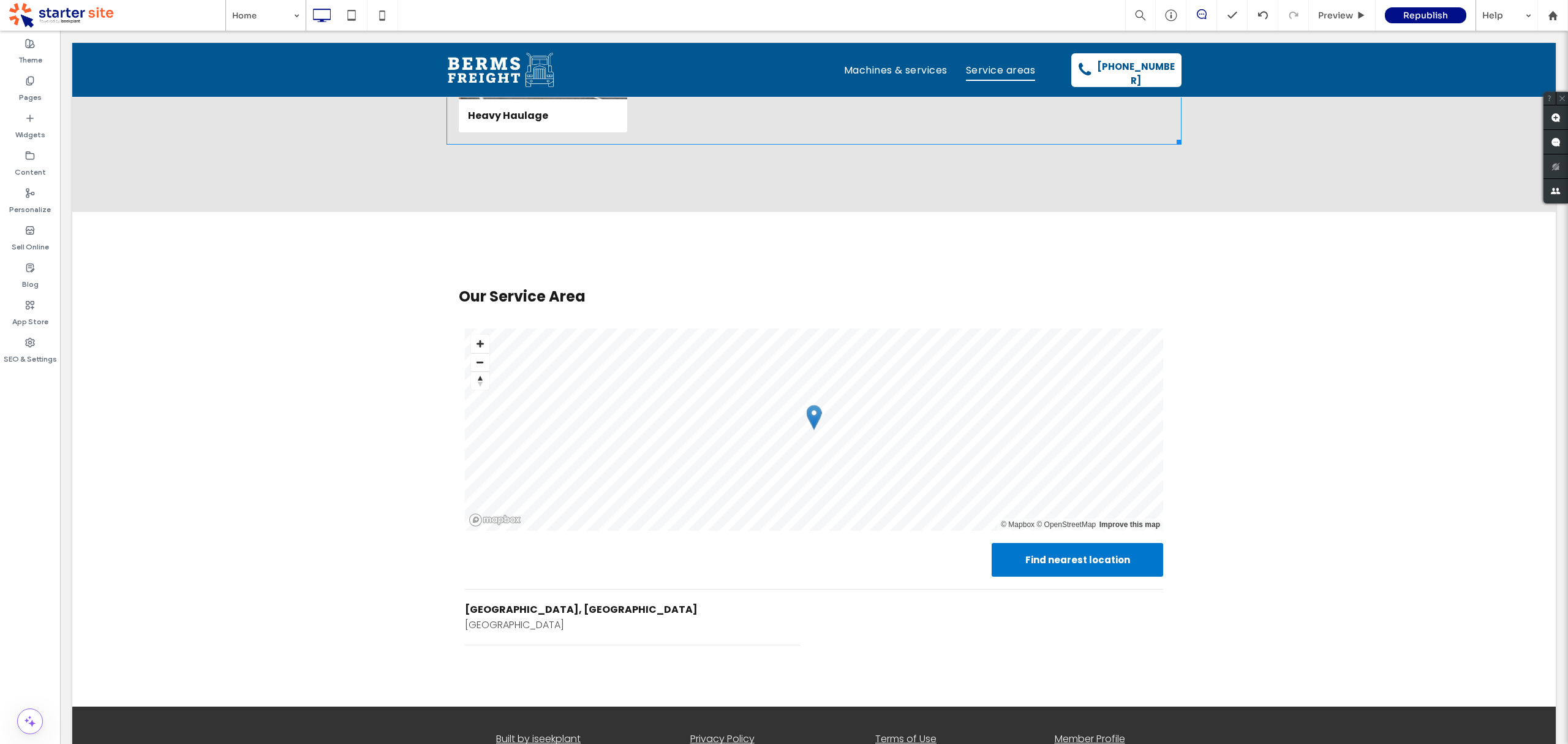
scroll to position [1319, 0]
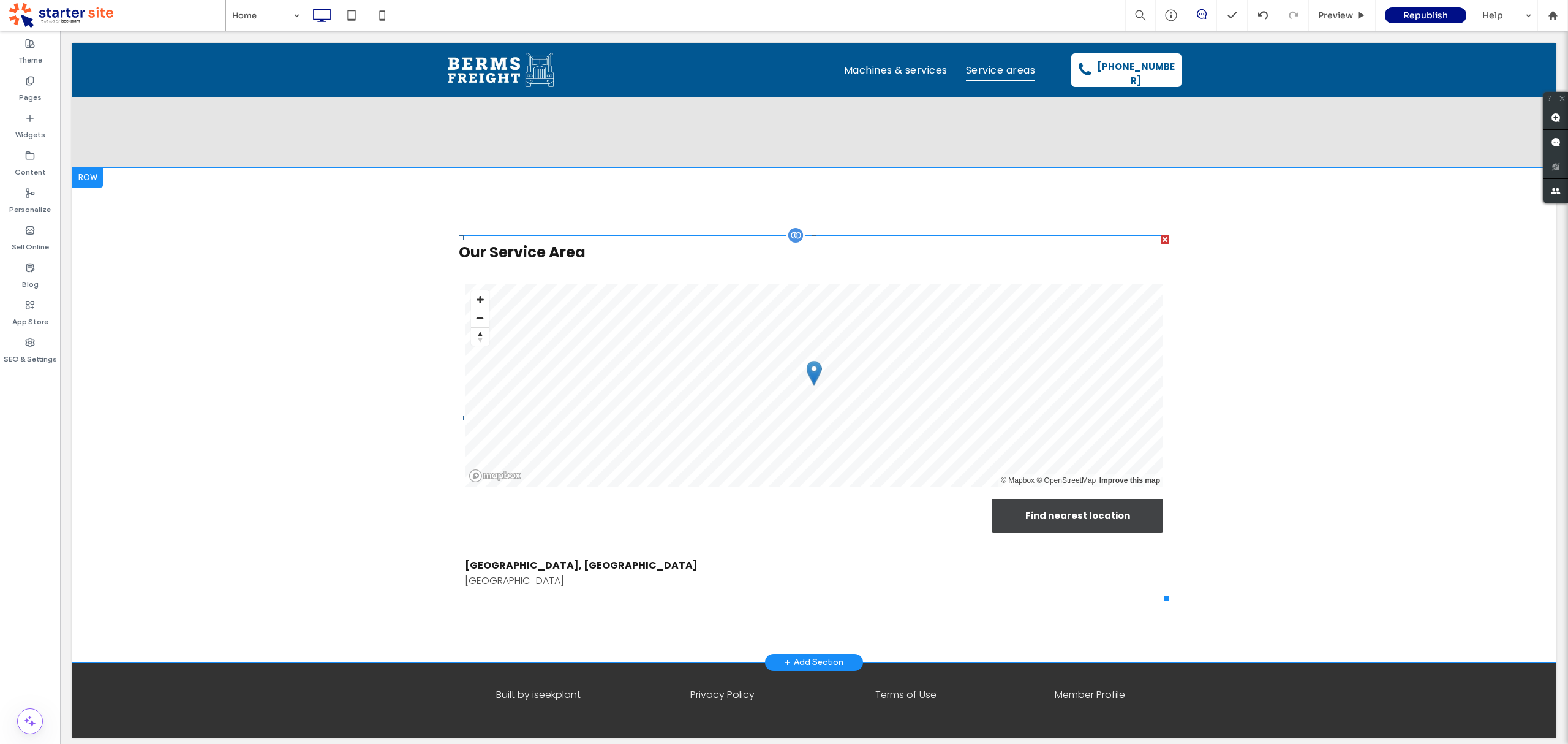
click at [1104, 527] on div "Find nearest location" at bounding box center [1077, 515] width 172 height 33
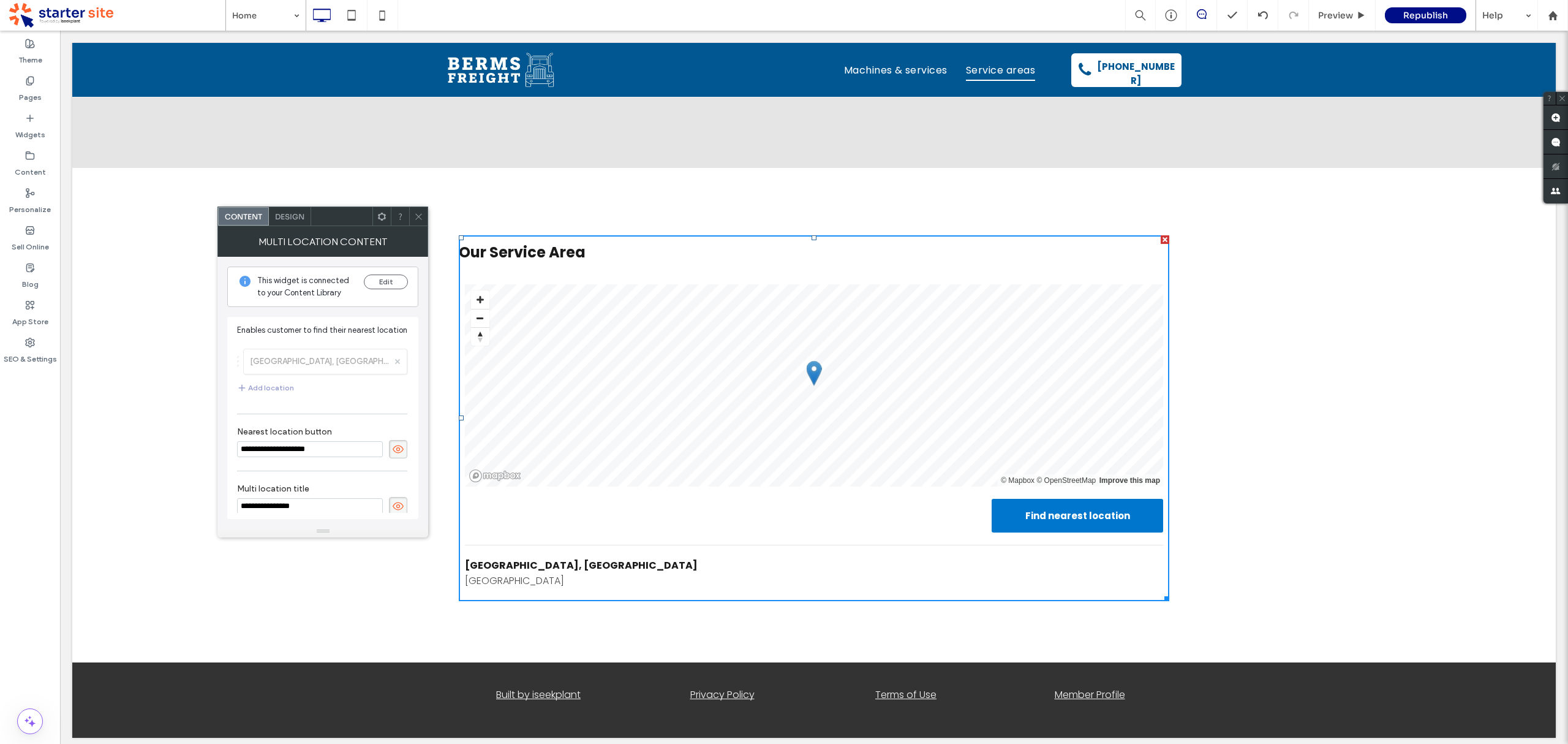
click at [295, 219] on span "Design" at bounding box center [290, 217] width 30 height 9
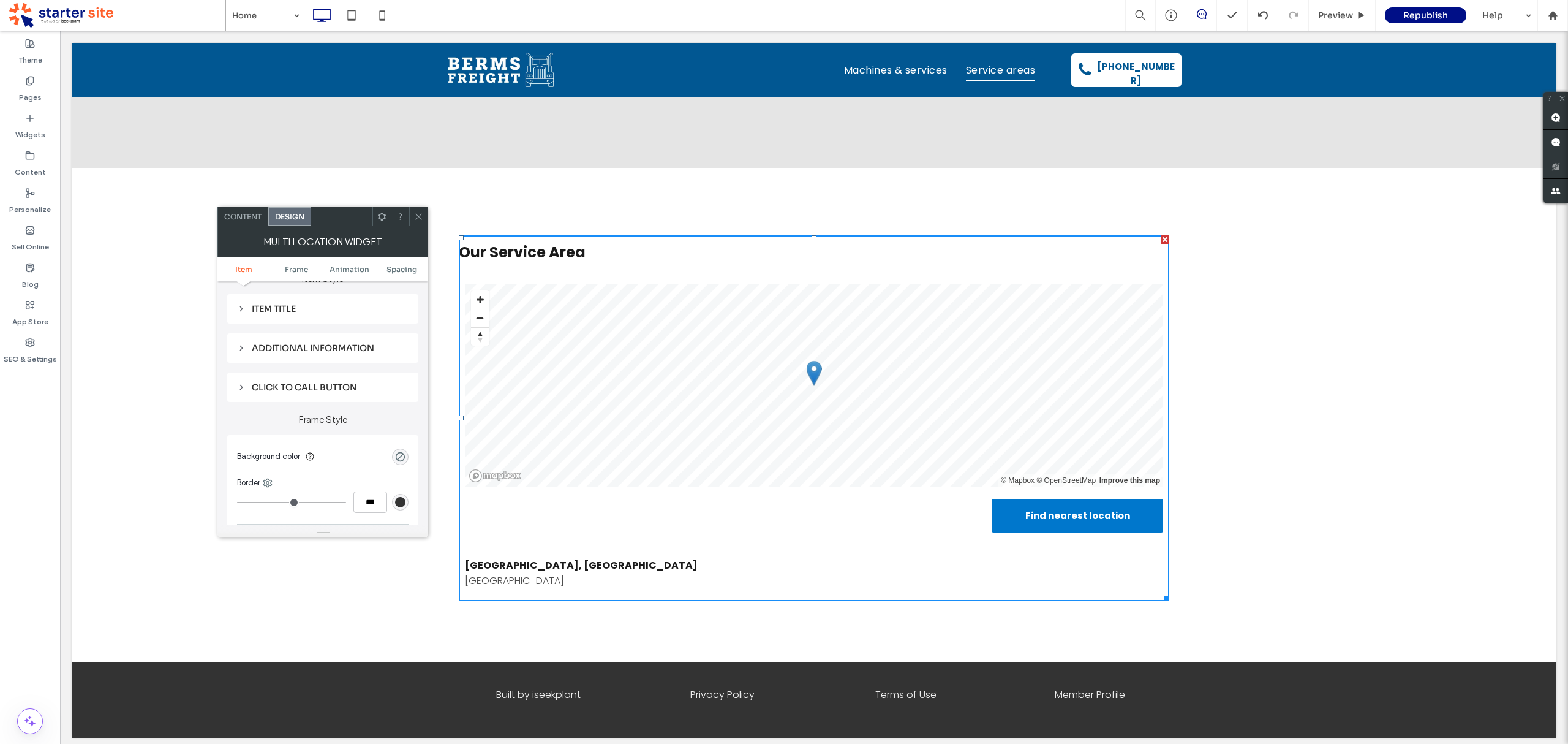
scroll to position [0, 0]
click at [305, 405] on div "Click to call button" at bounding box center [323, 407] width 172 height 11
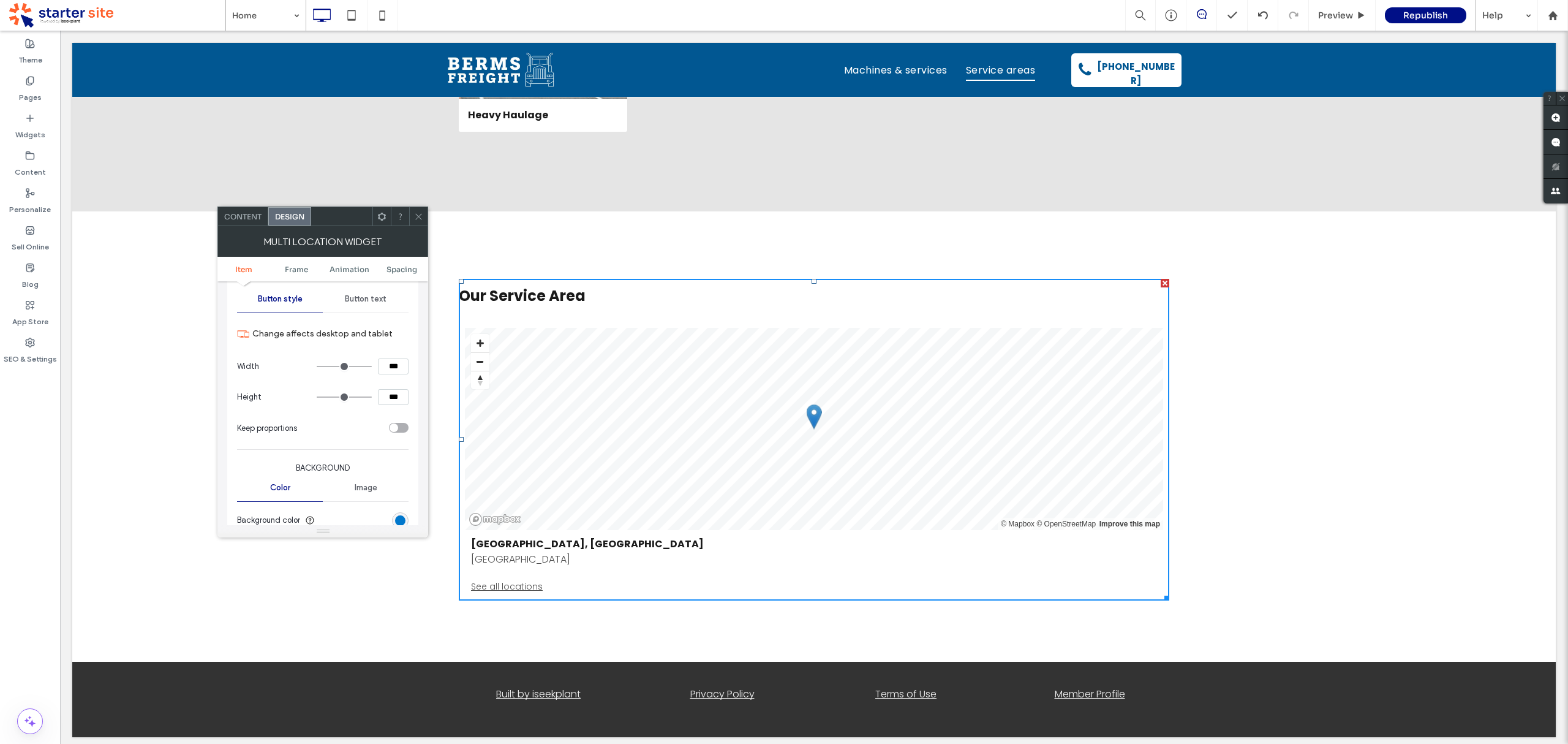
scroll to position [159, 0]
click at [405, 486] on div "rgb(0, 119, 204)" at bounding box center [400, 491] width 10 height 10
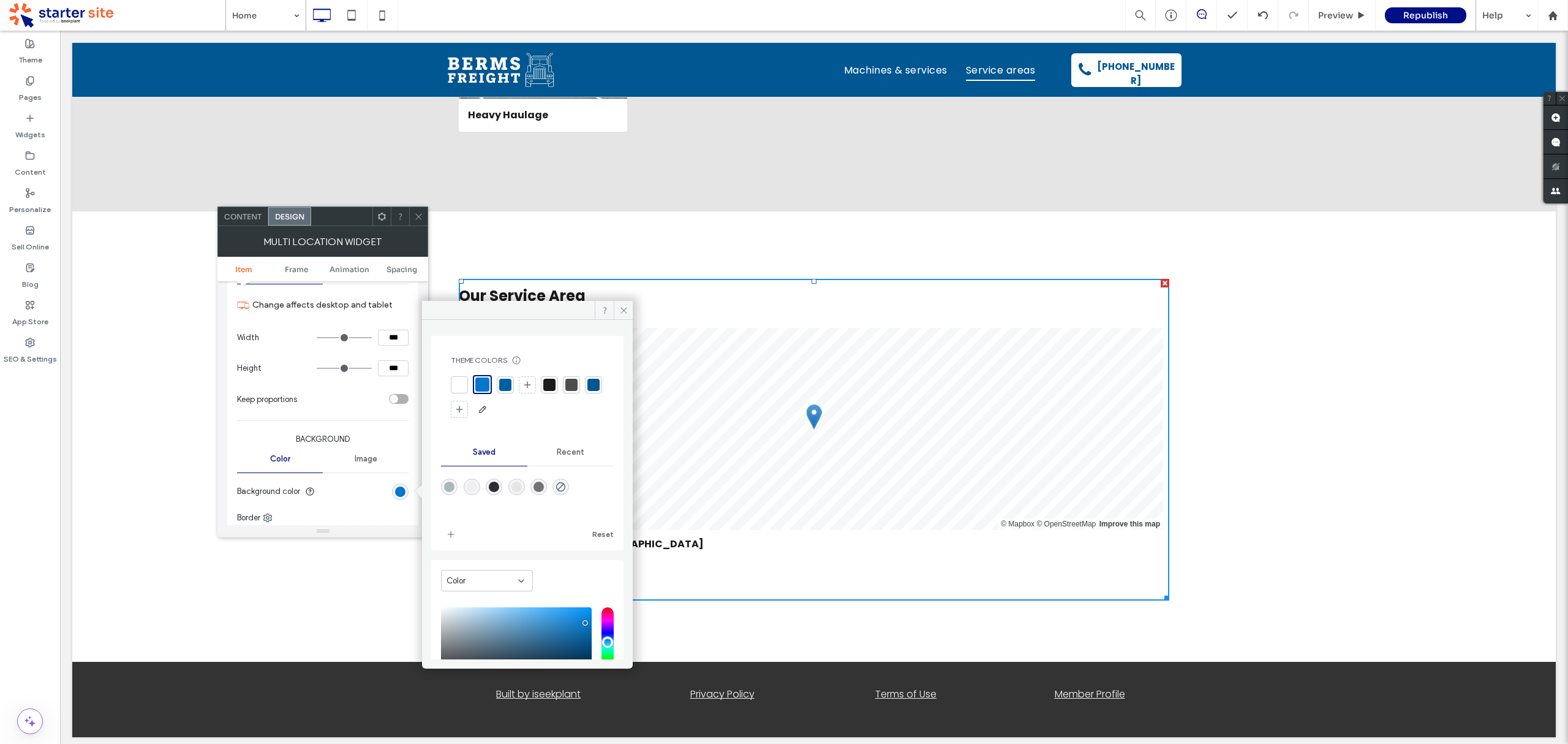
click at [587, 391] on div at bounding box center [593, 384] width 12 height 12
click at [620, 312] on icon at bounding box center [624, 311] width 9 height 9
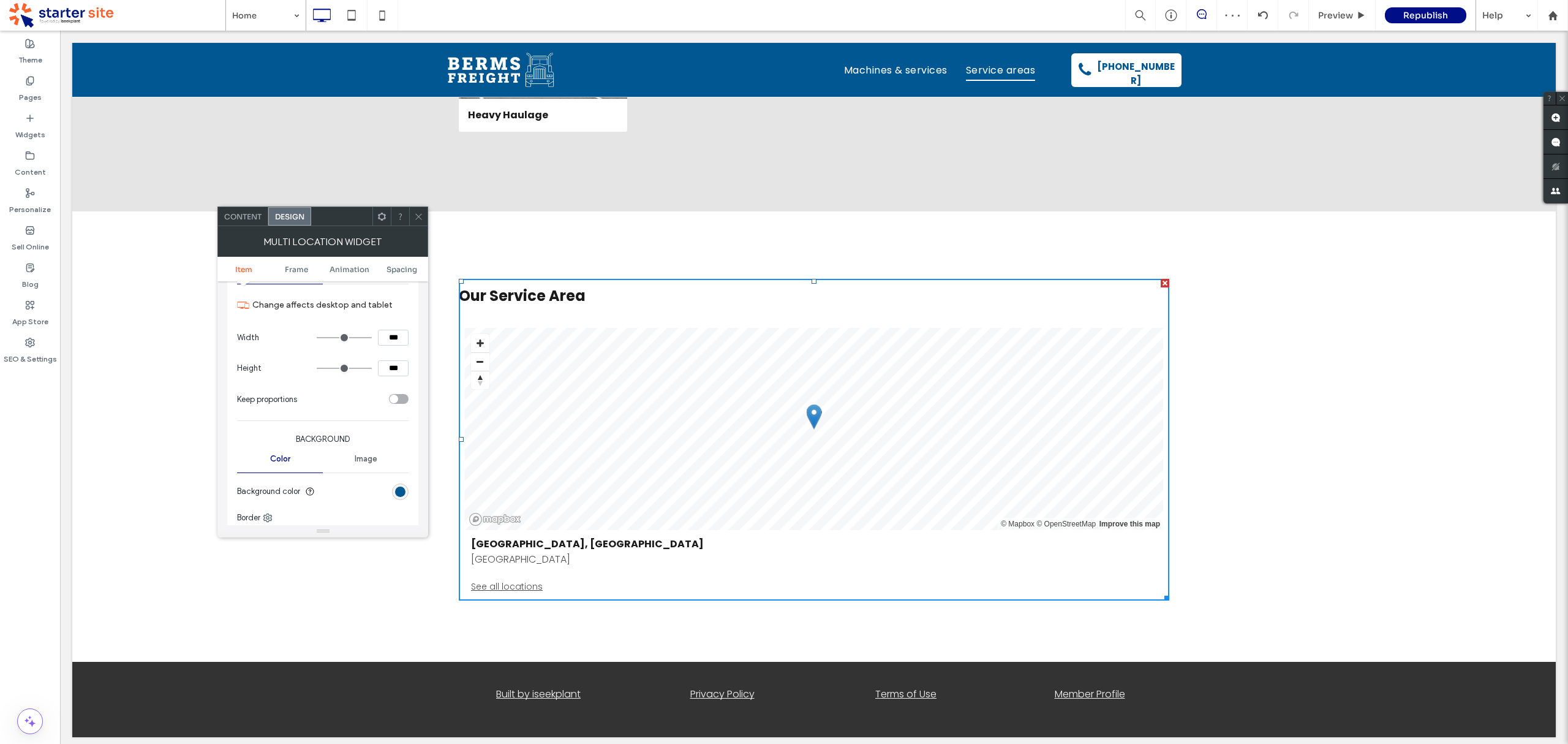
click at [422, 214] on icon at bounding box center [419, 217] width 9 height 9
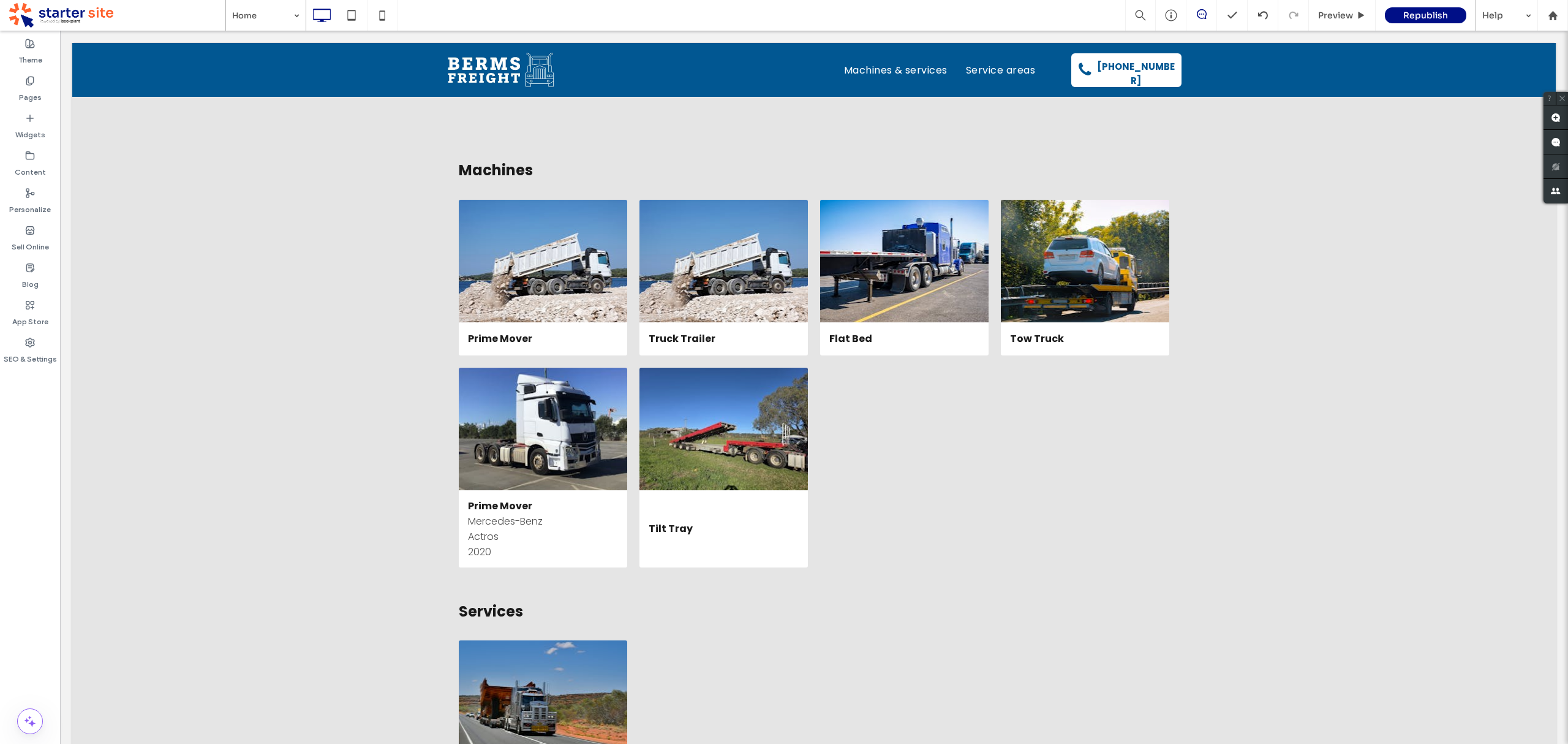
scroll to position [0, 0]
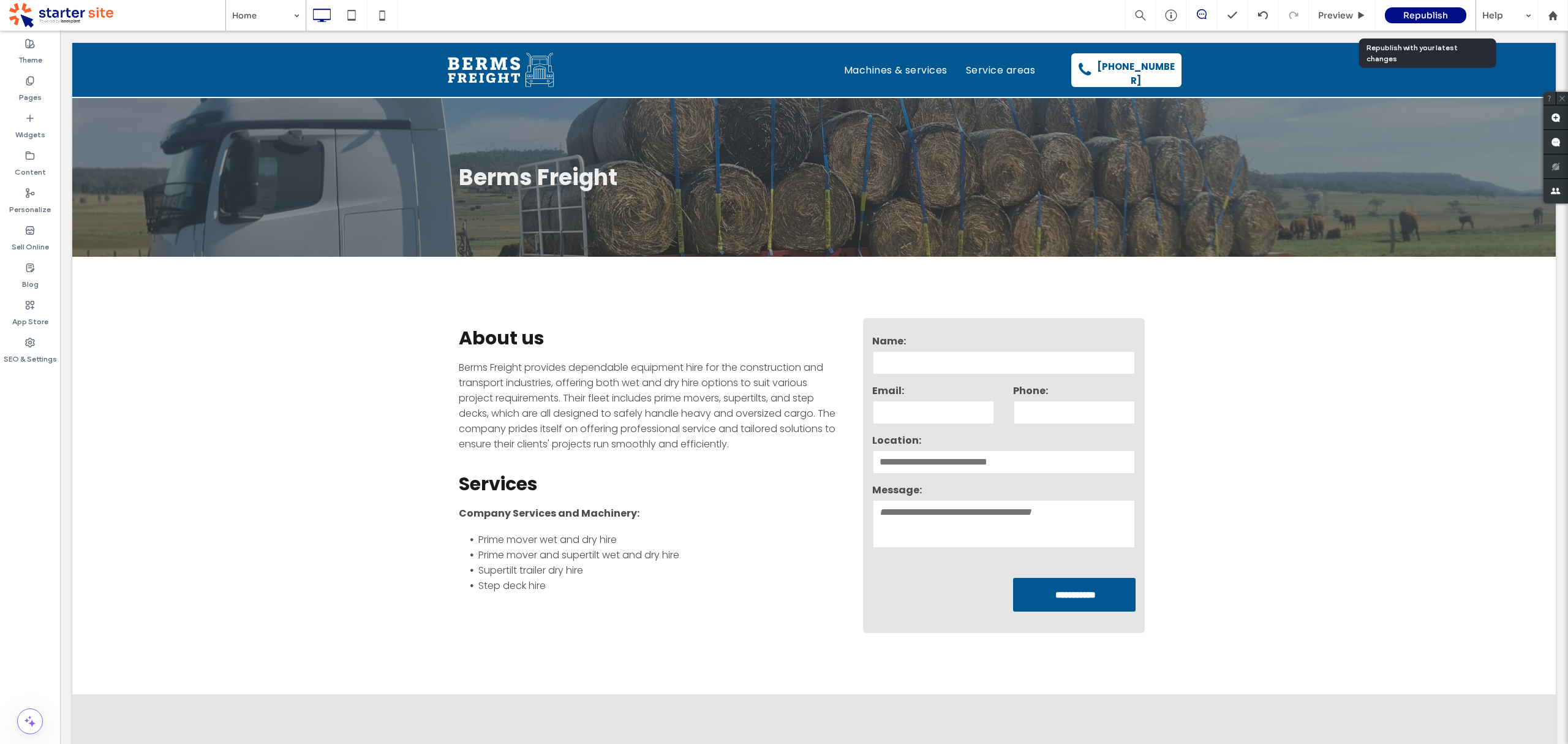
click at [1409, 17] on span "Republish" at bounding box center [1426, 16] width 45 height 11
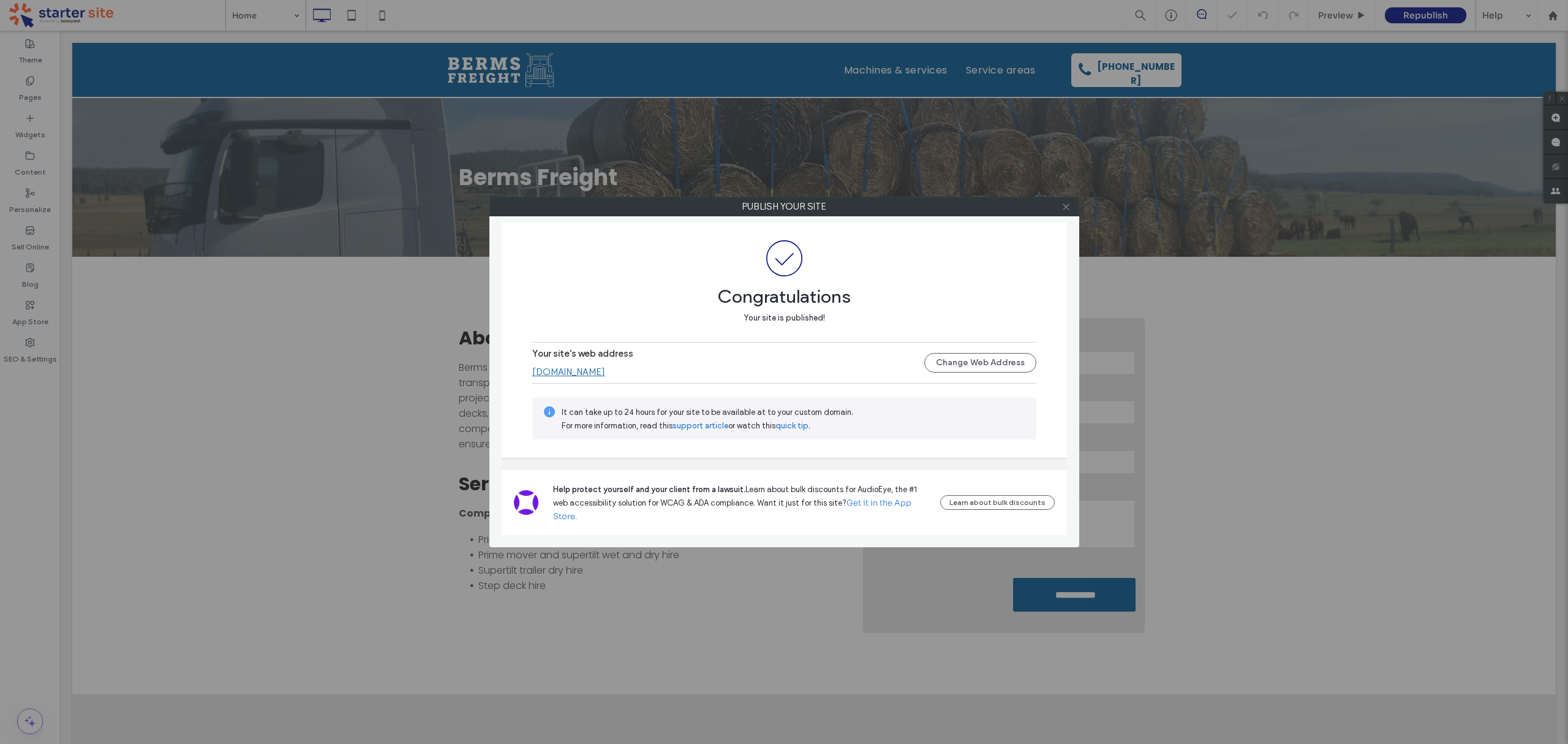
click at [1063, 205] on icon at bounding box center [1066, 206] width 9 height 9
